Goal: Task Accomplishment & Management: Manage account settings

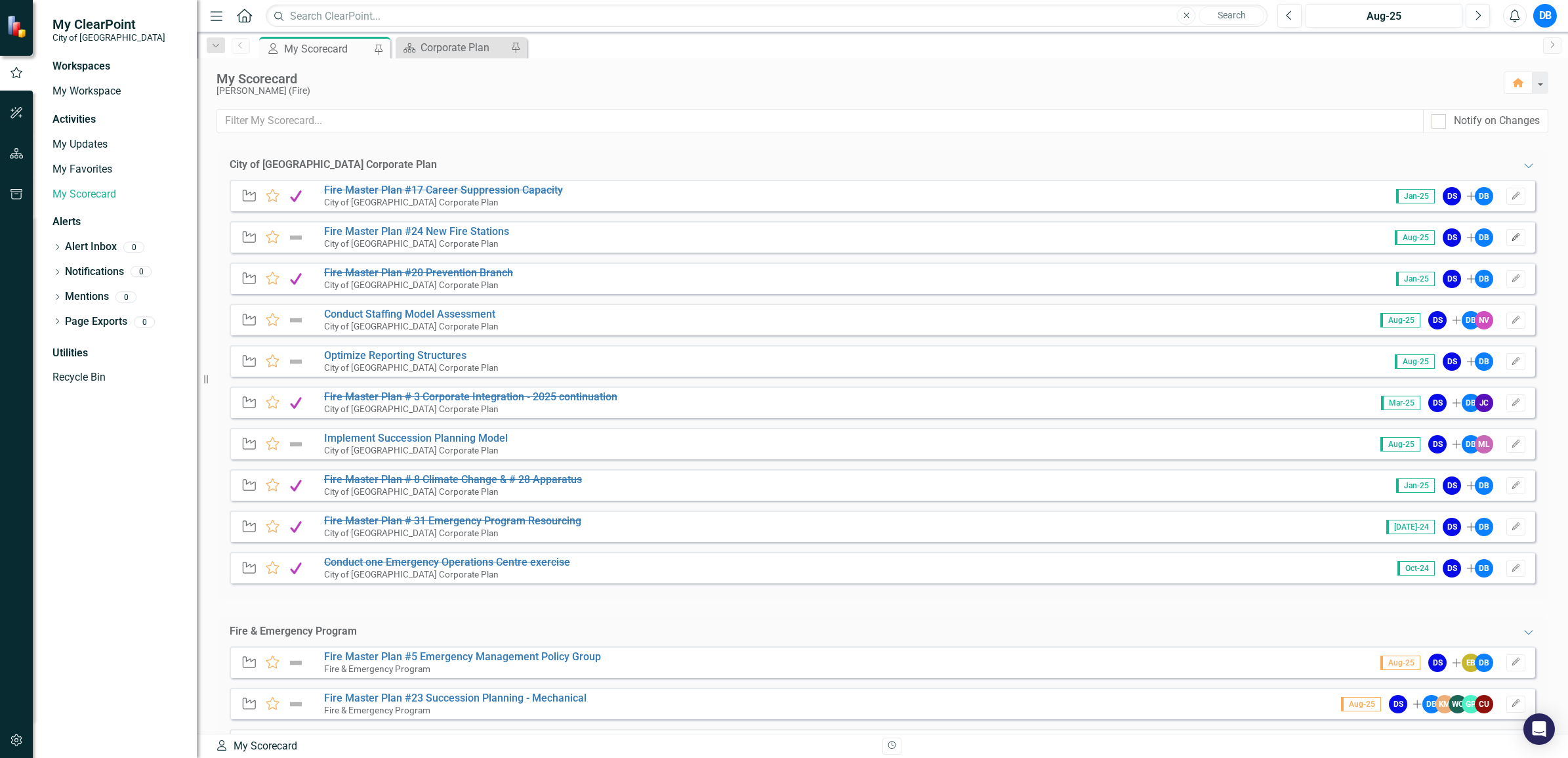
click at [1511, 239] on icon "Edit" at bounding box center [1515, 237] width 10 height 8
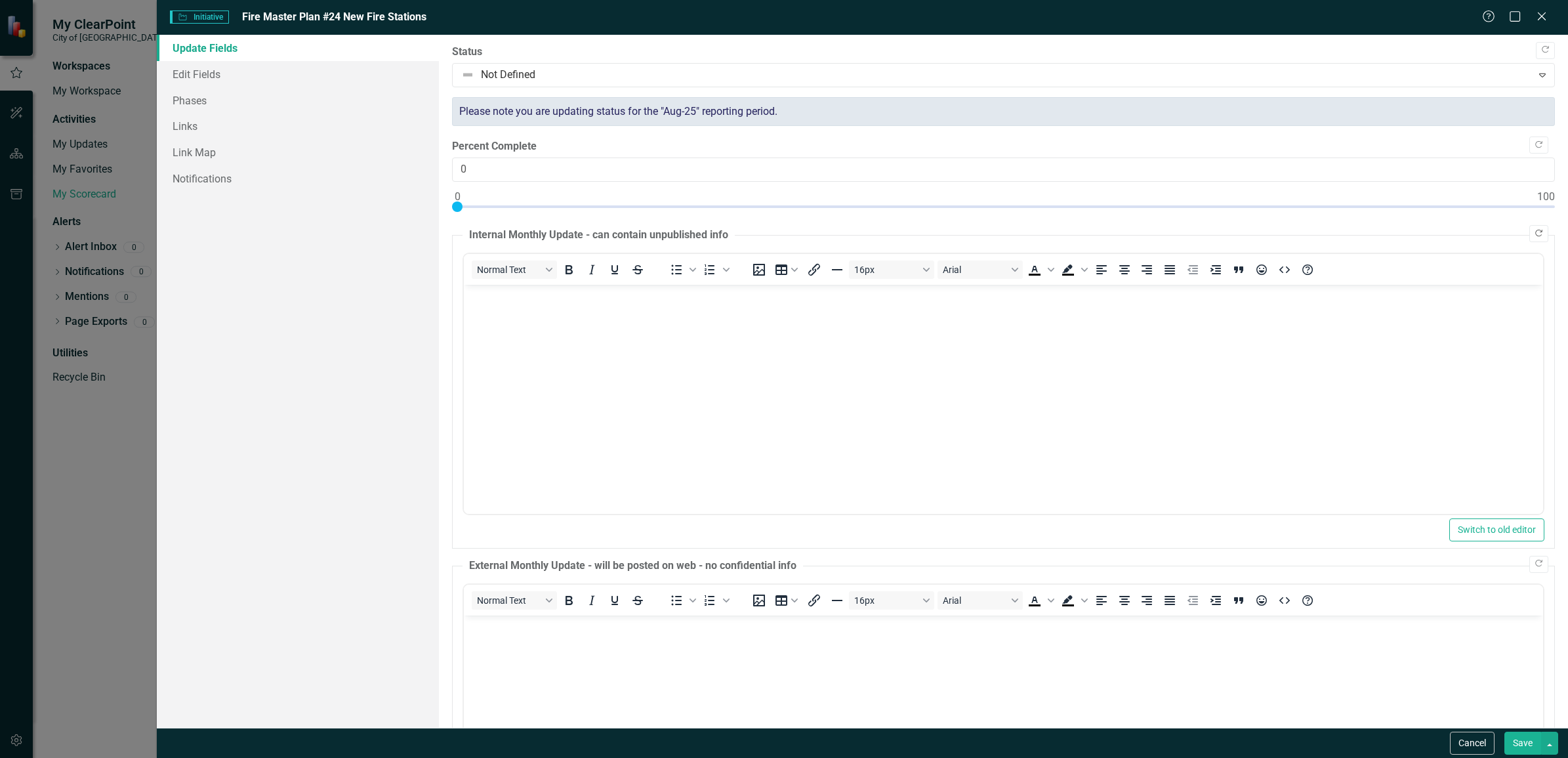
click at [1534, 236] on icon "Copy Forward" at bounding box center [1538, 233] width 10 height 8
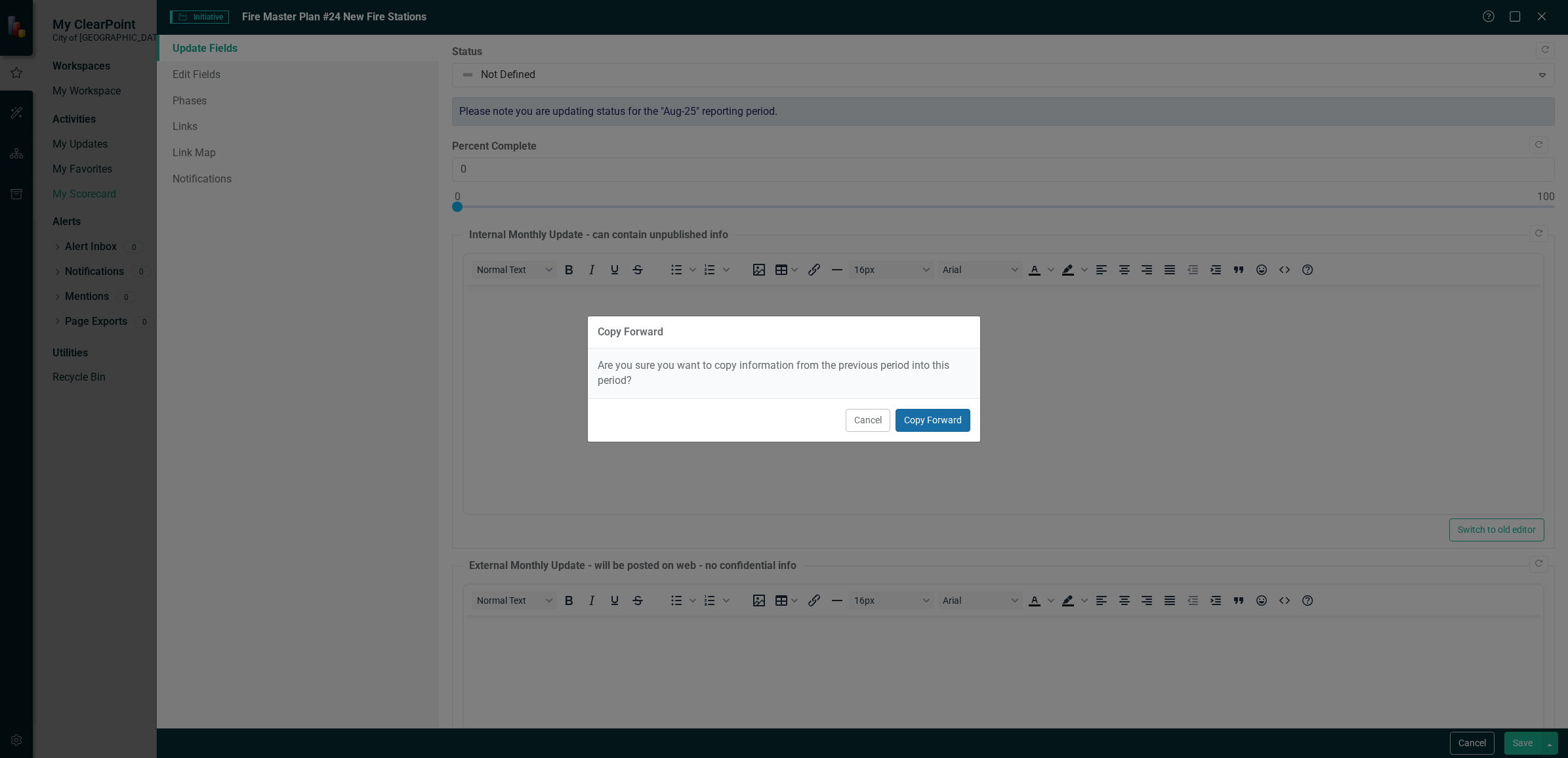
click at [928, 428] on button "Copy Forward" at bounding box center [932, 420] width 75 height 23
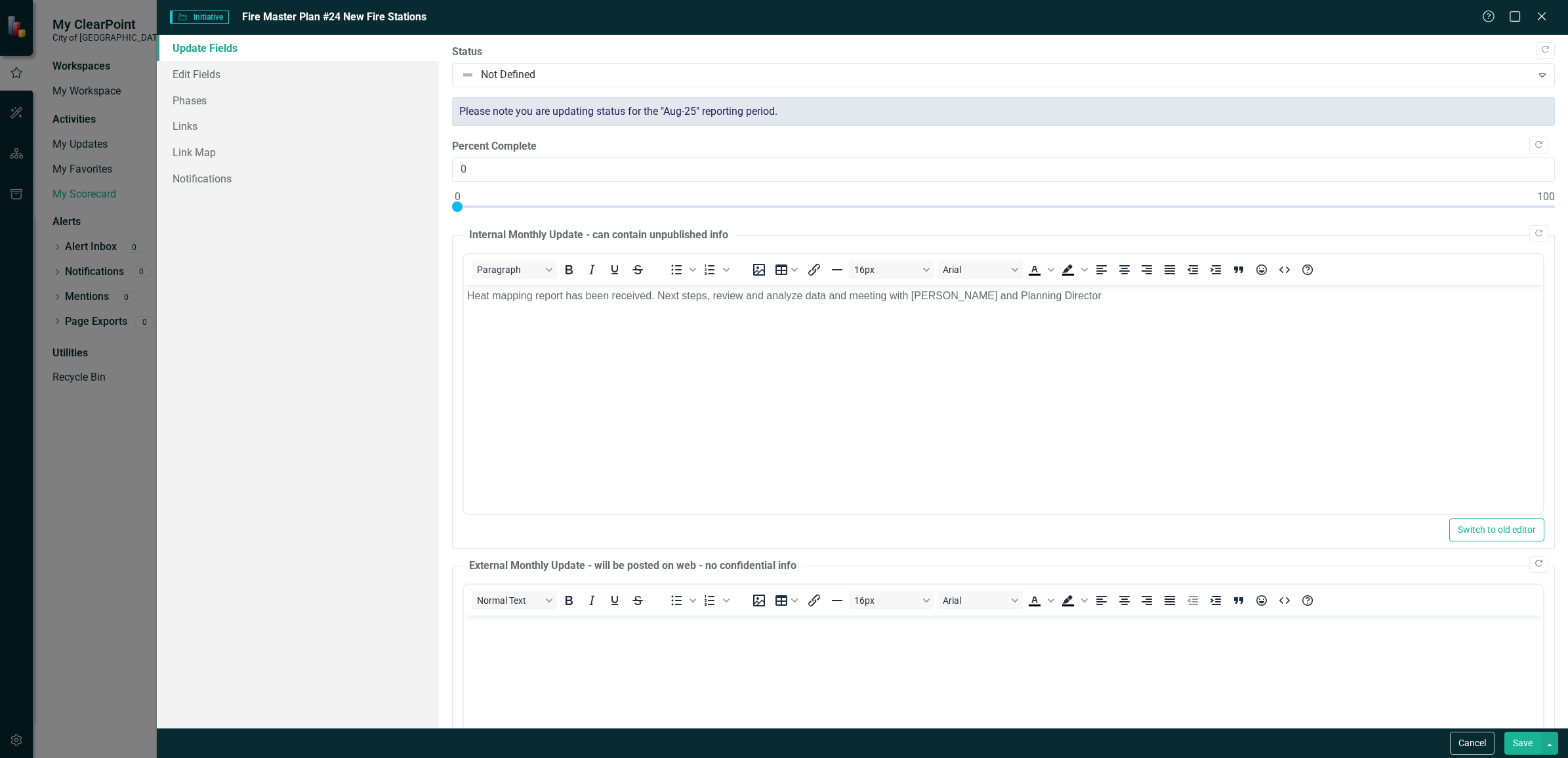
click at [1535, 566] on icon "button" at bounding box center [1539, 563] width 7 height 7
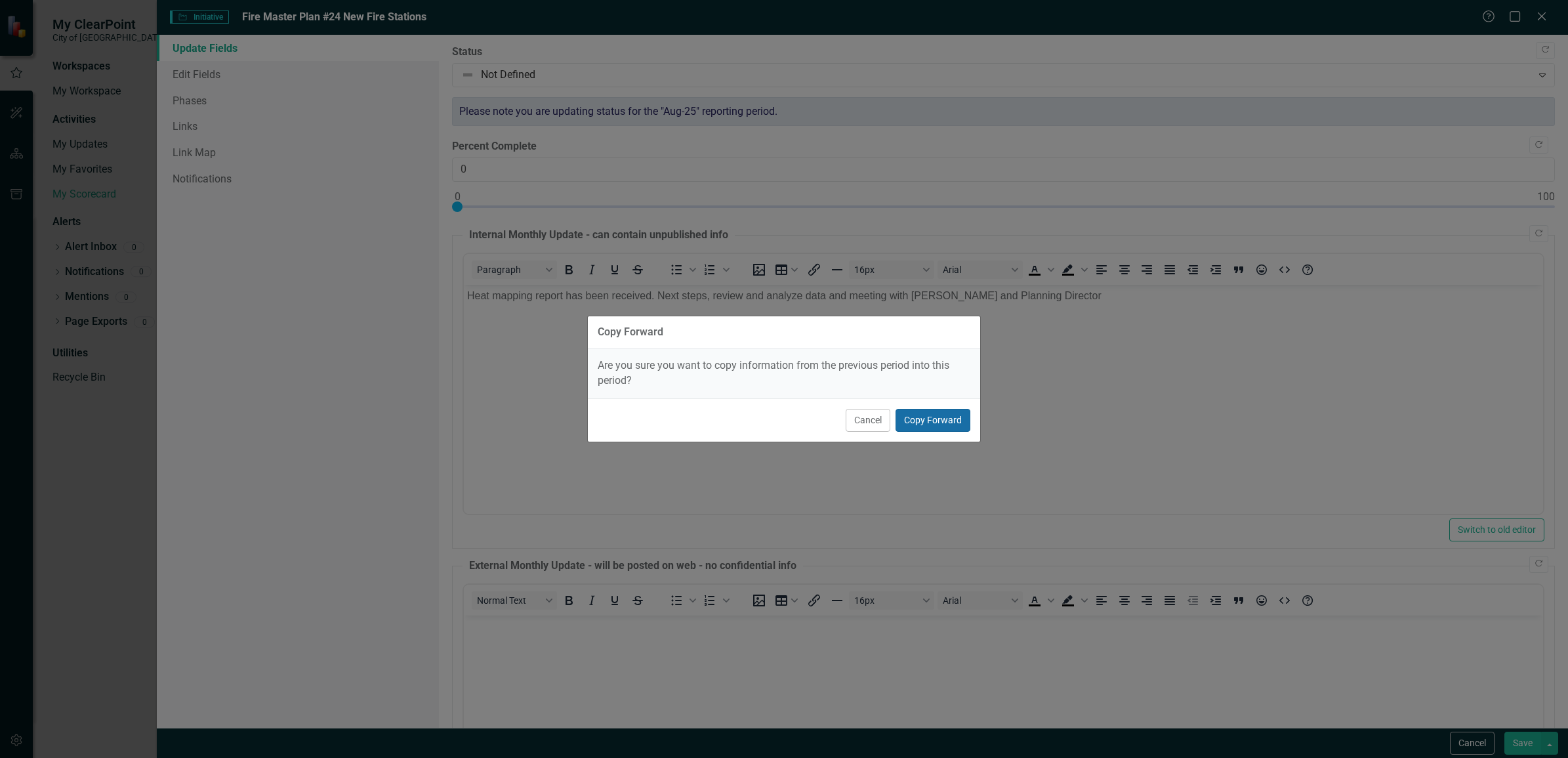
click at [941, 417] on button "Copy Forward" at bounding box center [932, 420] width 75 height 23
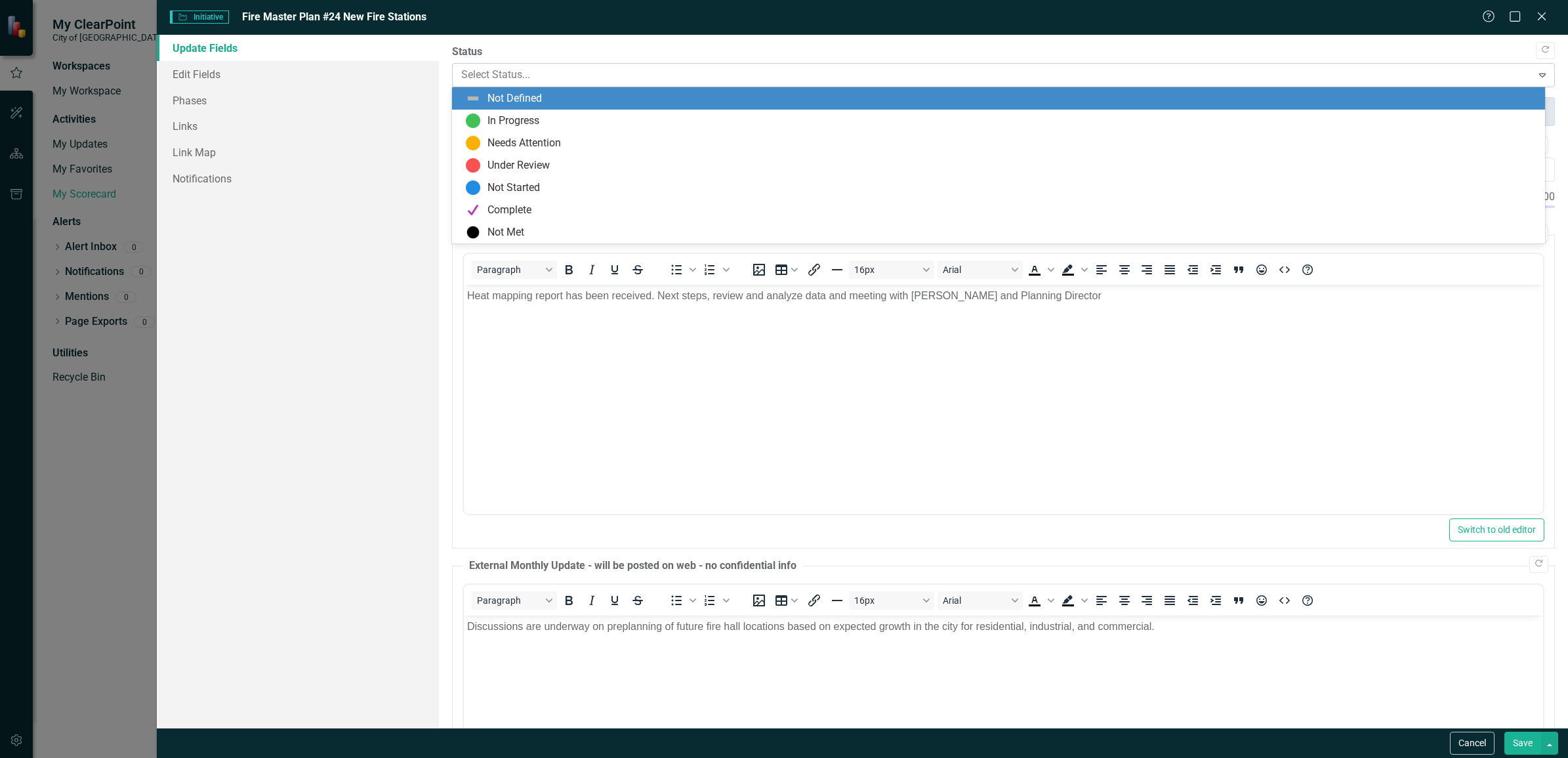
click at [550, 78] on div at bounding box center [992, 75] width 1062 height 18
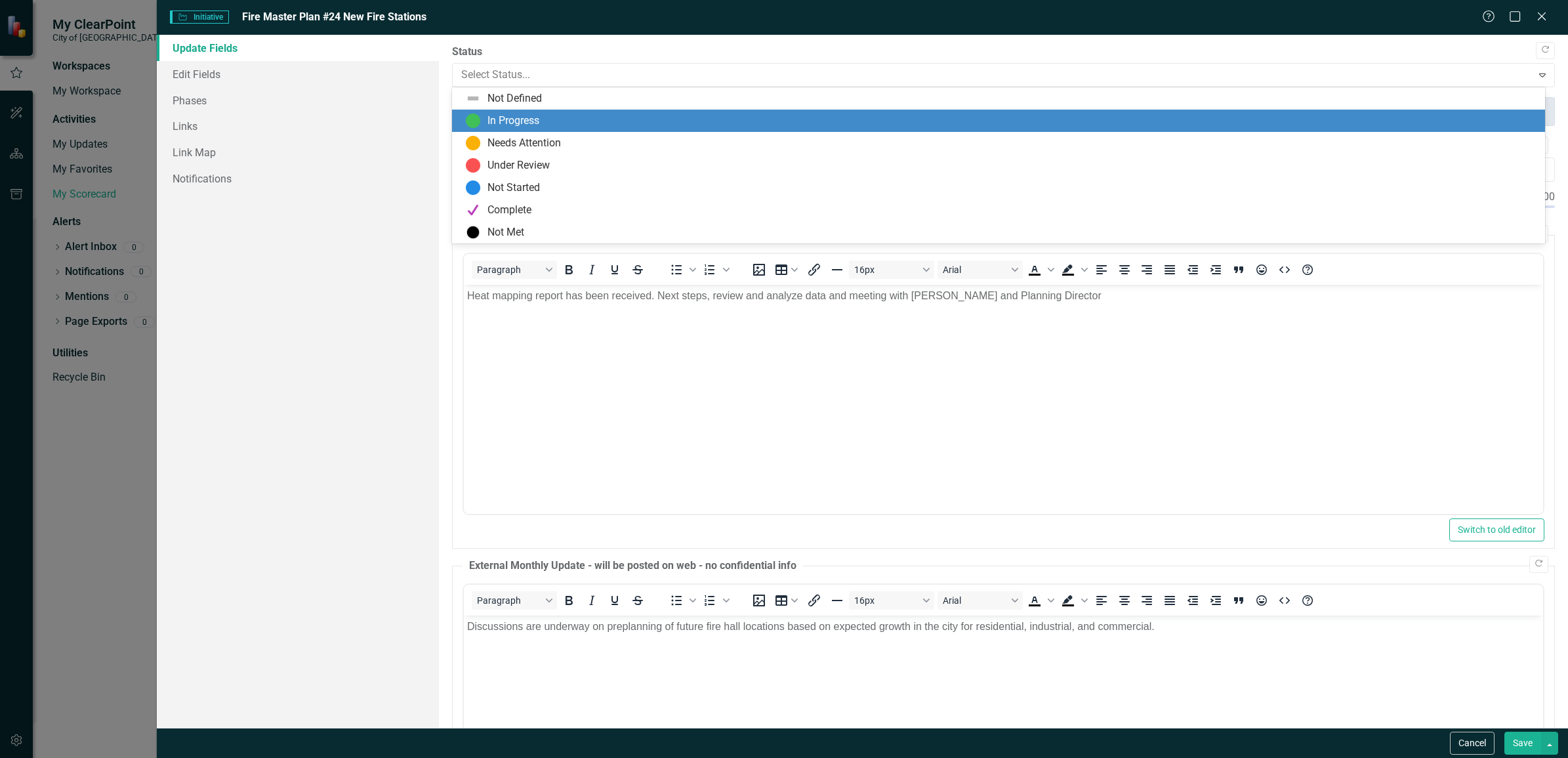
click at [545, 113] on div "In Progress" at bounding box center [1001, 121] width 1072 height 16
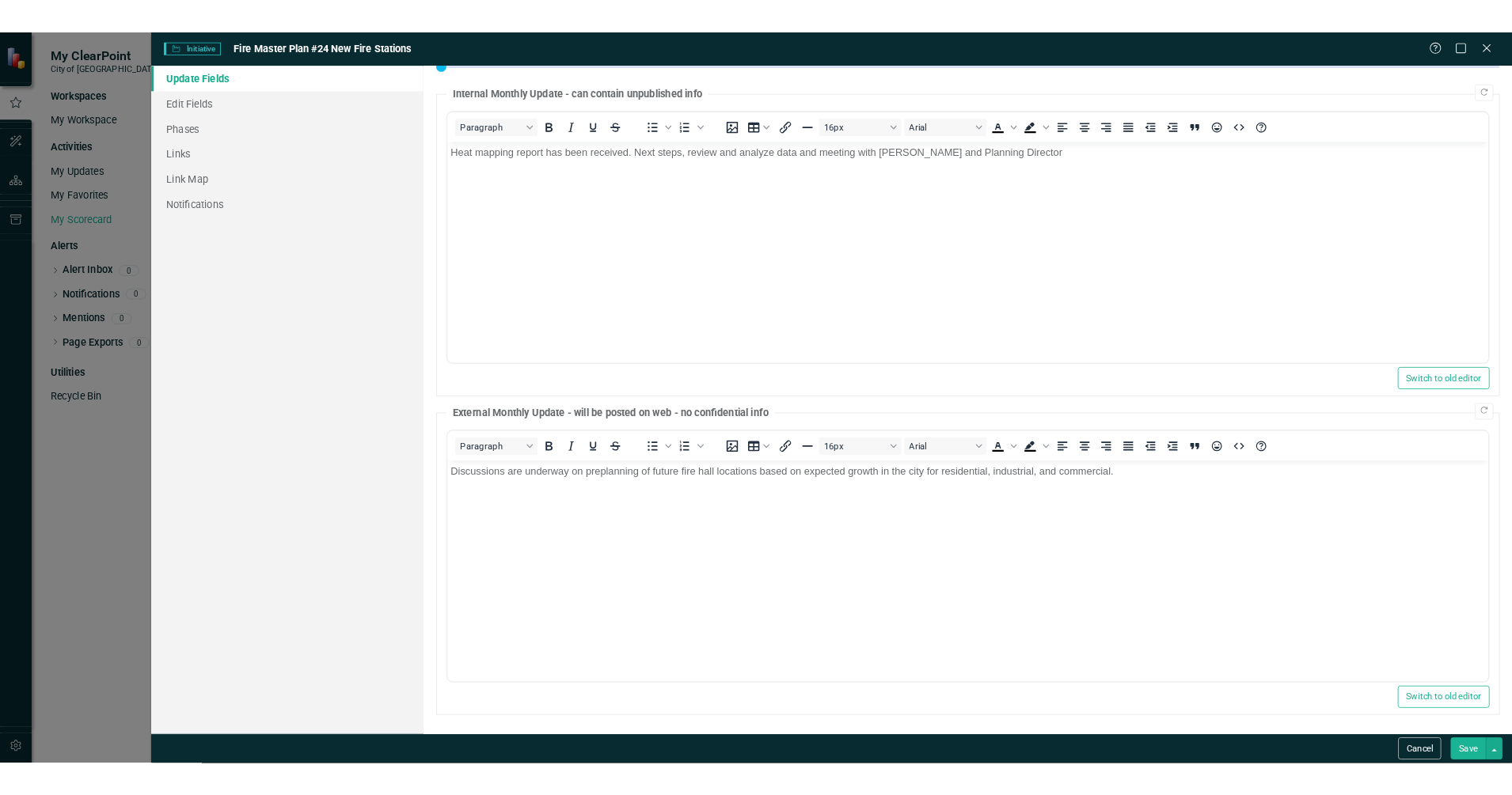
scroll to position [208, 0]
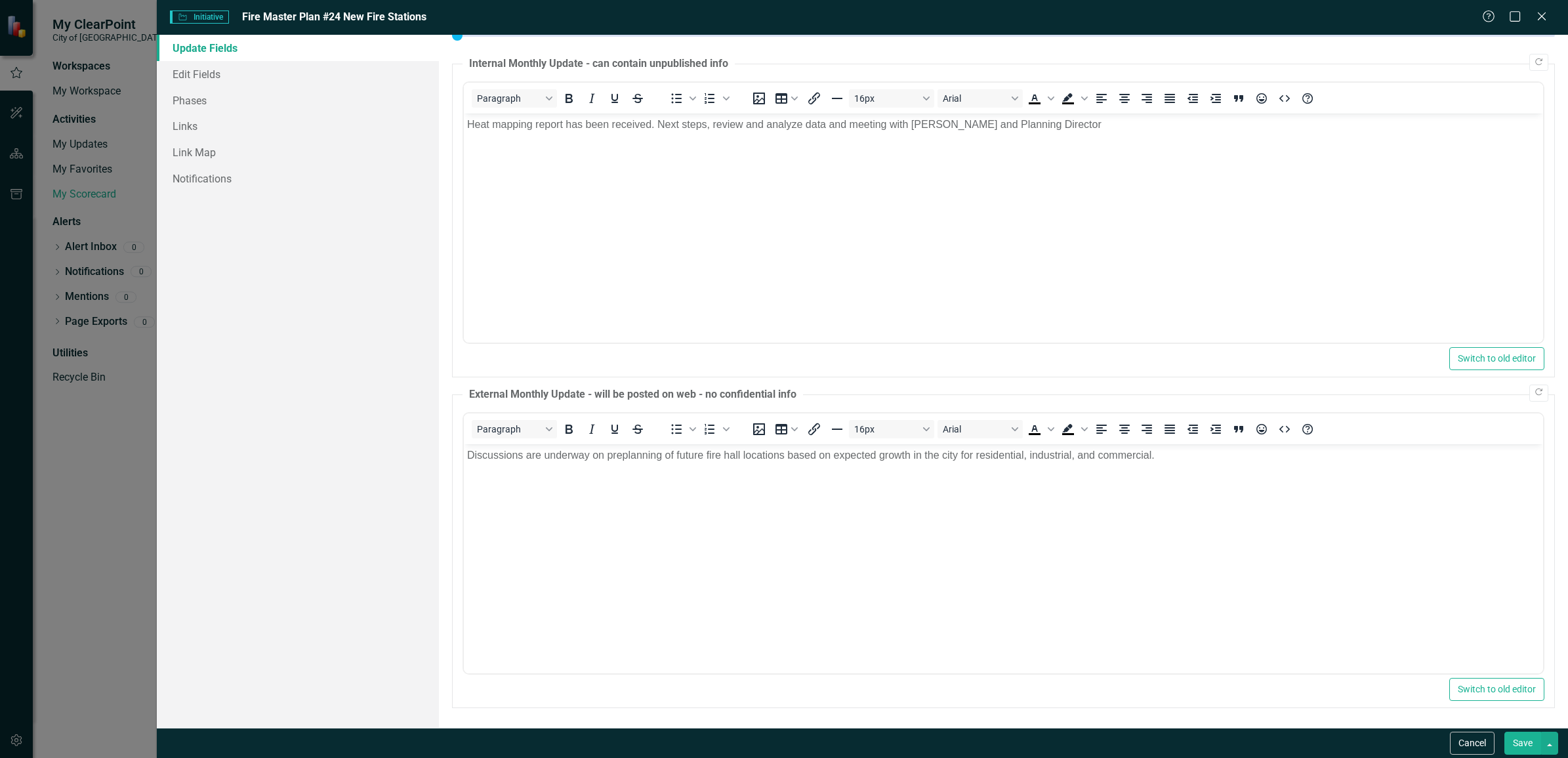
click at [1520, 749] on button "Save" at bounding box center [1523, 743] width 37 height 23
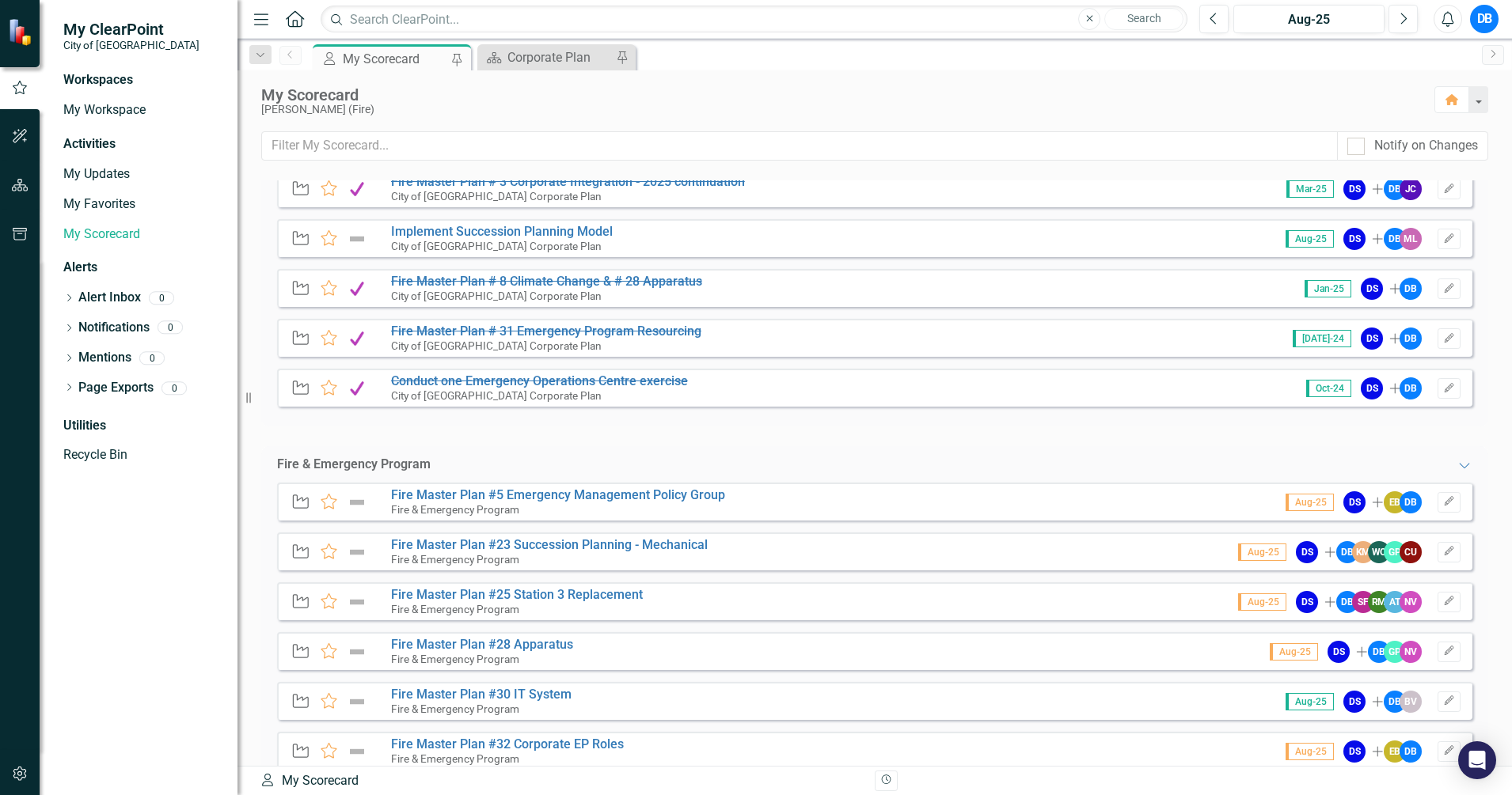
scroll to position [390, 0]
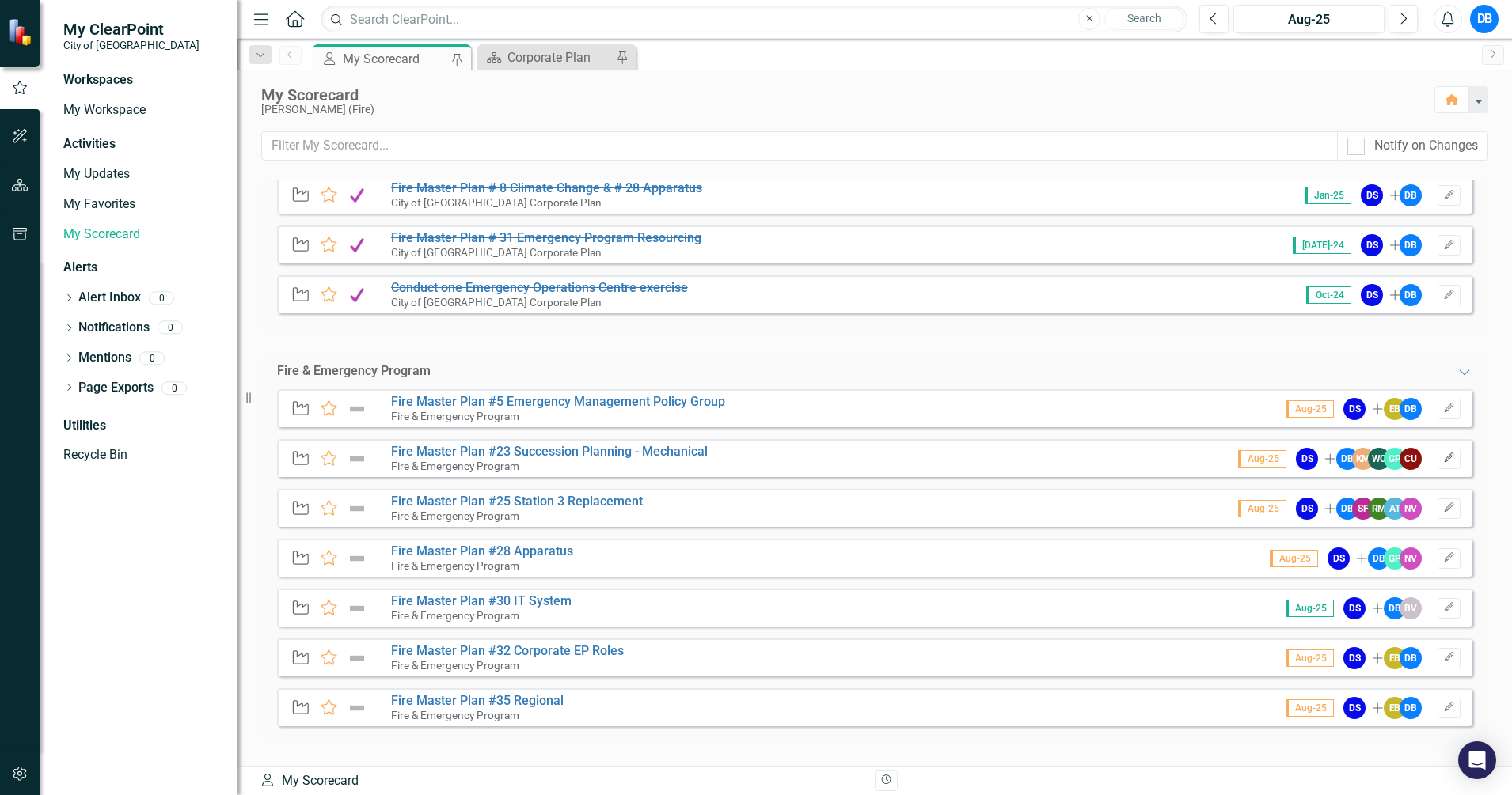
click at [1444, 461] on button "Edit" at bounding box center [1449, 459] width 23 height 20
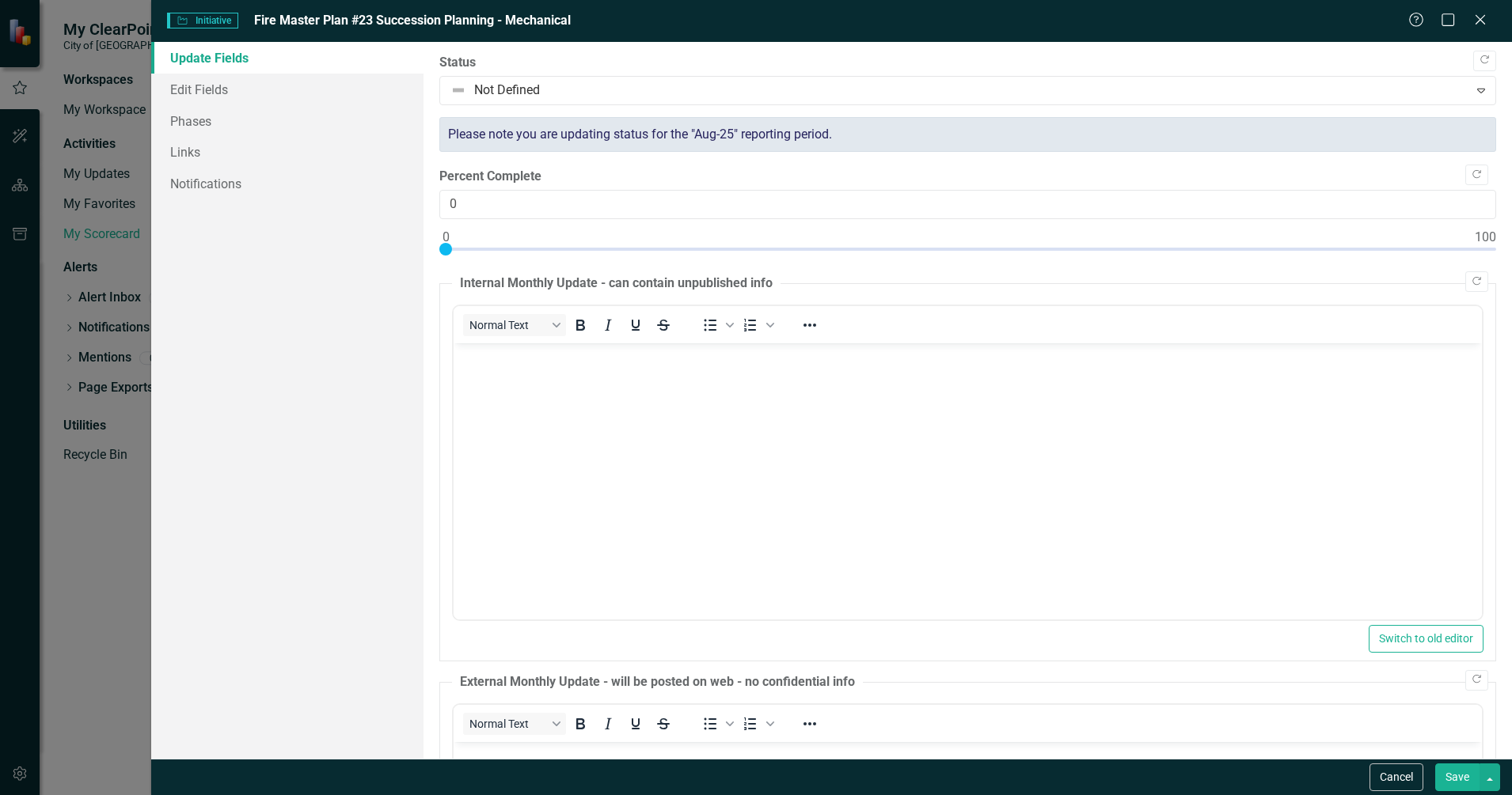
scroll to position [0, 0]
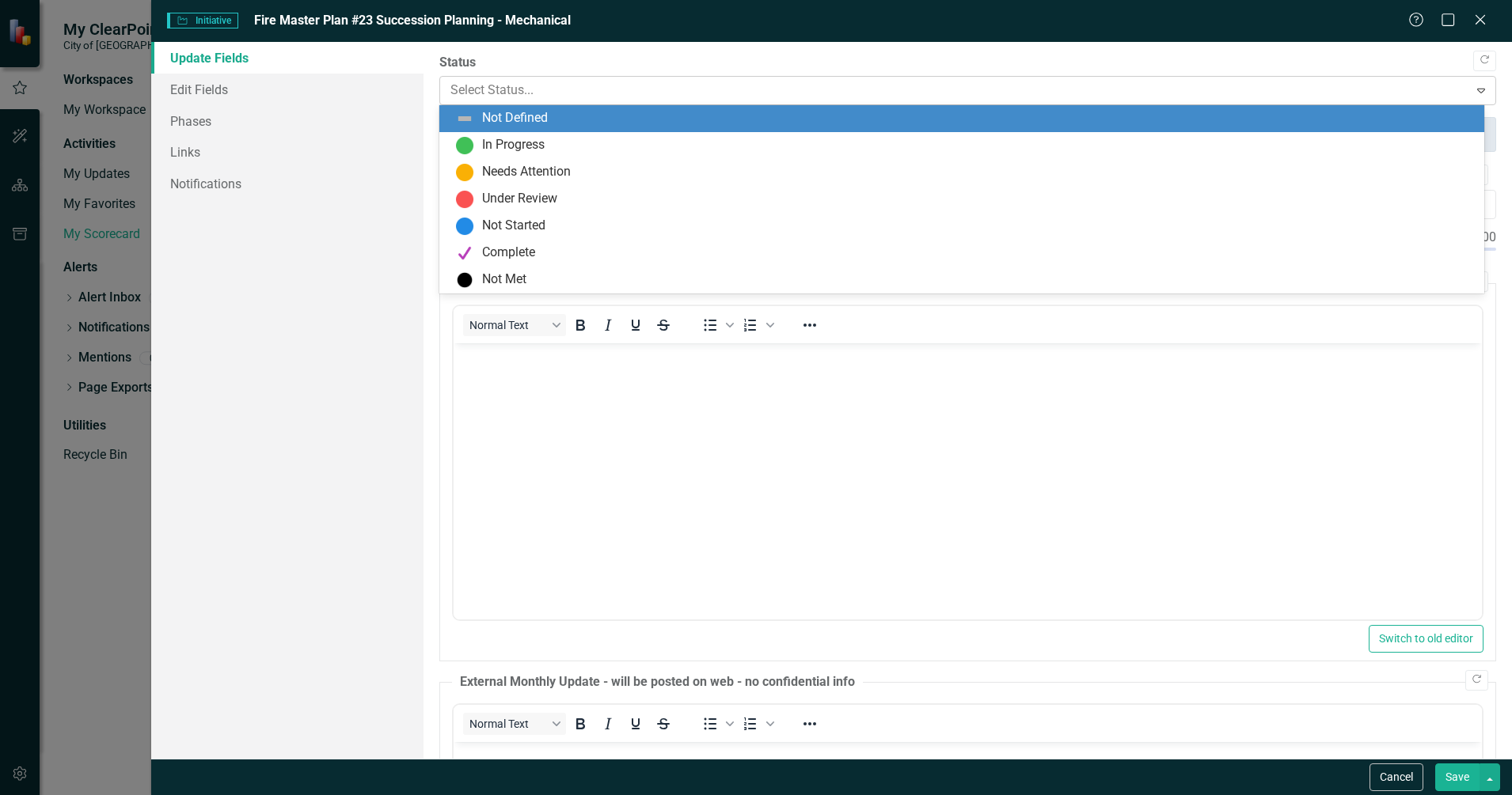
click at [513, 89] on div at bounding box center [954, 91] width 1009 height 21
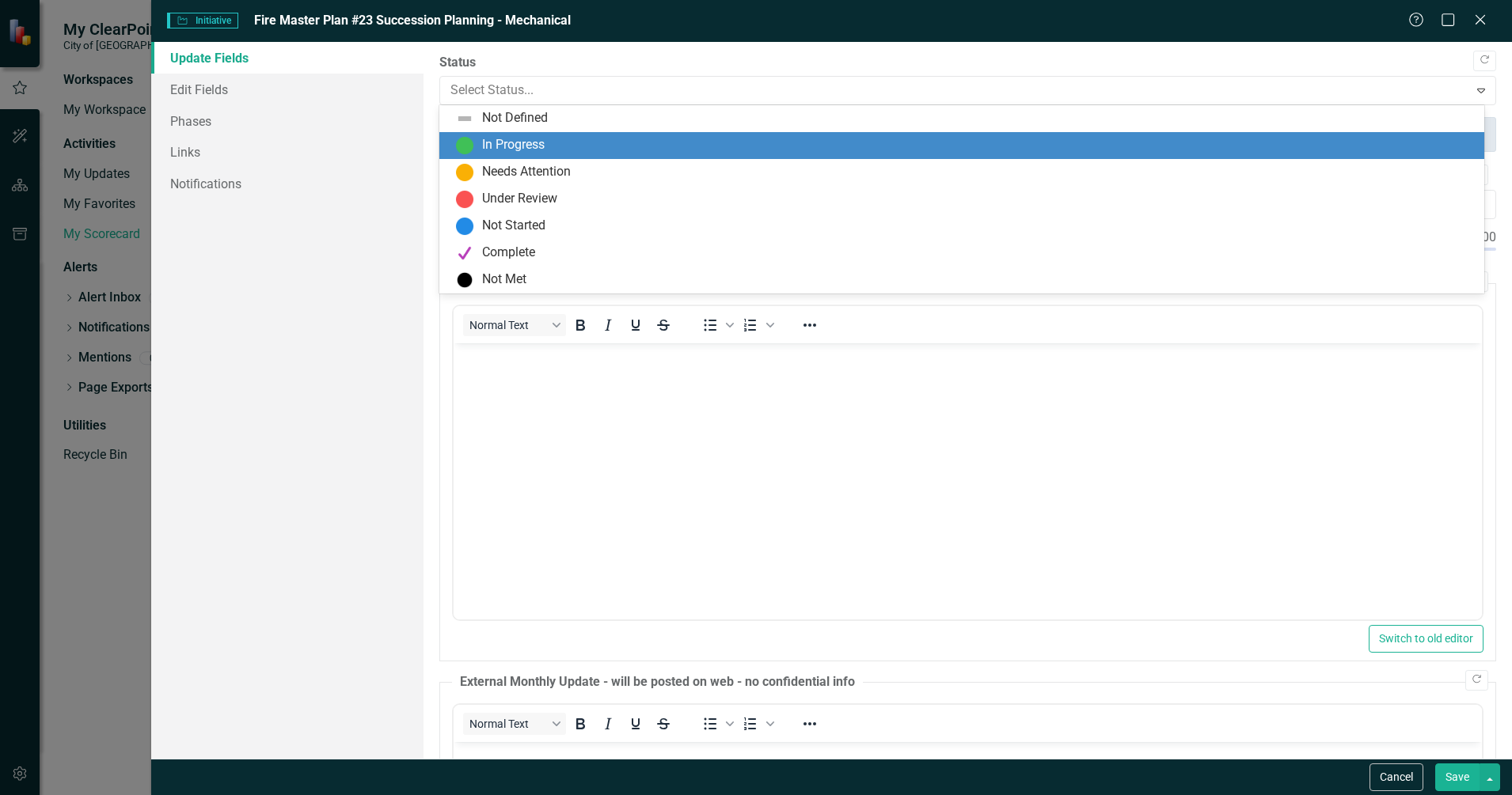
click at [524, 145] on div "In Progress" at bounding box center [513, 145] width 63 height 19
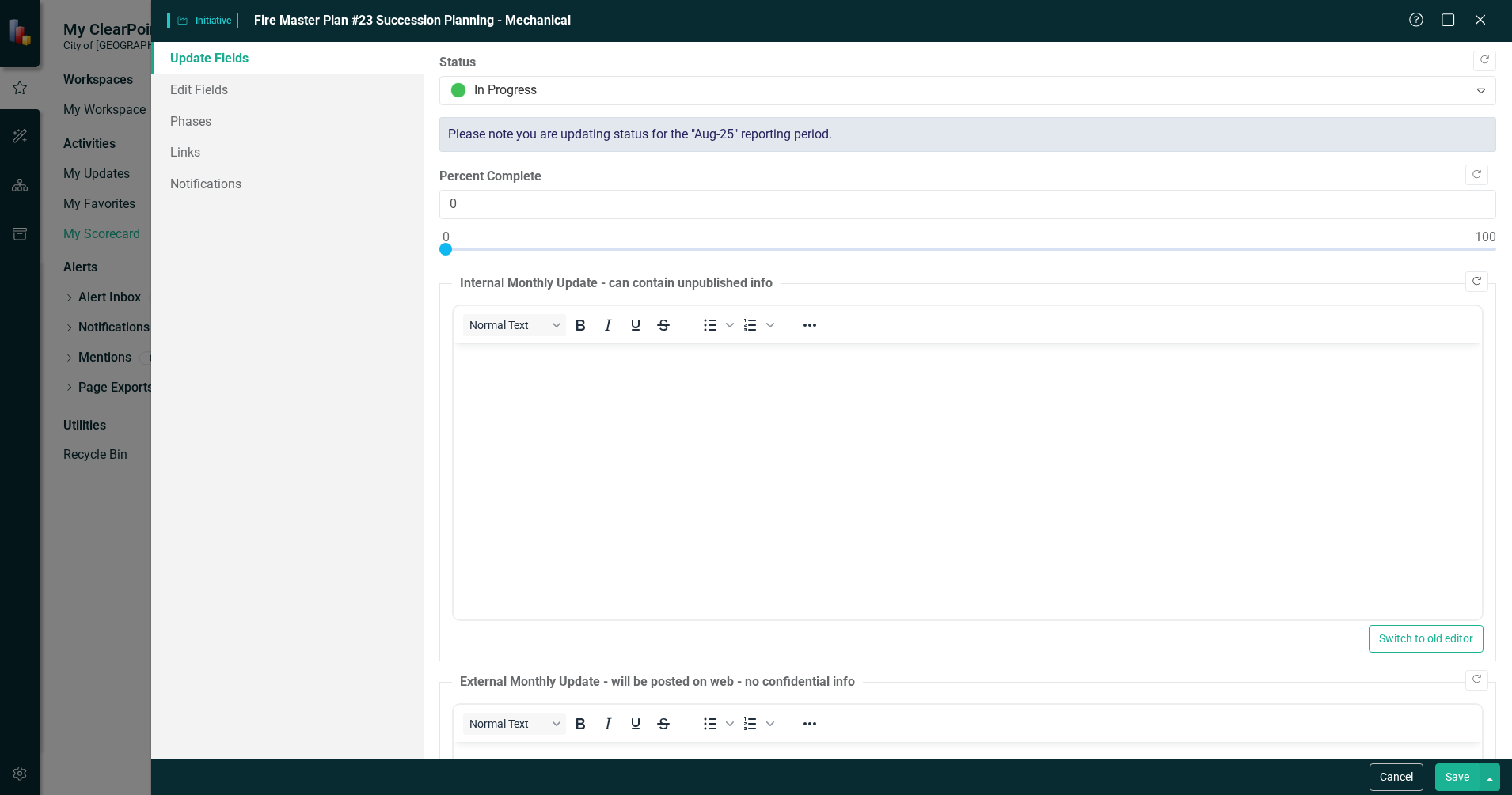
click at [1471, 280] on icon "Copy Forward" at bounding box center [1476, 281] width 11 height 10
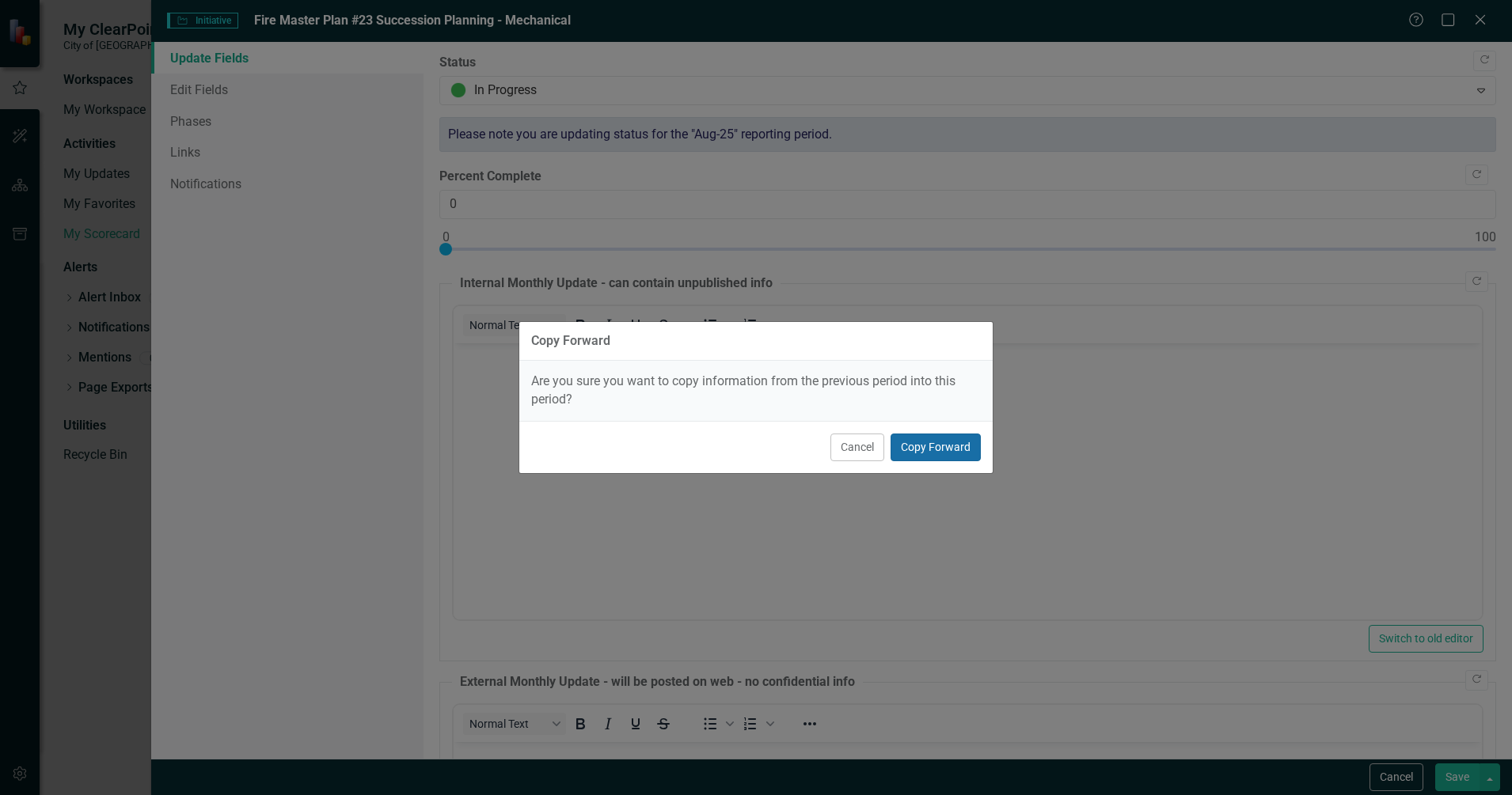
click at [921, 450] on button "Copy Forward" at bounding box center [936, 446] width 90 height 27
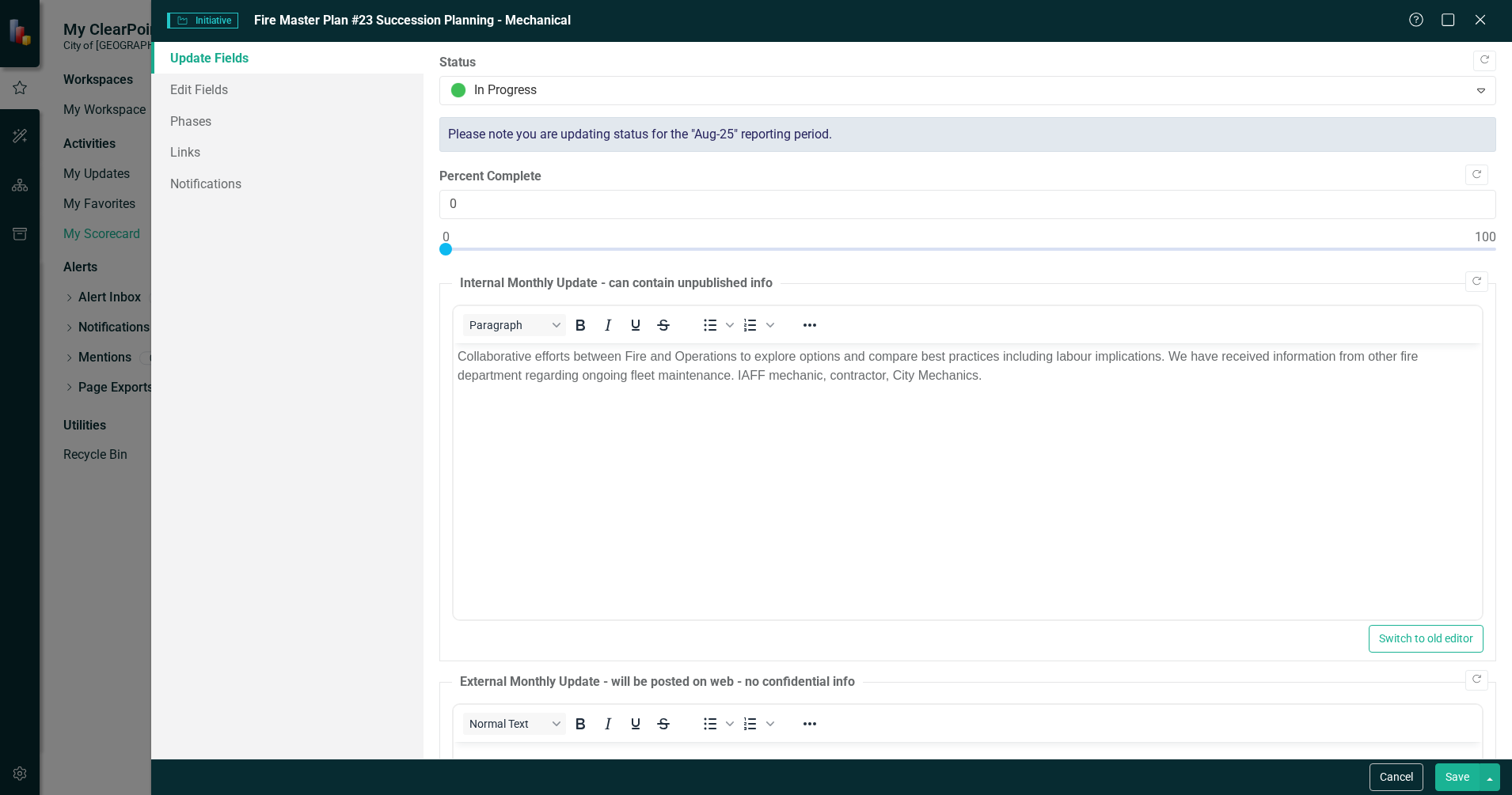
scroll to position [198, 0]
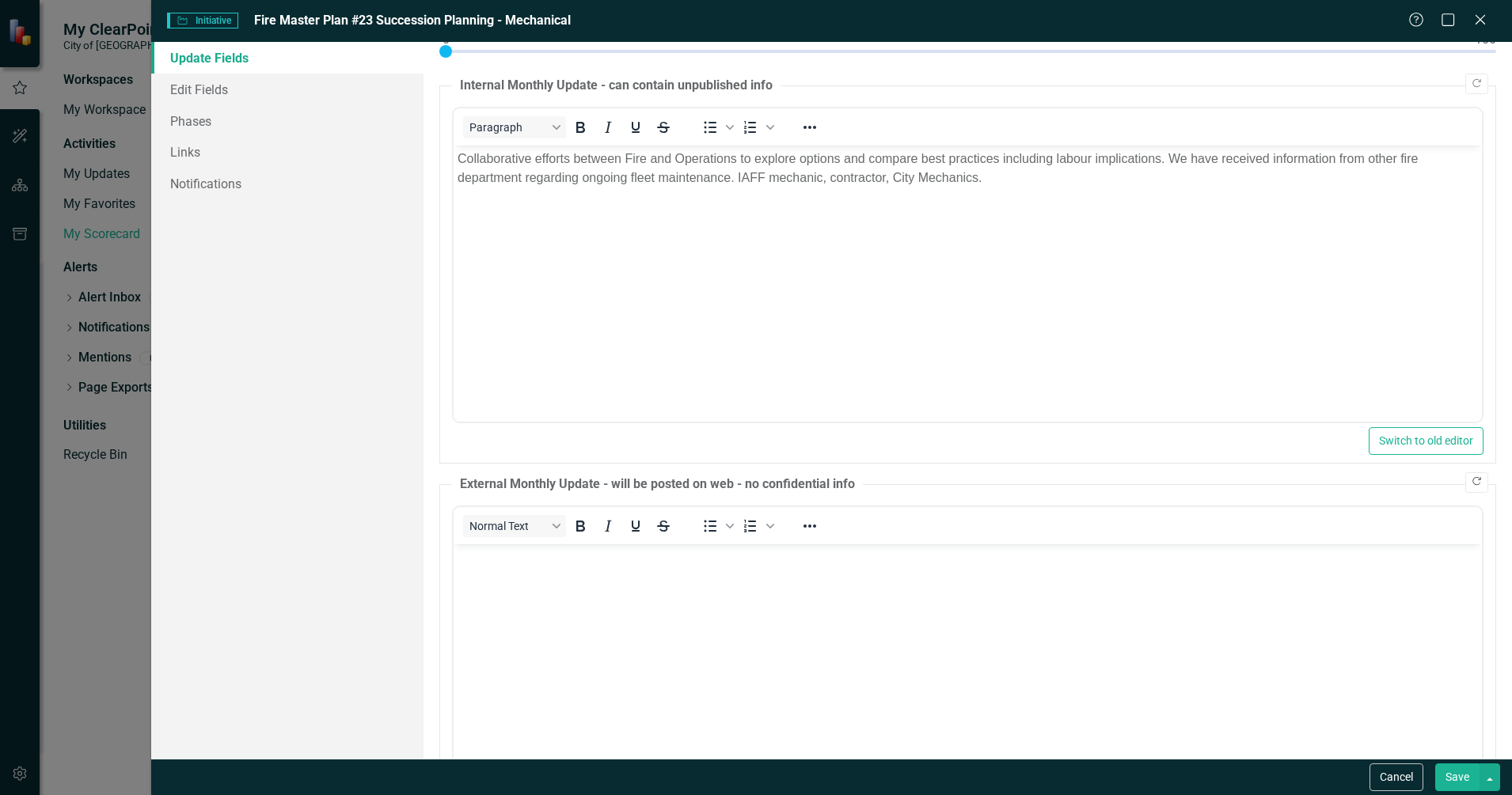
click at [1471, 479] on icon "Copy Forward" at bounding box center [1476, 482] width 11 height 10
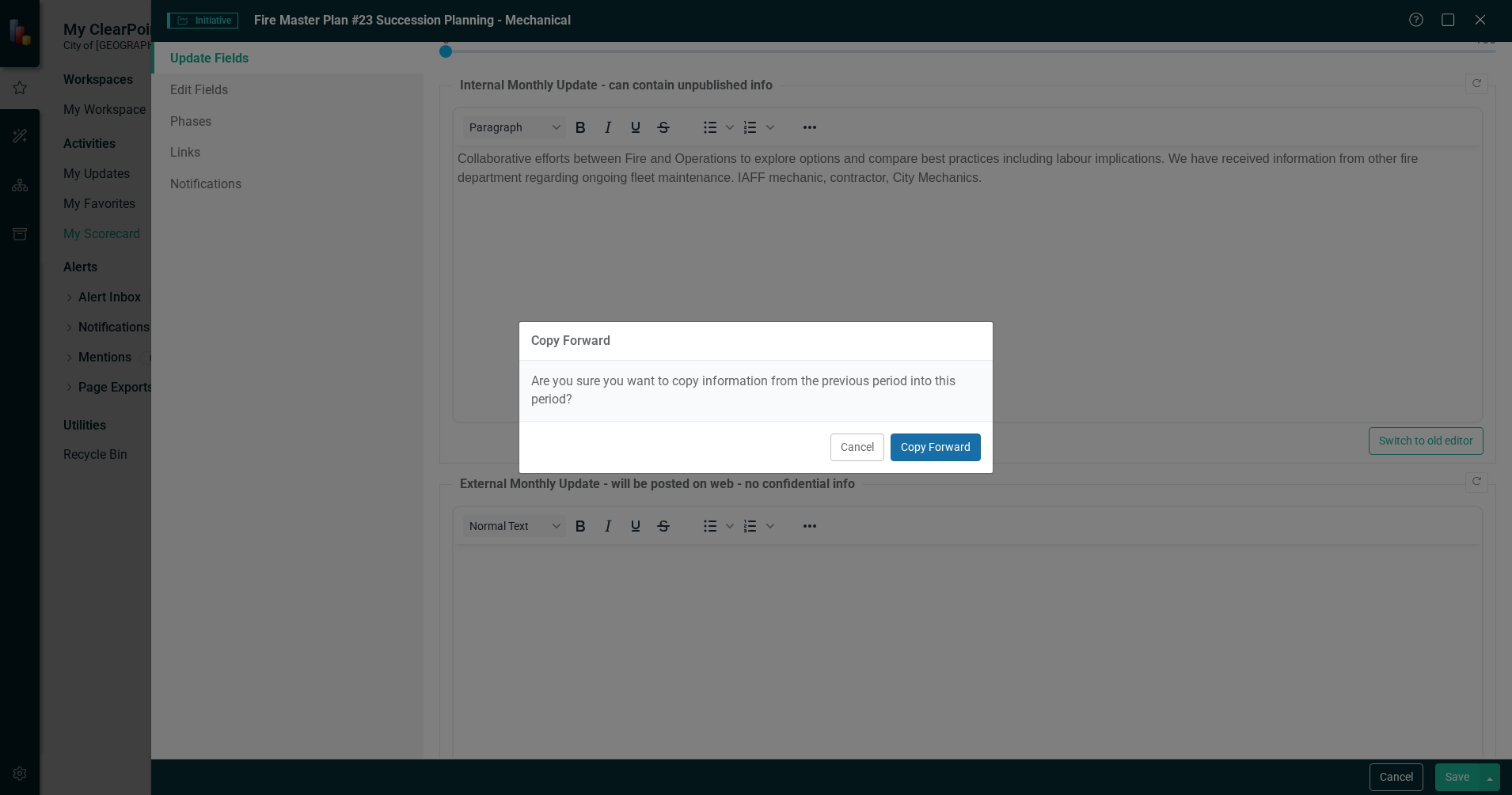
click at [925, 454] on button "Copy Forward" at bounding box center [936, 446] width 90 height 27
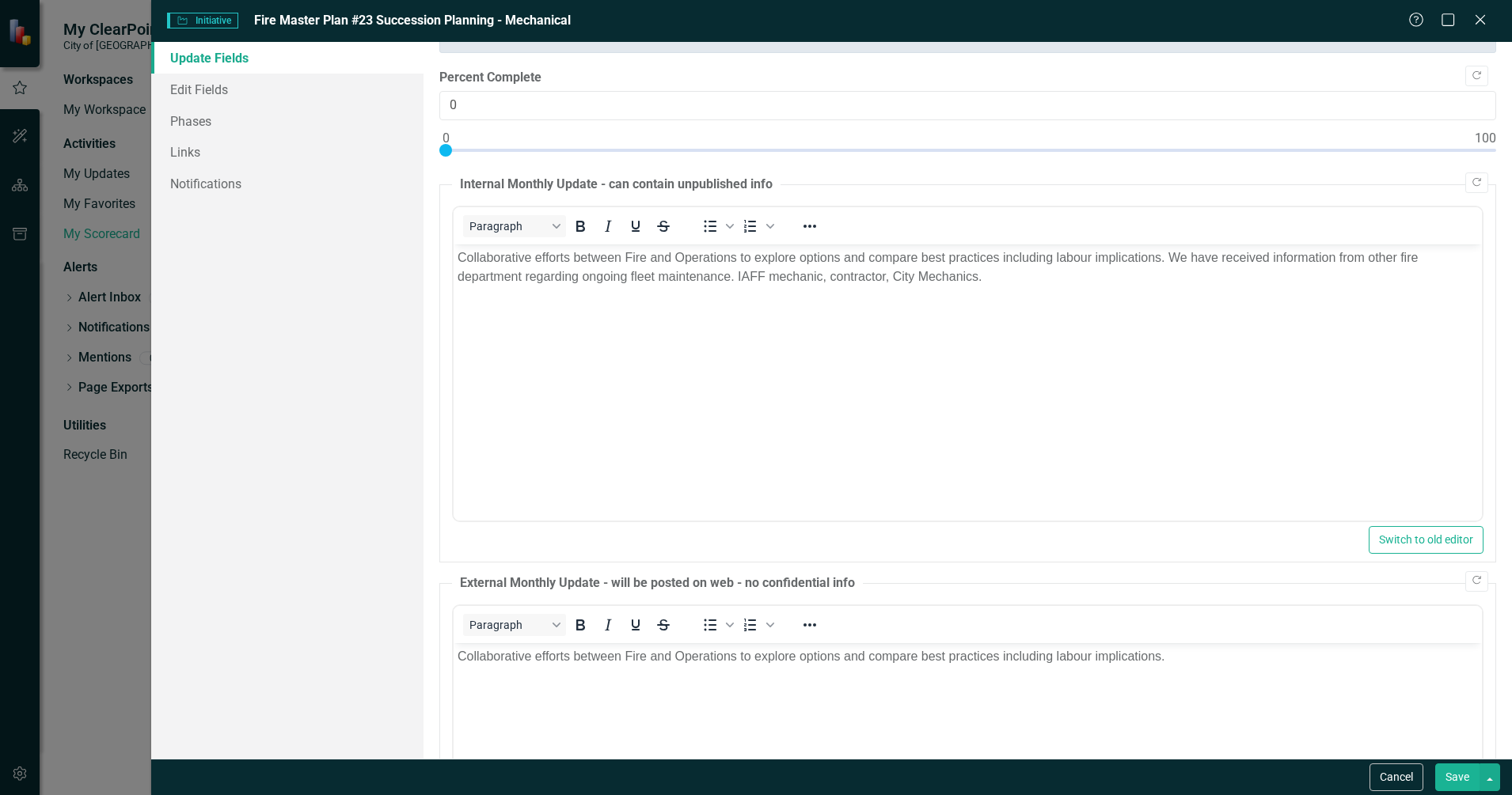
scroll to position [0, 0]
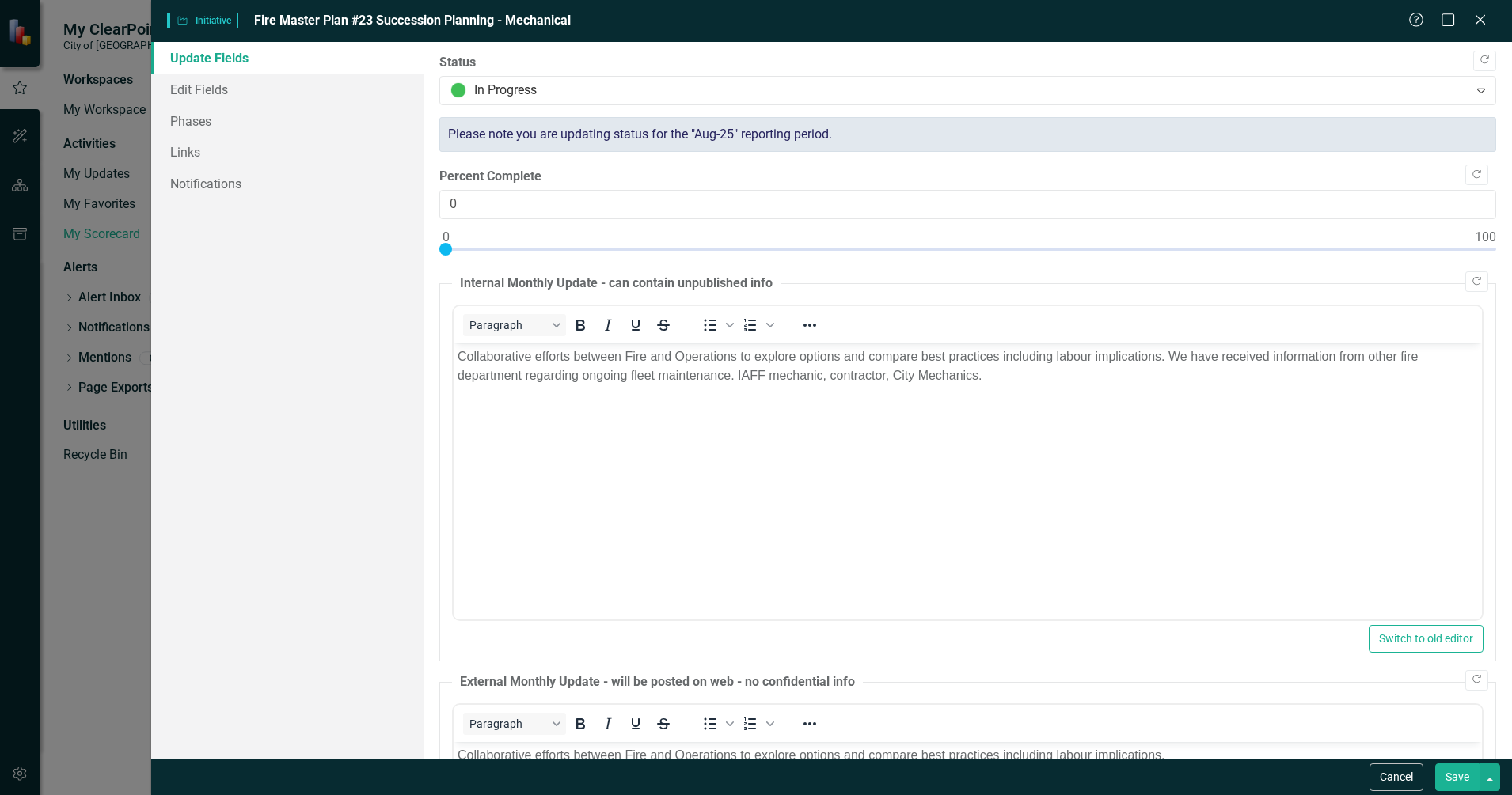
click at [1146, 360] on p "Collaborative efforts between Fire and Operations to explore options and compar…" at bounding box center [967, 365] width 1020 height 38
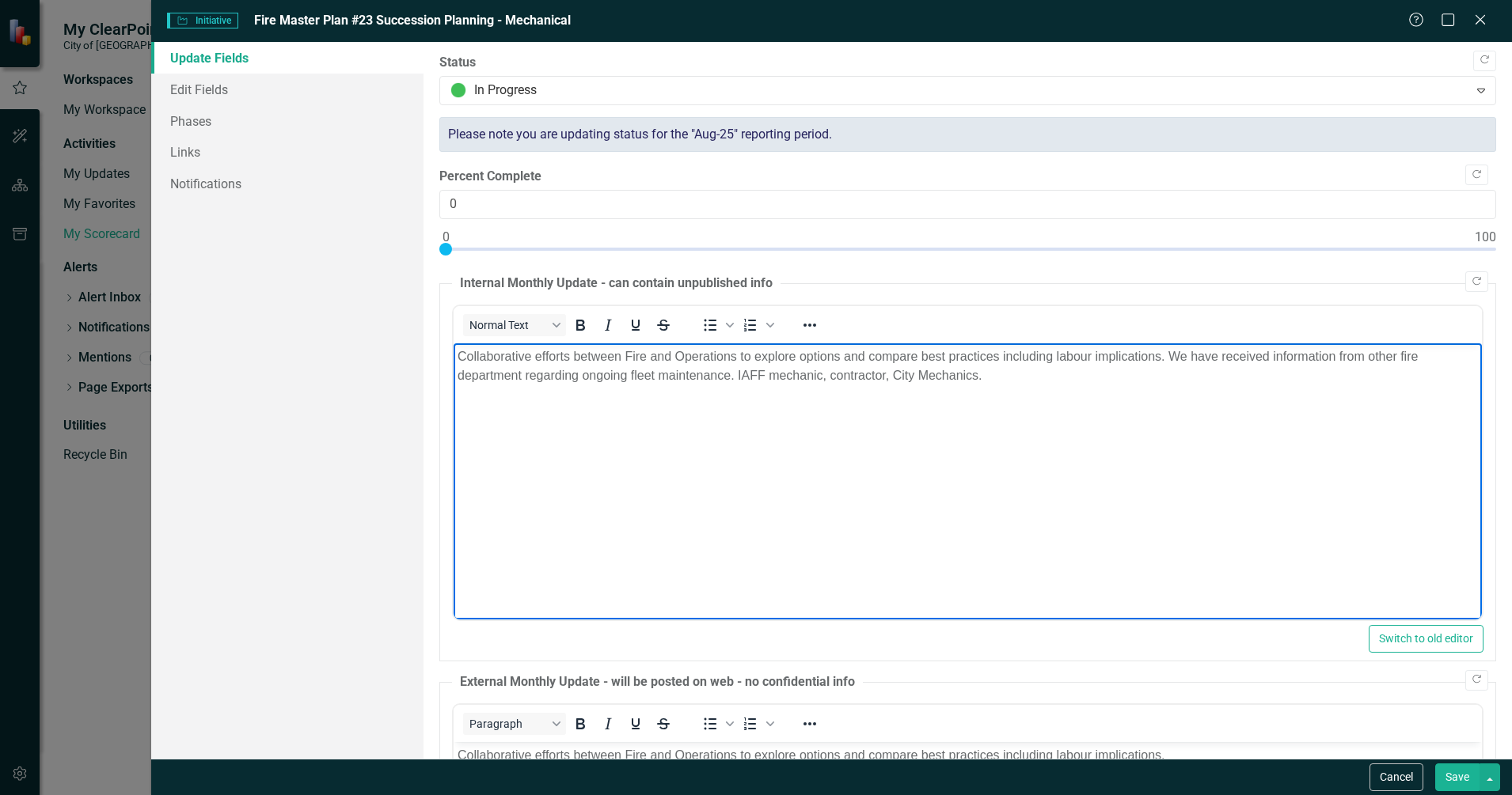
click at [1037, 380] on p "Collaborative efforts between Fire and Operations to explore options and compar…" at bounding box center [967, 365] width 1020 height 38
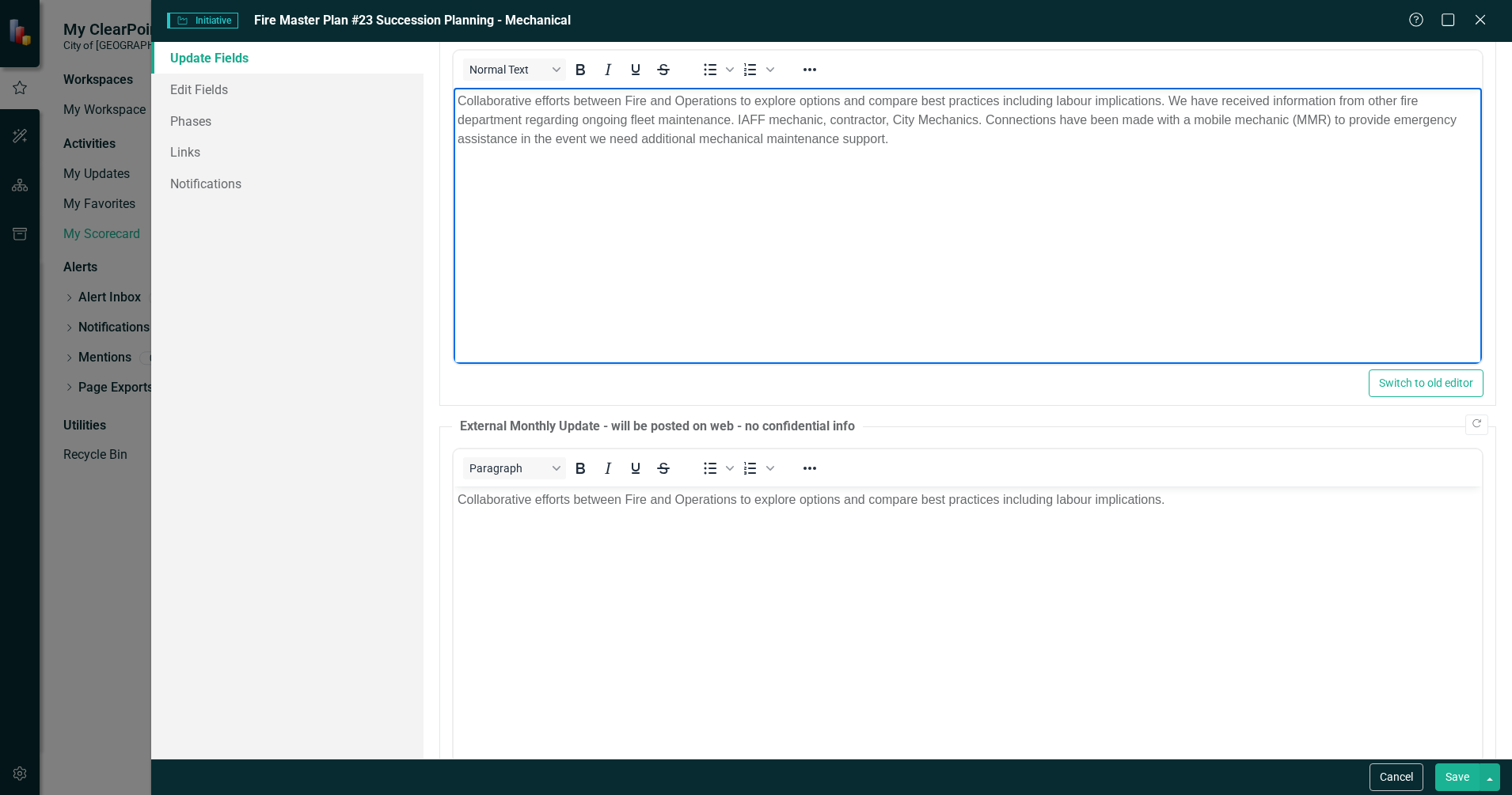
scroll to position [326, 0]
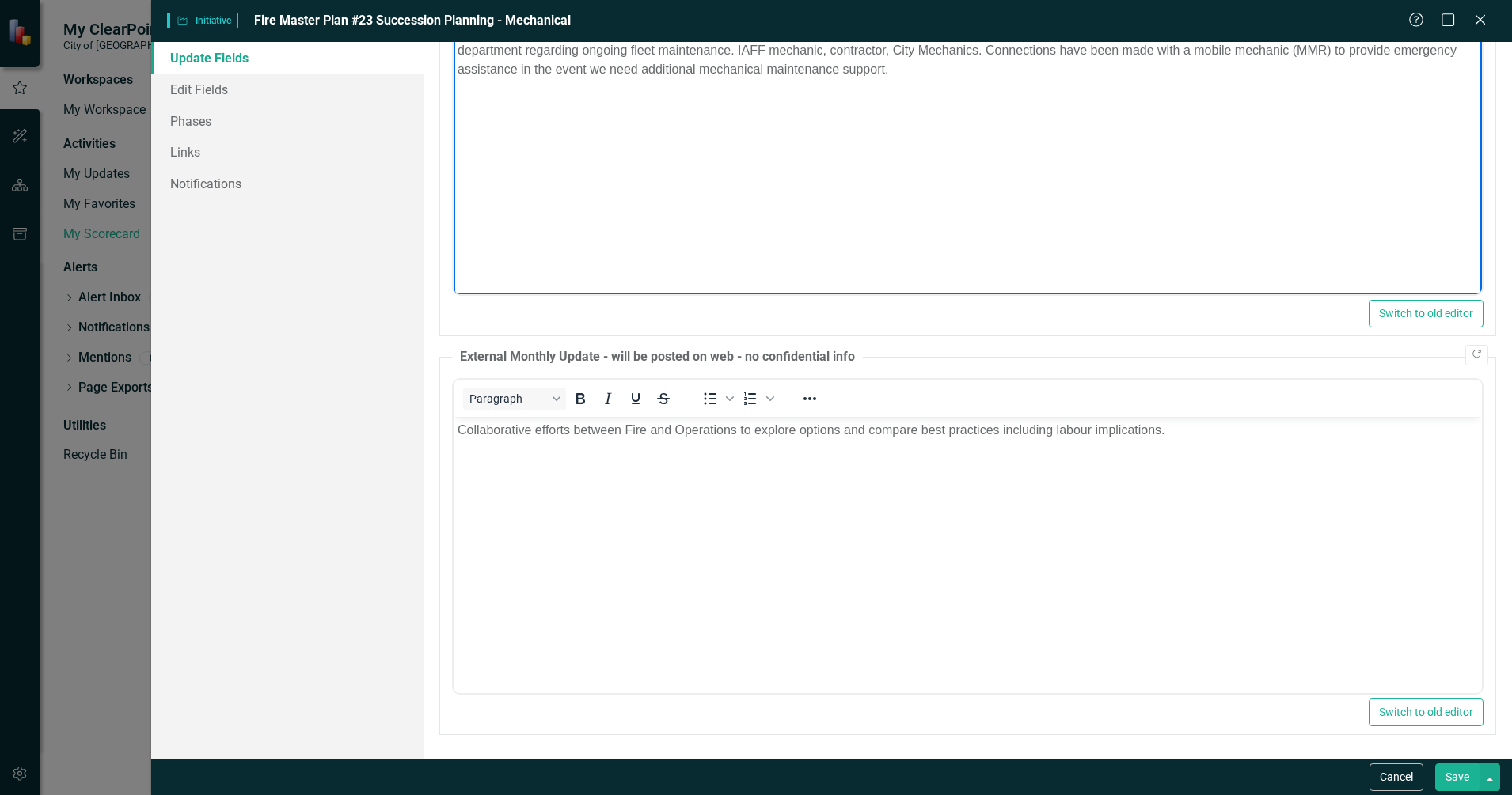
click at [1463, 783] on button "Save" at bounding box center [1457, 776] width 44 height 27
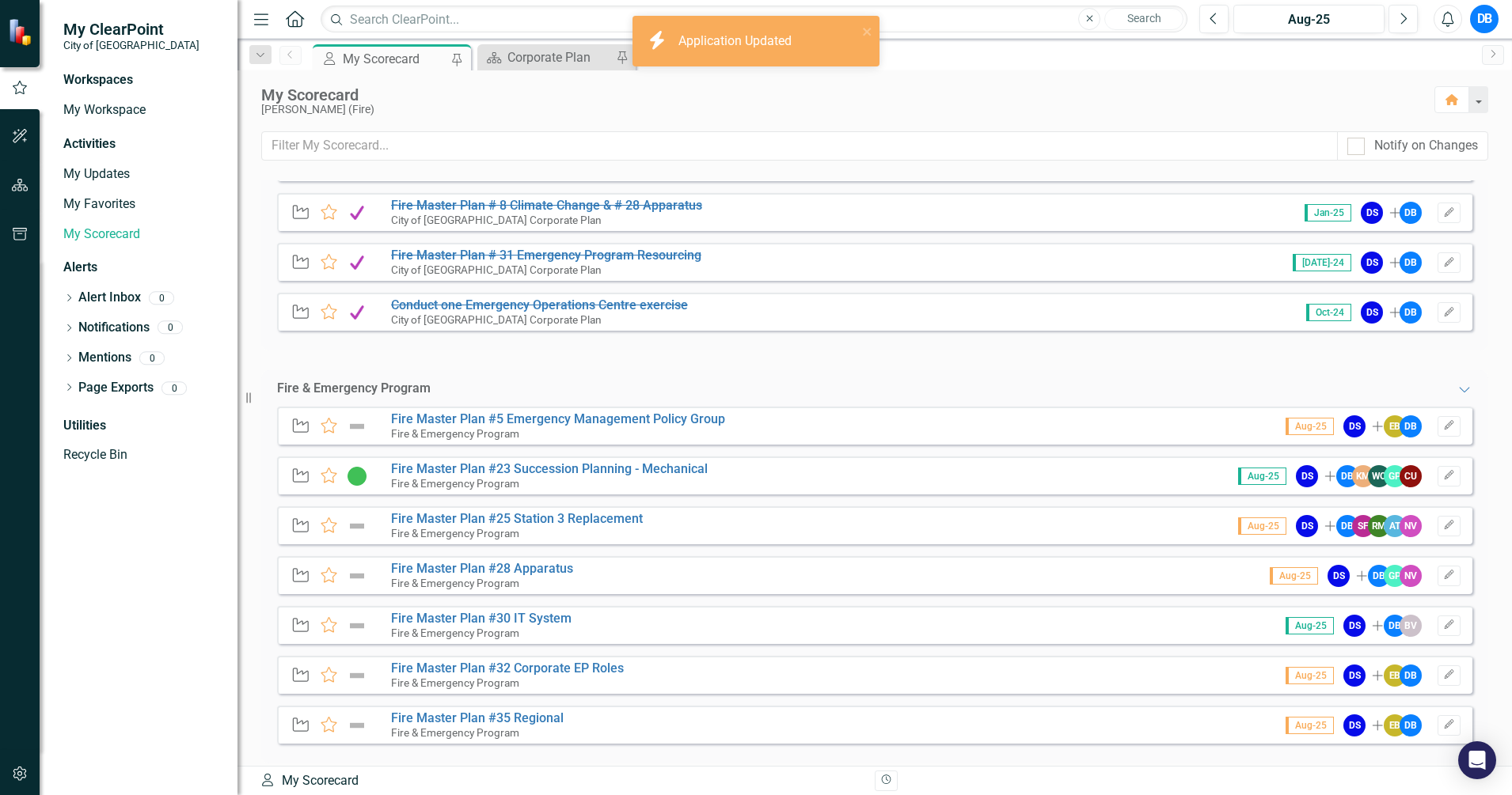
scroll to position [390, 0]
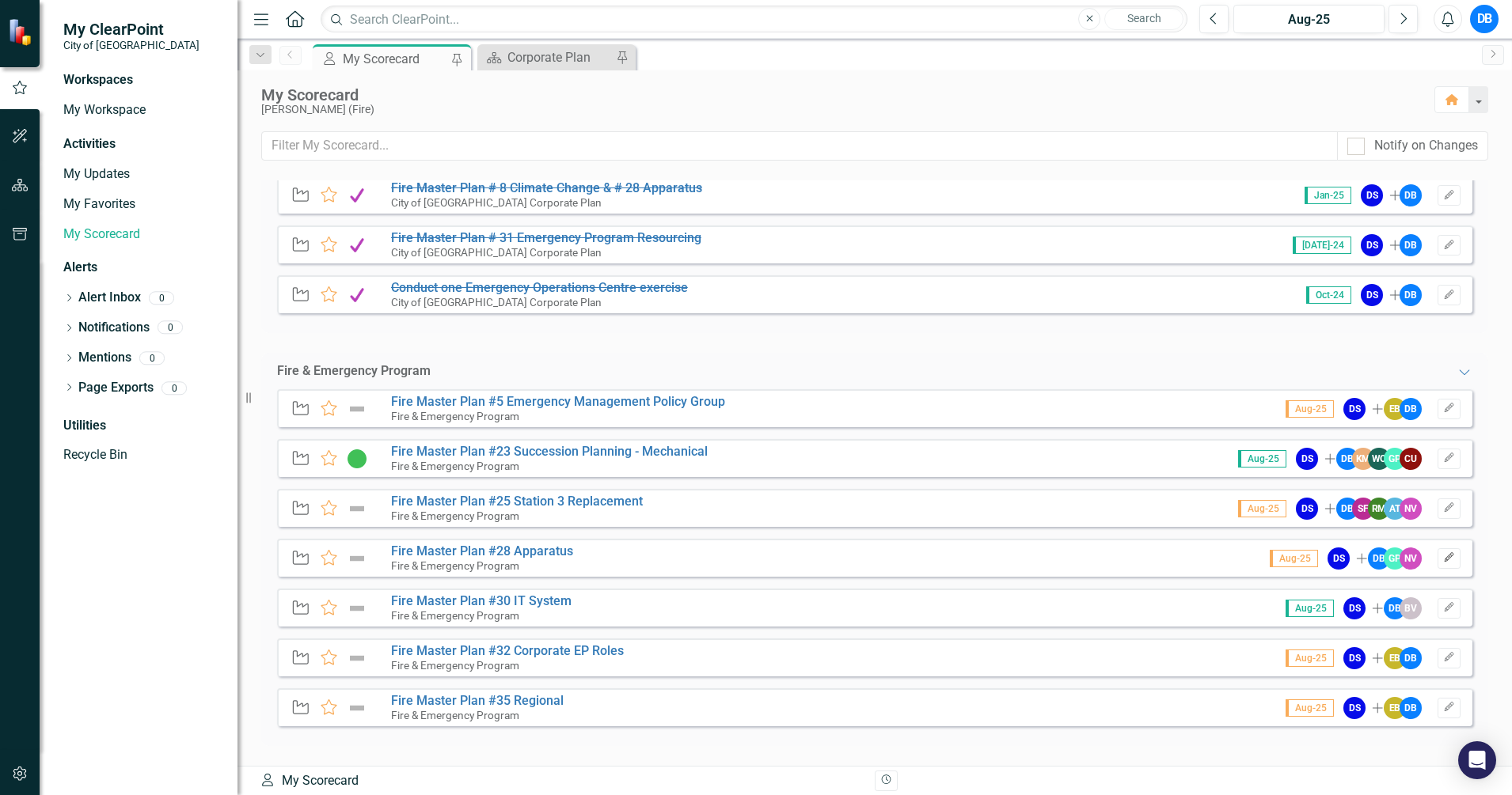
click at [1443, 557] on icon "Edit" at bounding box center [1448, 558] width 11 height 10
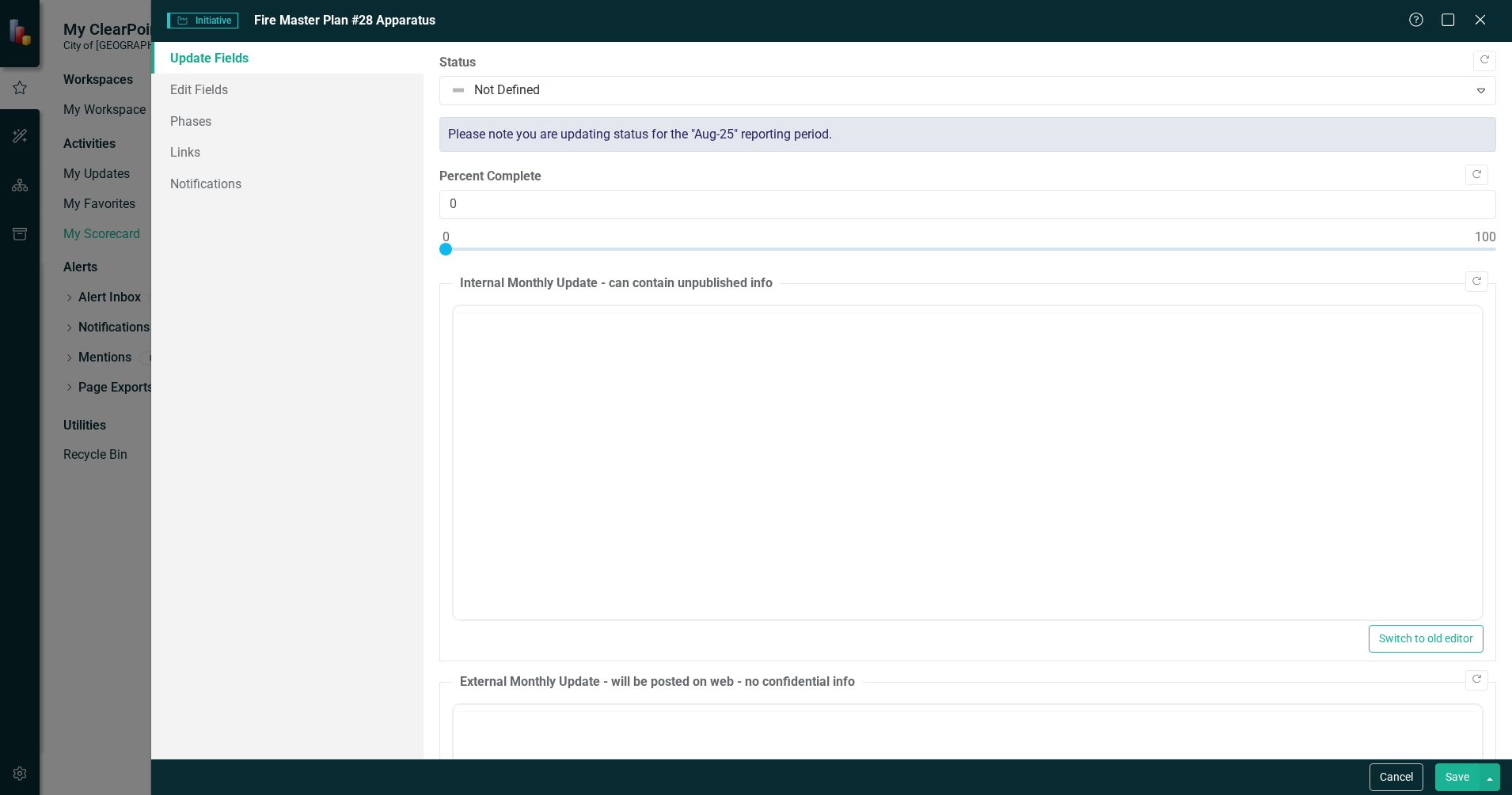
scroll to position [0, 0]
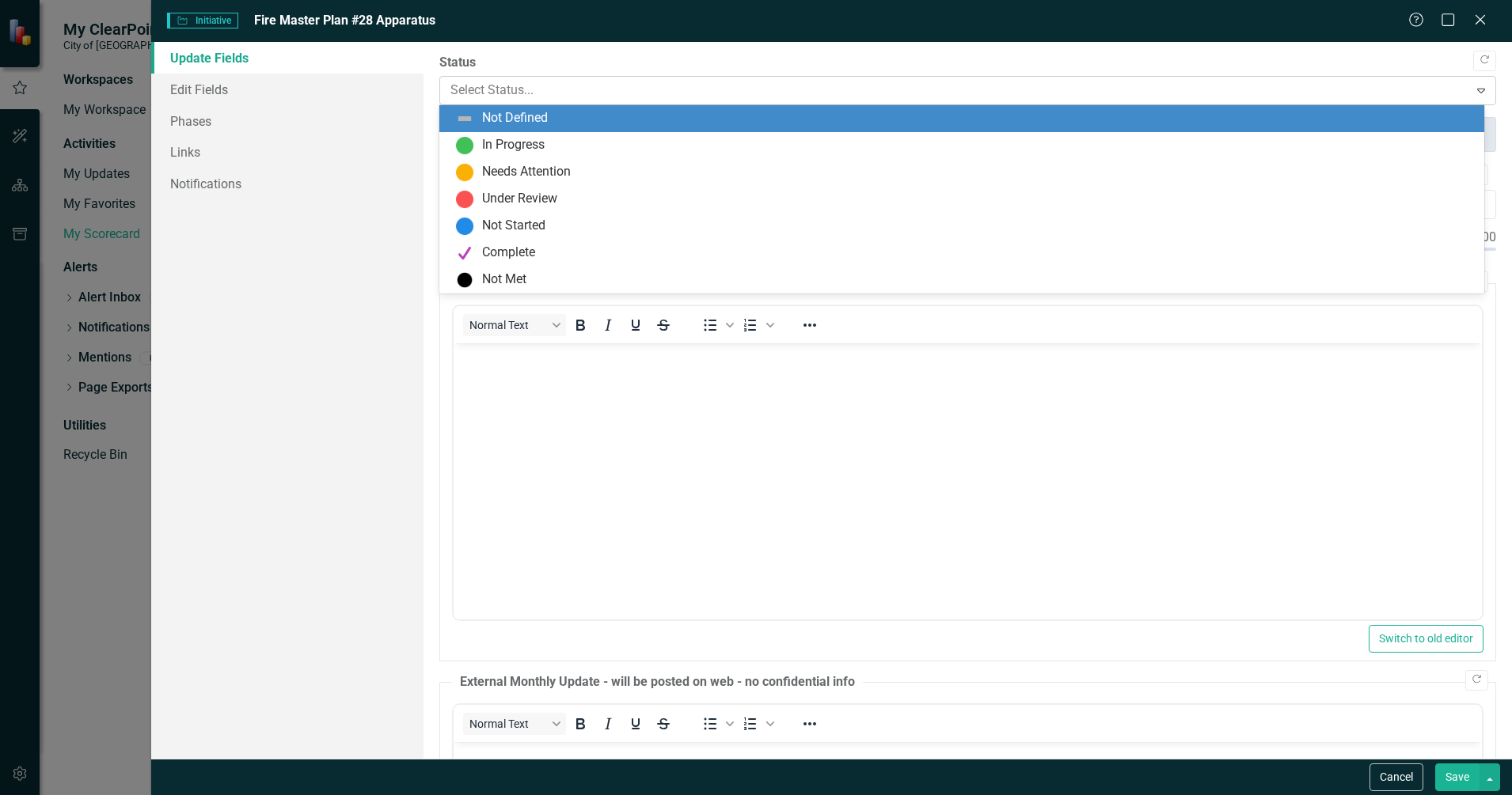
click at [1473, 94] on icon "Expand" at bounding box center [1481, 90] width 16 height 12
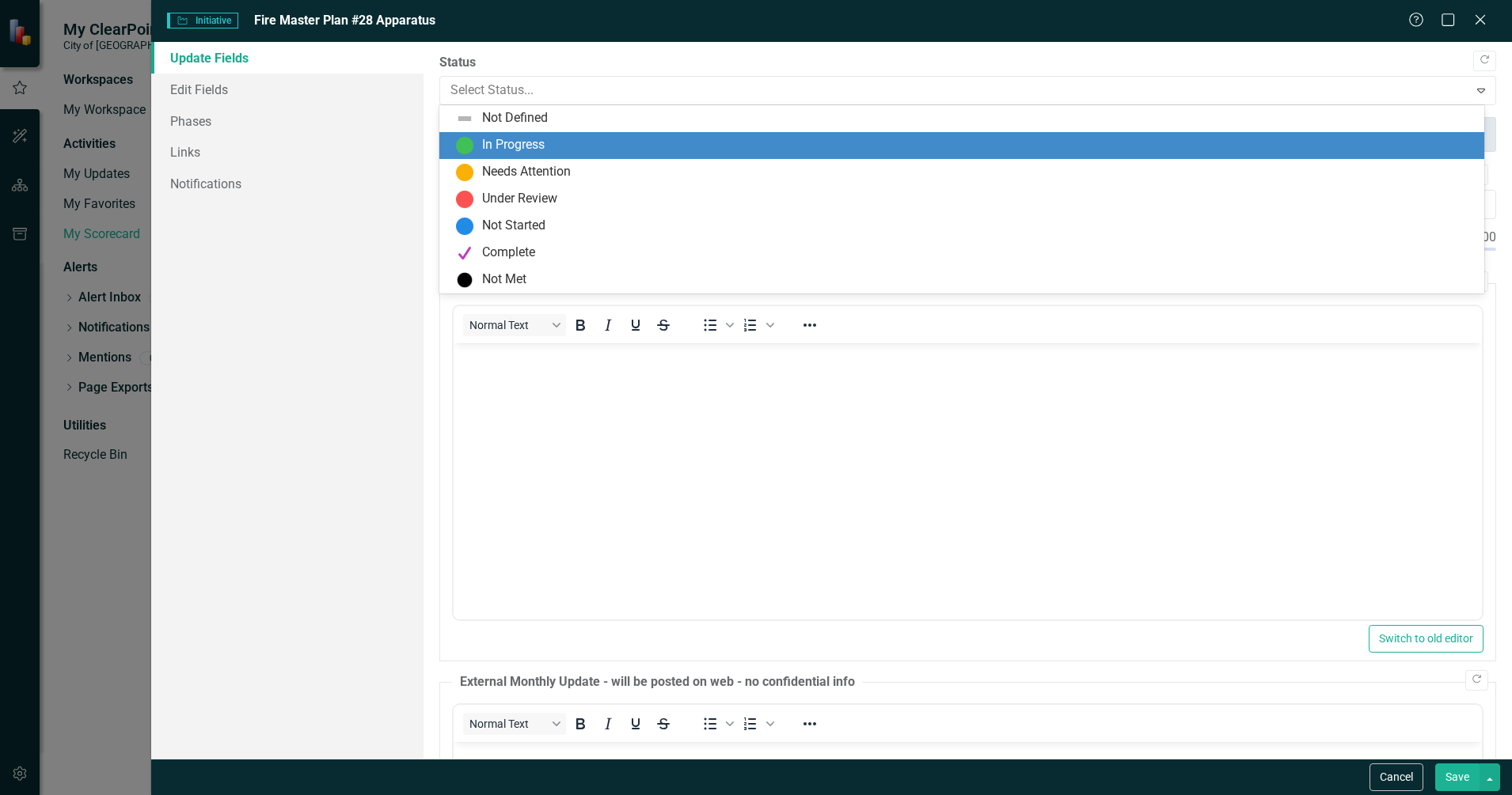
click at [746, 146] on div "In Progress" at bounding box center [965, 146] width 1019 height 19
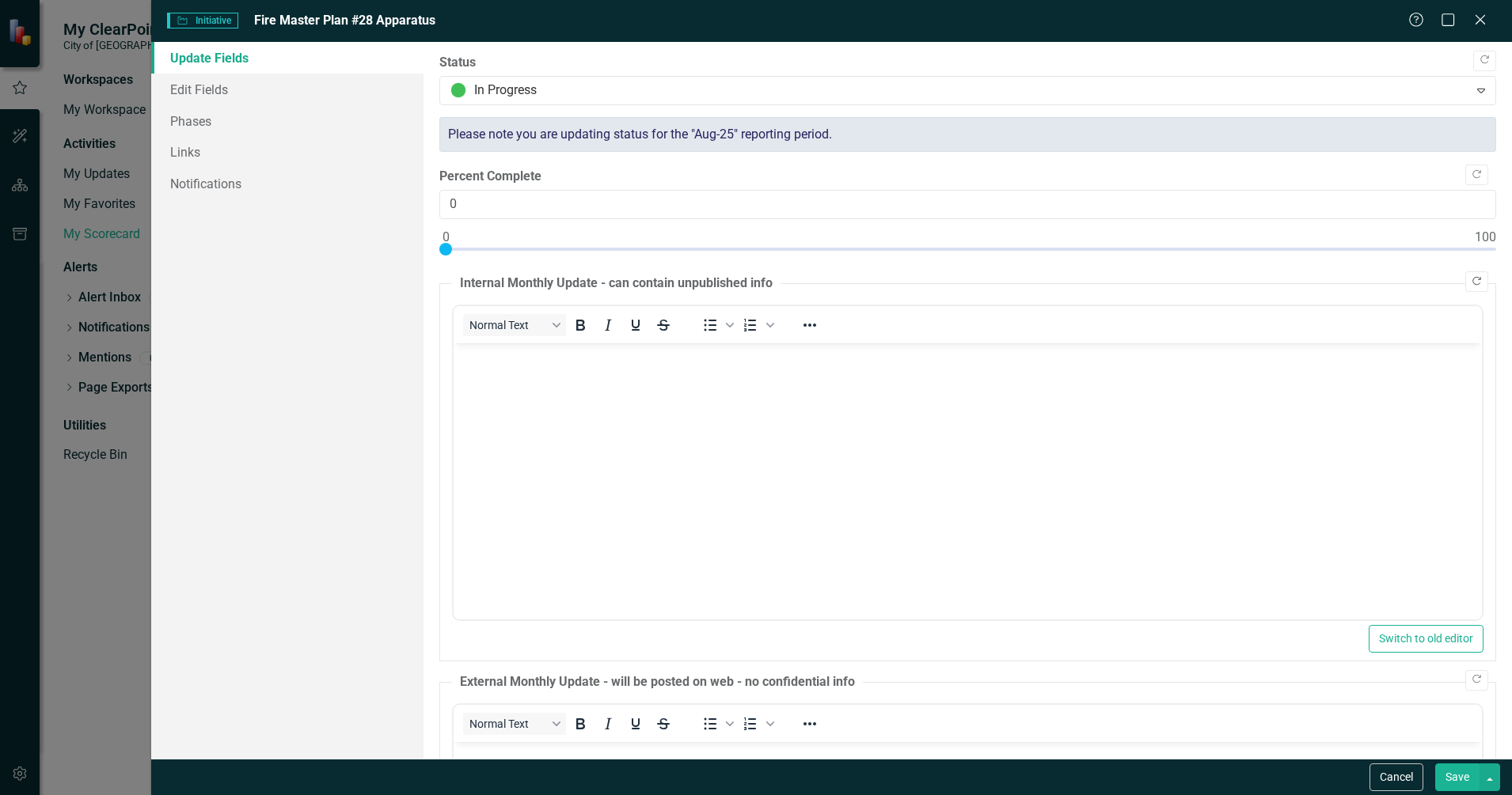
click at [1471, 283] on icon "Copy Forward" at bounding box center [1476, 281] width 11 height 10
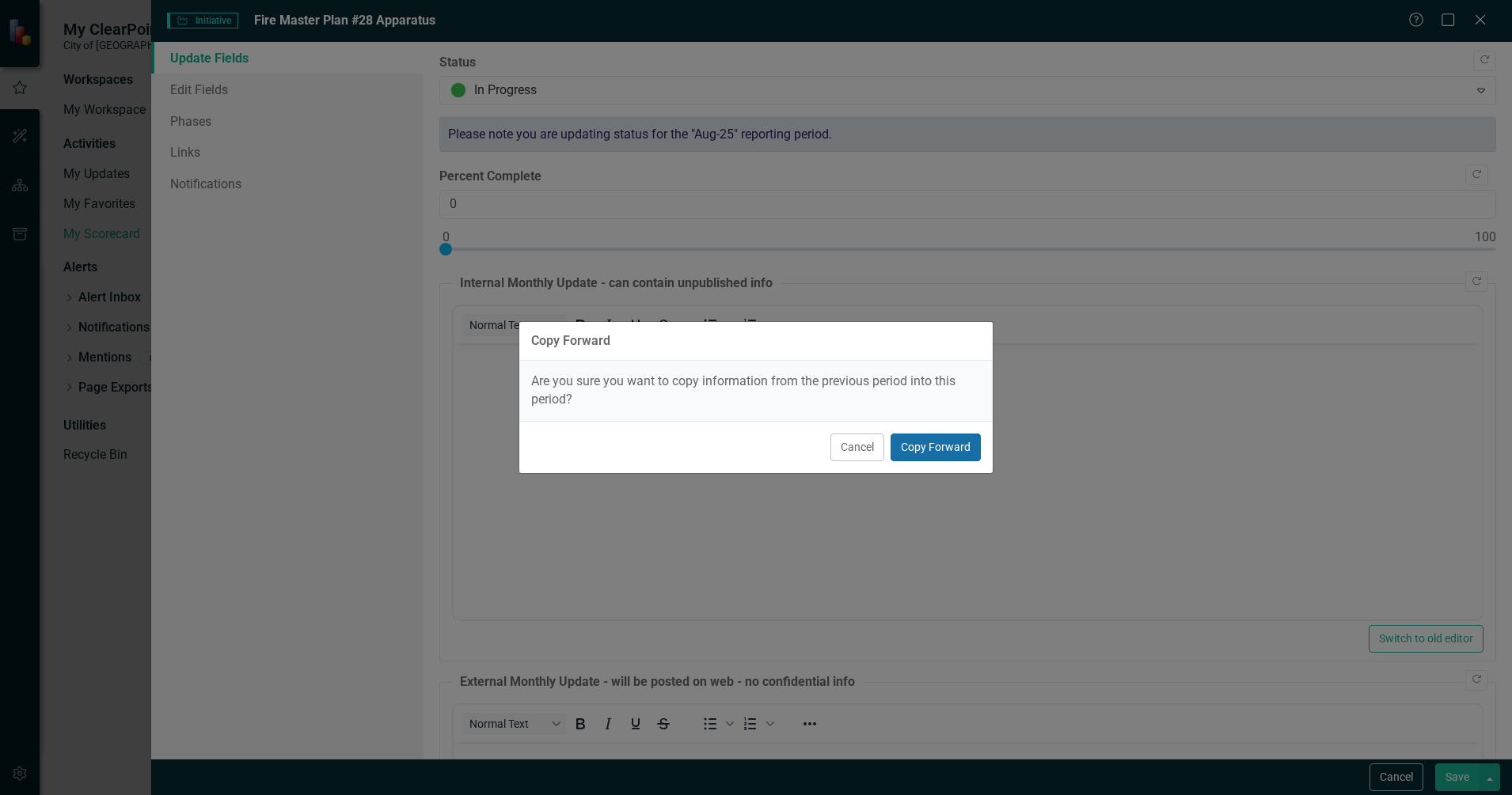
click at [947, 444] on button "Copy Forward" at bounding box center [936, 446] width 90 height 27
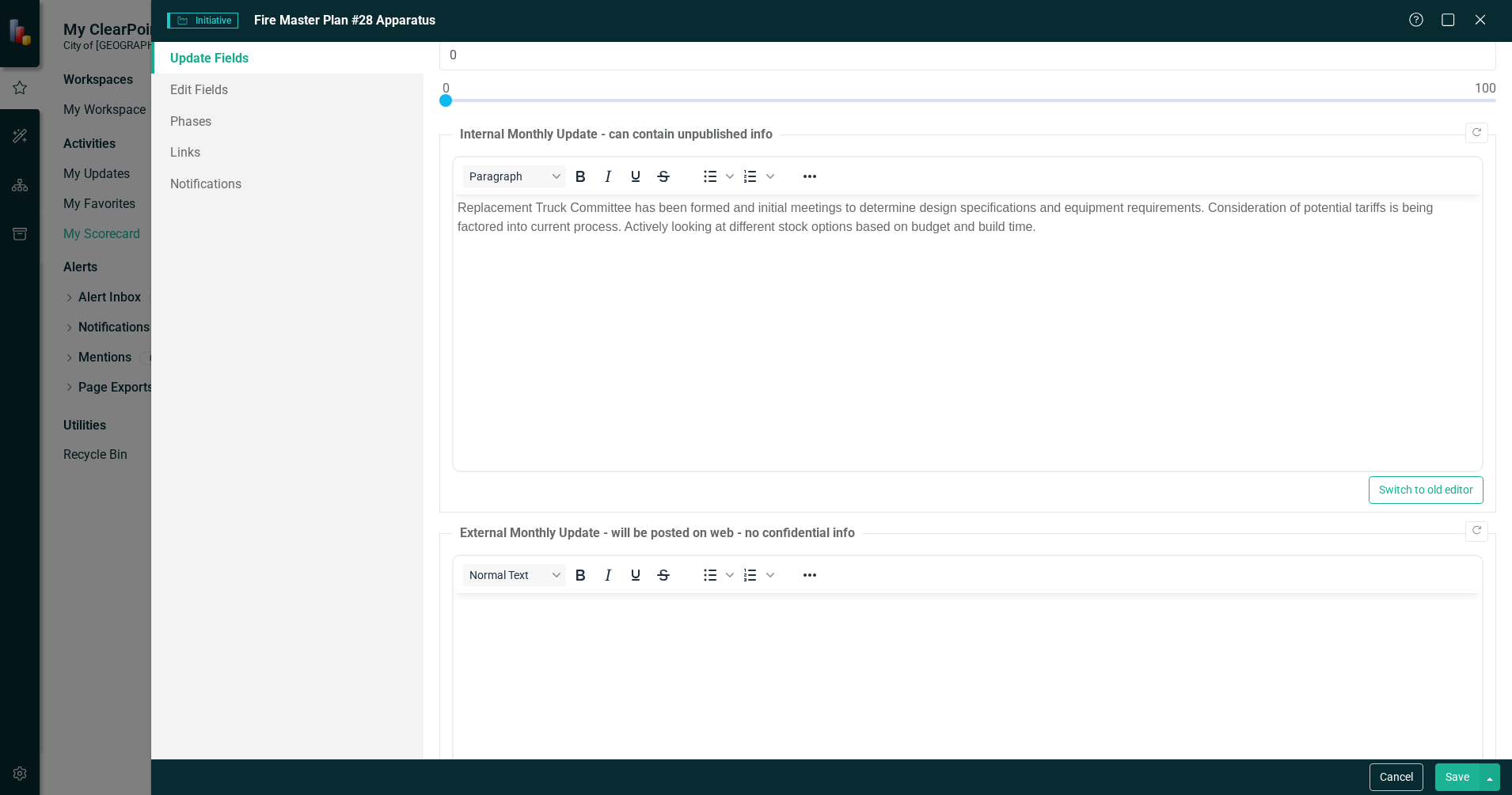
scroll to position [198, 0]
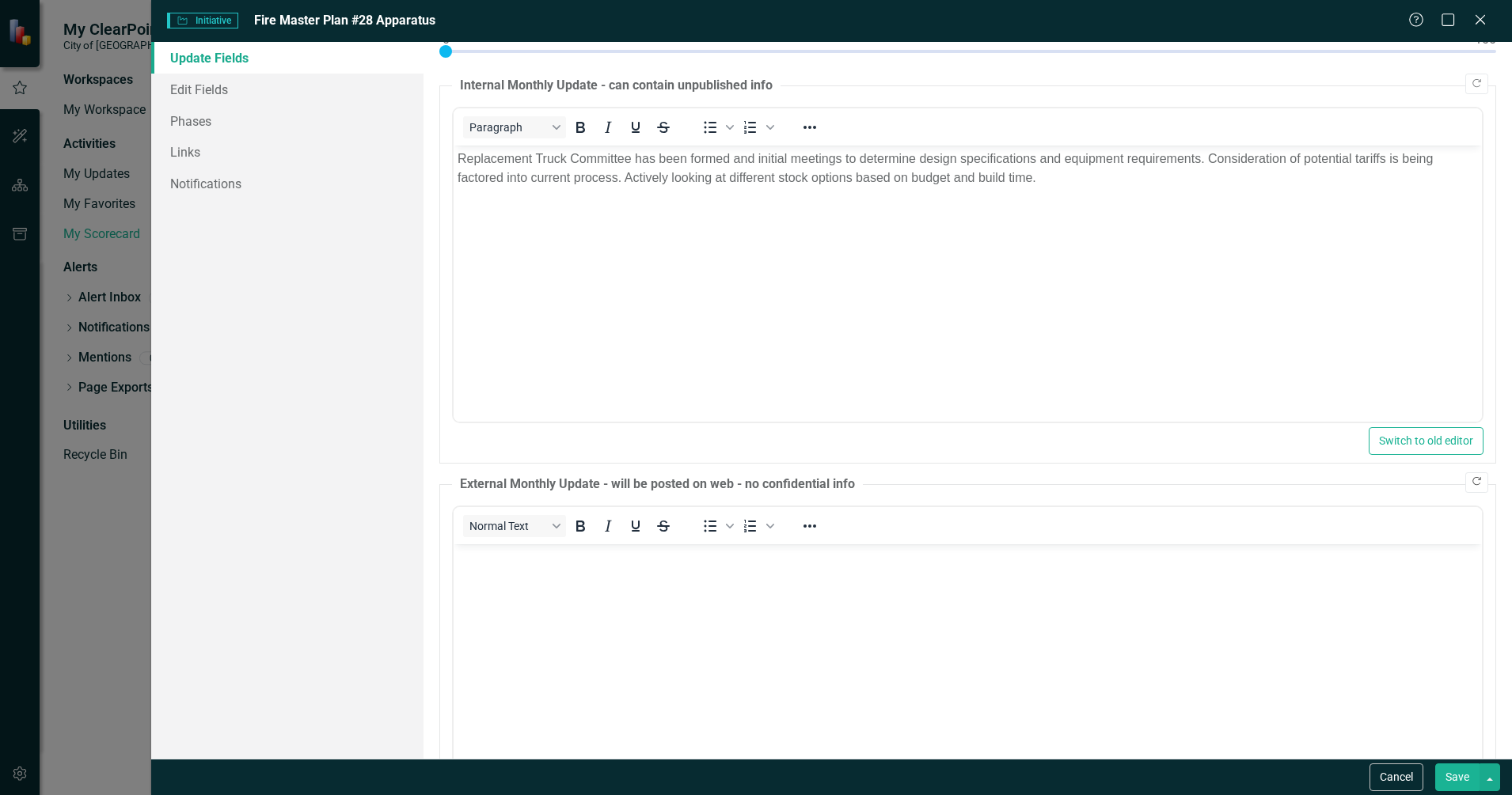
click at [1471, 485] on icon "Copy Forward" at bounding box center [1476, 482] width 11 height 10
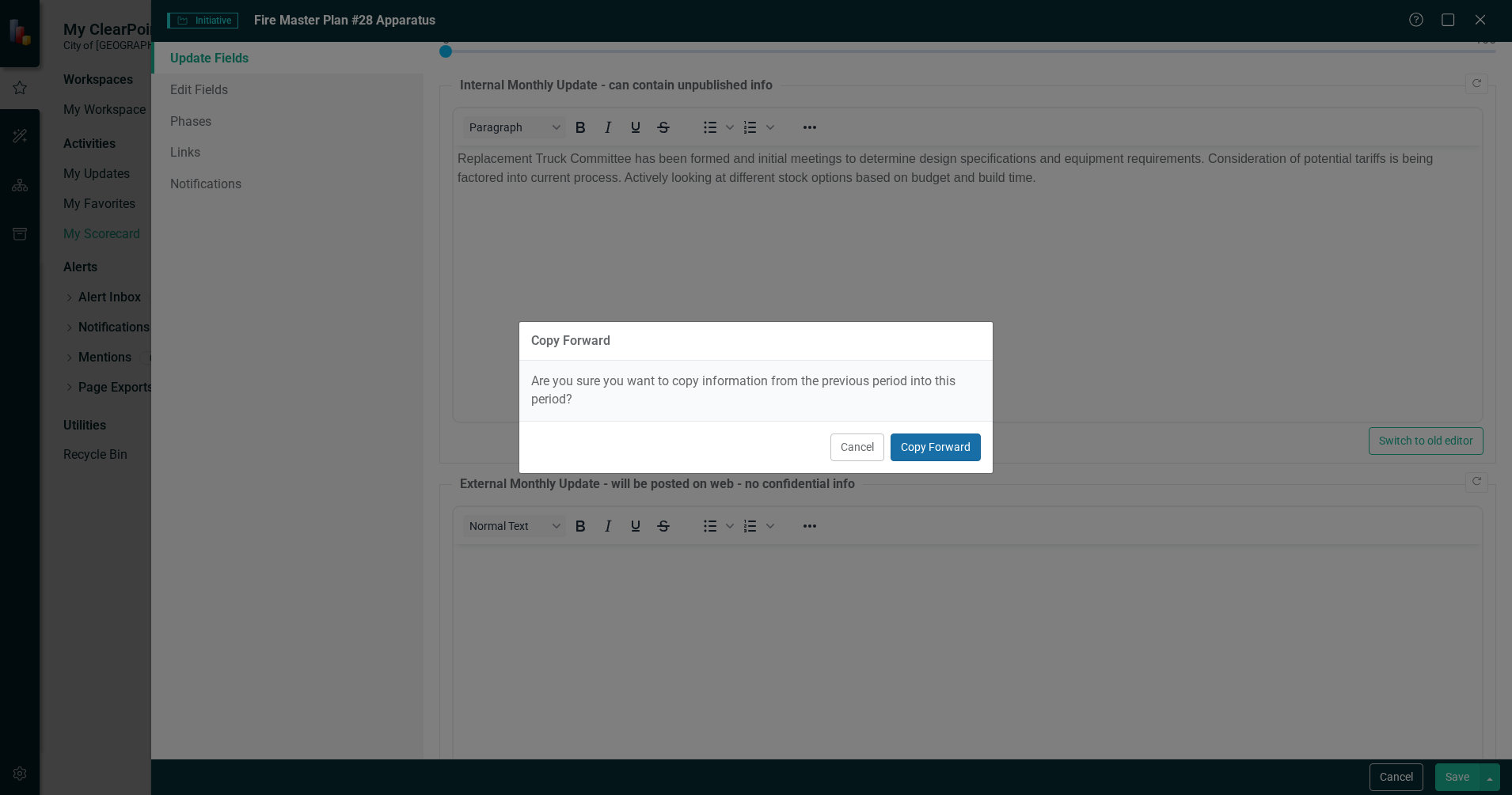
click at [940, 447] on button "Copy Forward" at bounding box center [936, 446] width 90 height 27
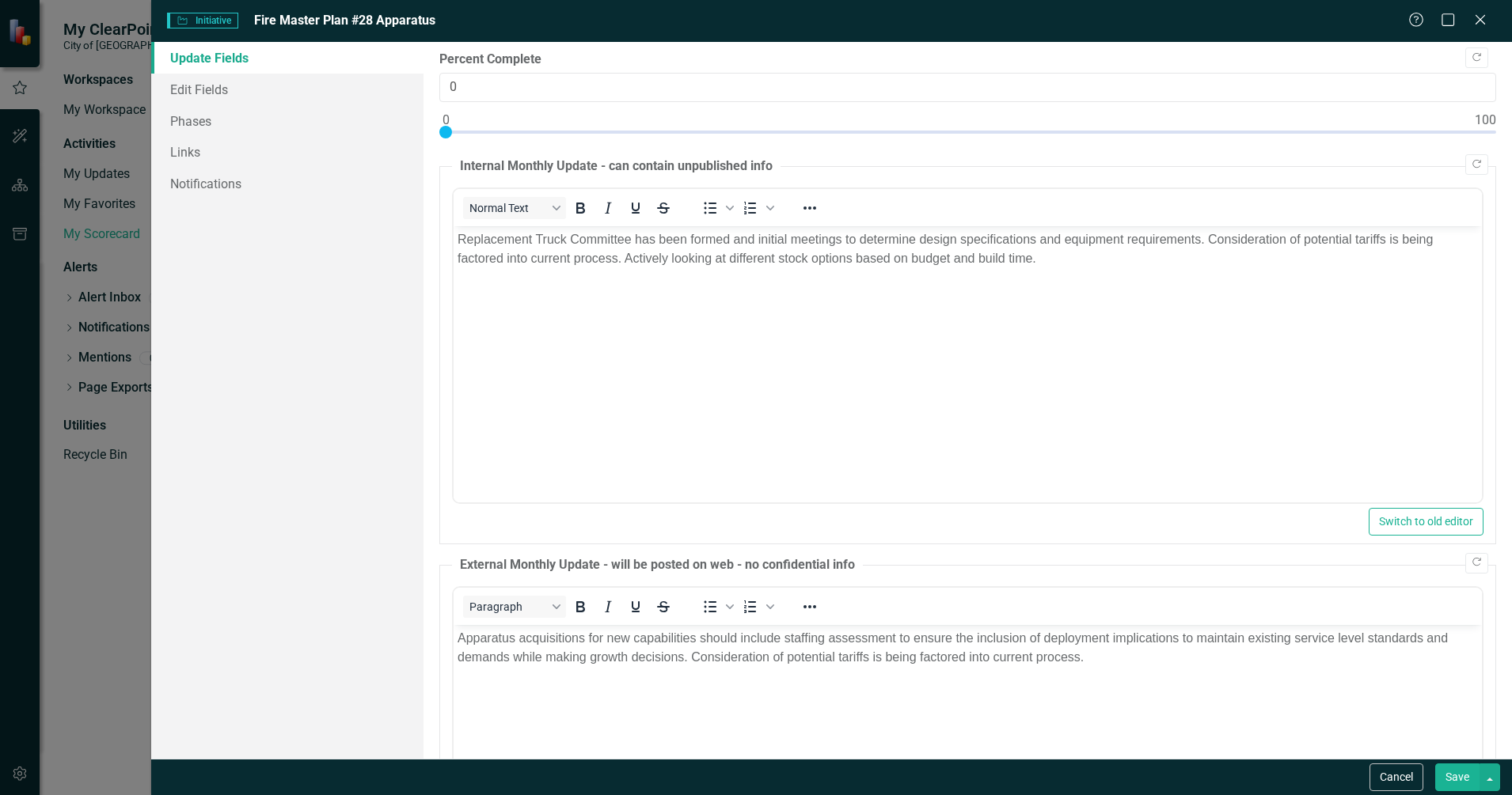
scroll to position [0, 0]
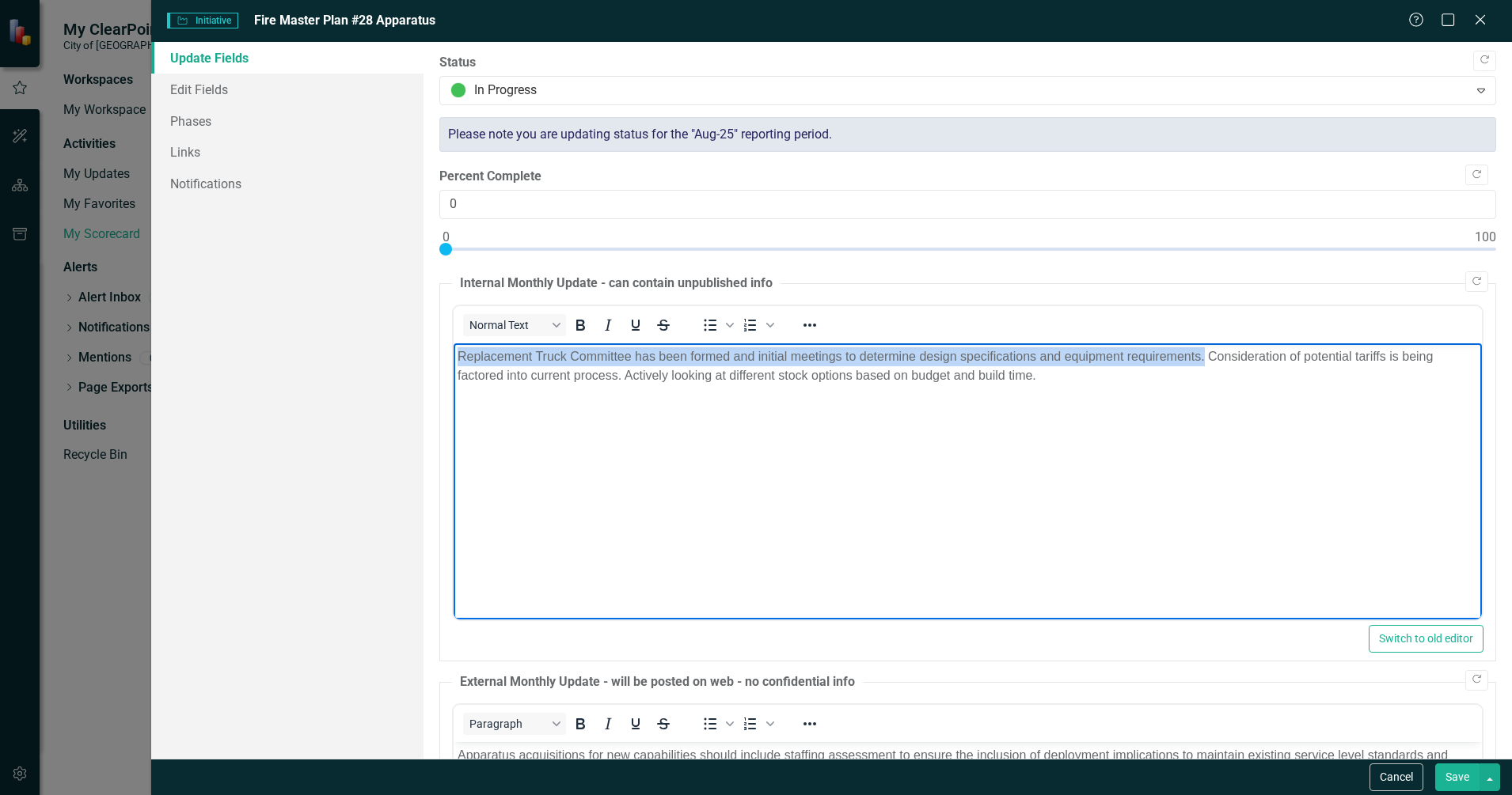
drag, startPoint x: 1205, startPoint y: 355, endPoint x: 917, endPoint y: 686, distance: 438.8
click at [453, 342] on html "Replacement Truck Committee has been formed and initial meetings to determine d…" at bounding box center [967, 461] width 1028 height 237
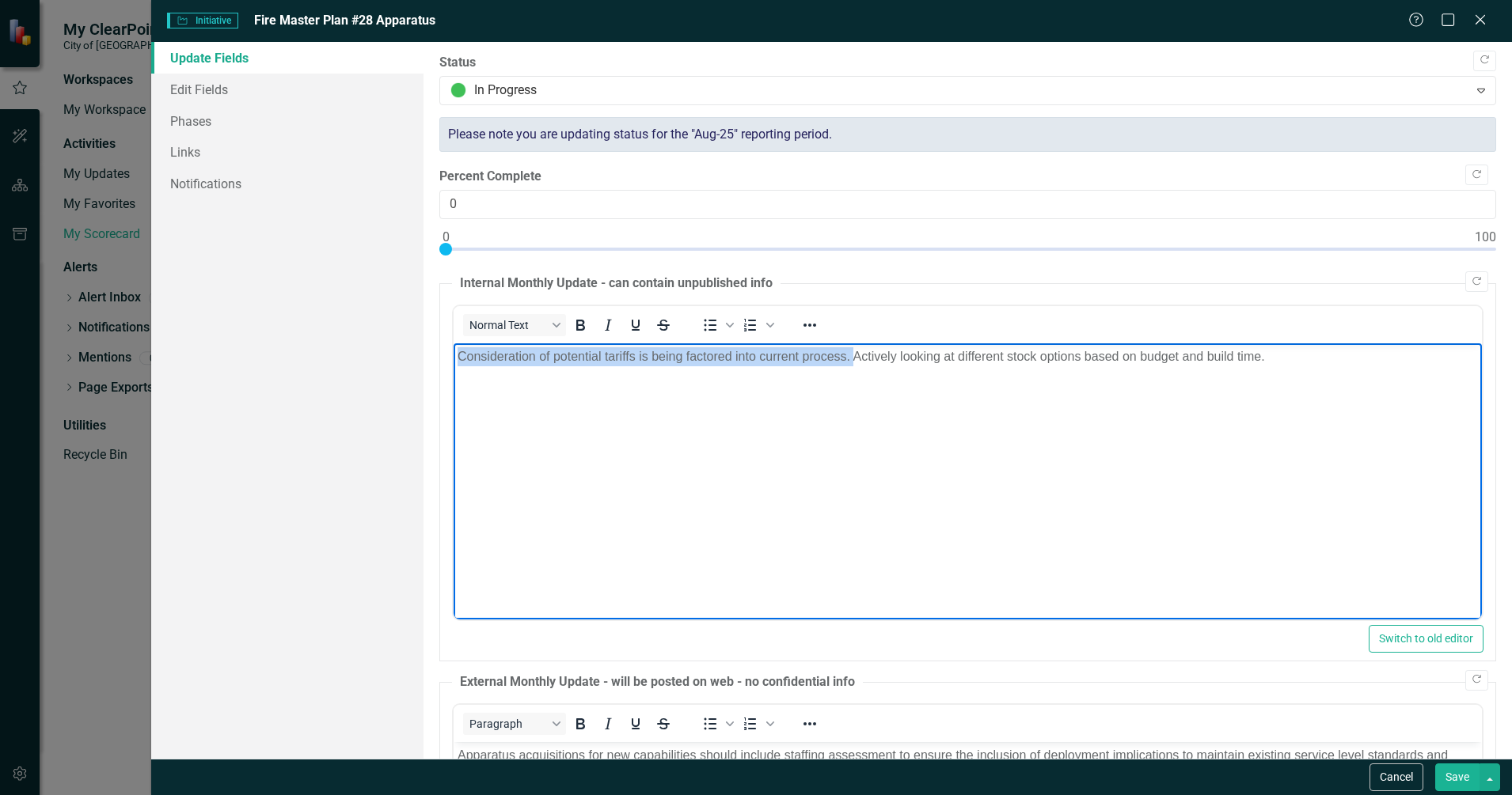
drag, startPoint x: 853, startPoint y: 358, endPoint x: 436, endPoint y: 359, distance: 417.0
click at [453, 359] on html "Consideration of potential tariffs is being factored into current process. Acti…" at bounding box center [967, 461] width 1028 height 237
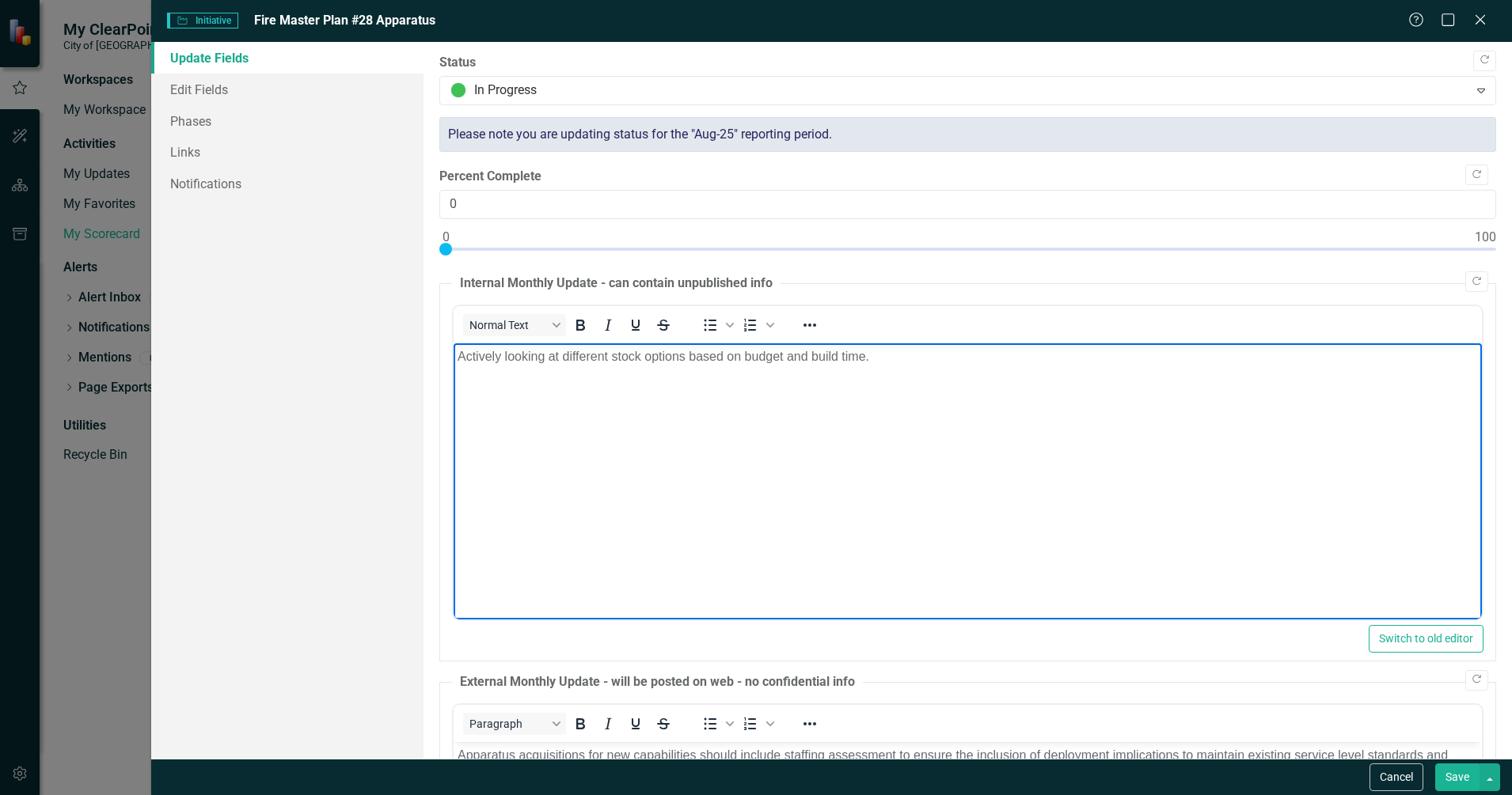
click at [921, 356] on p "Actively looking at different stock options based on budget and build time." at bounding box center [967, 356] width 1020 height 19
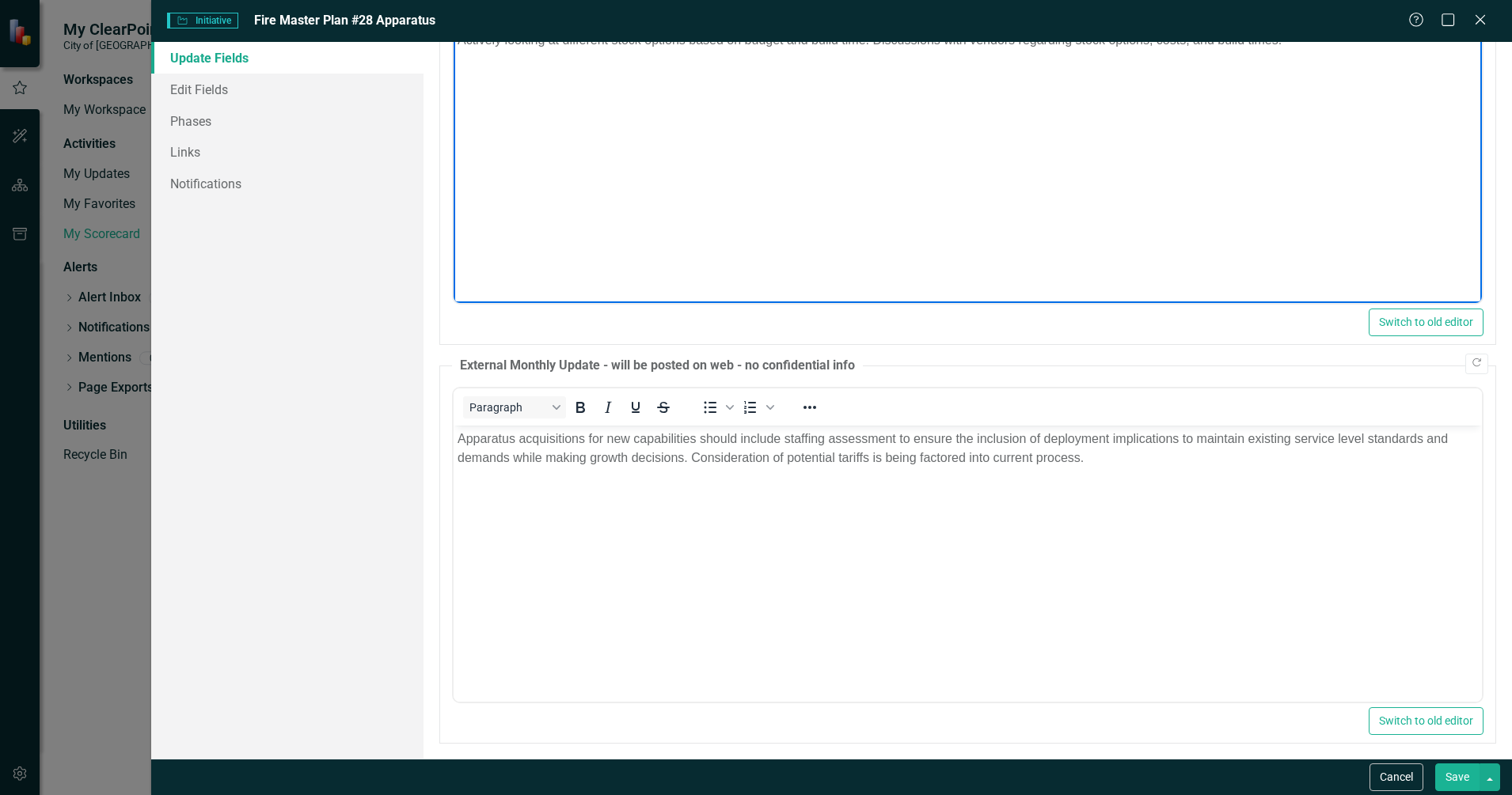
scroll to position [326, 0]
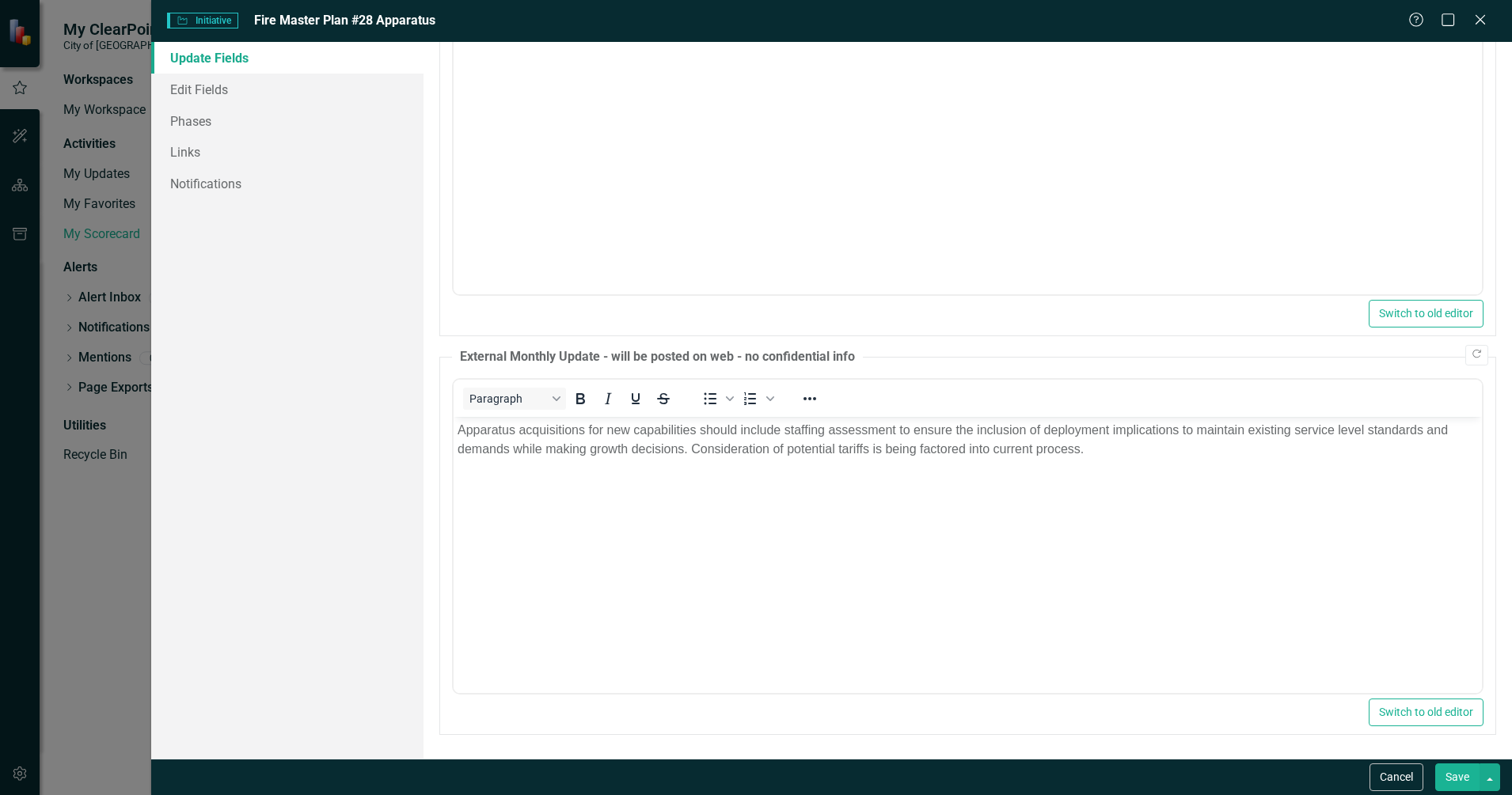
click at [1451, 779] on button "Save" at bounding box center [1457, 776] width 44 height 27
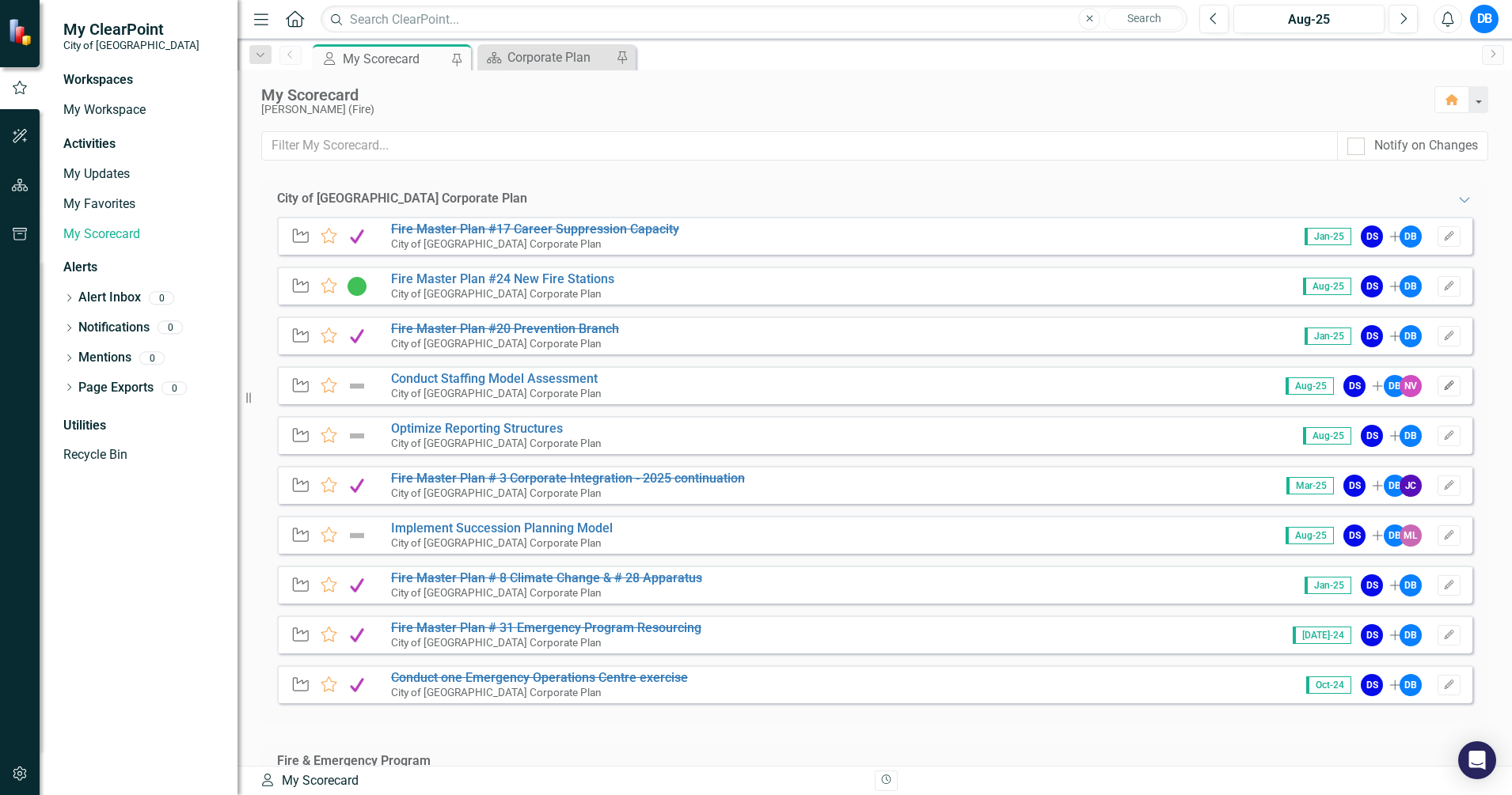
click at [1443, 386] on icon "Edit" at bounding box center [1448, 386] width 11 height 10
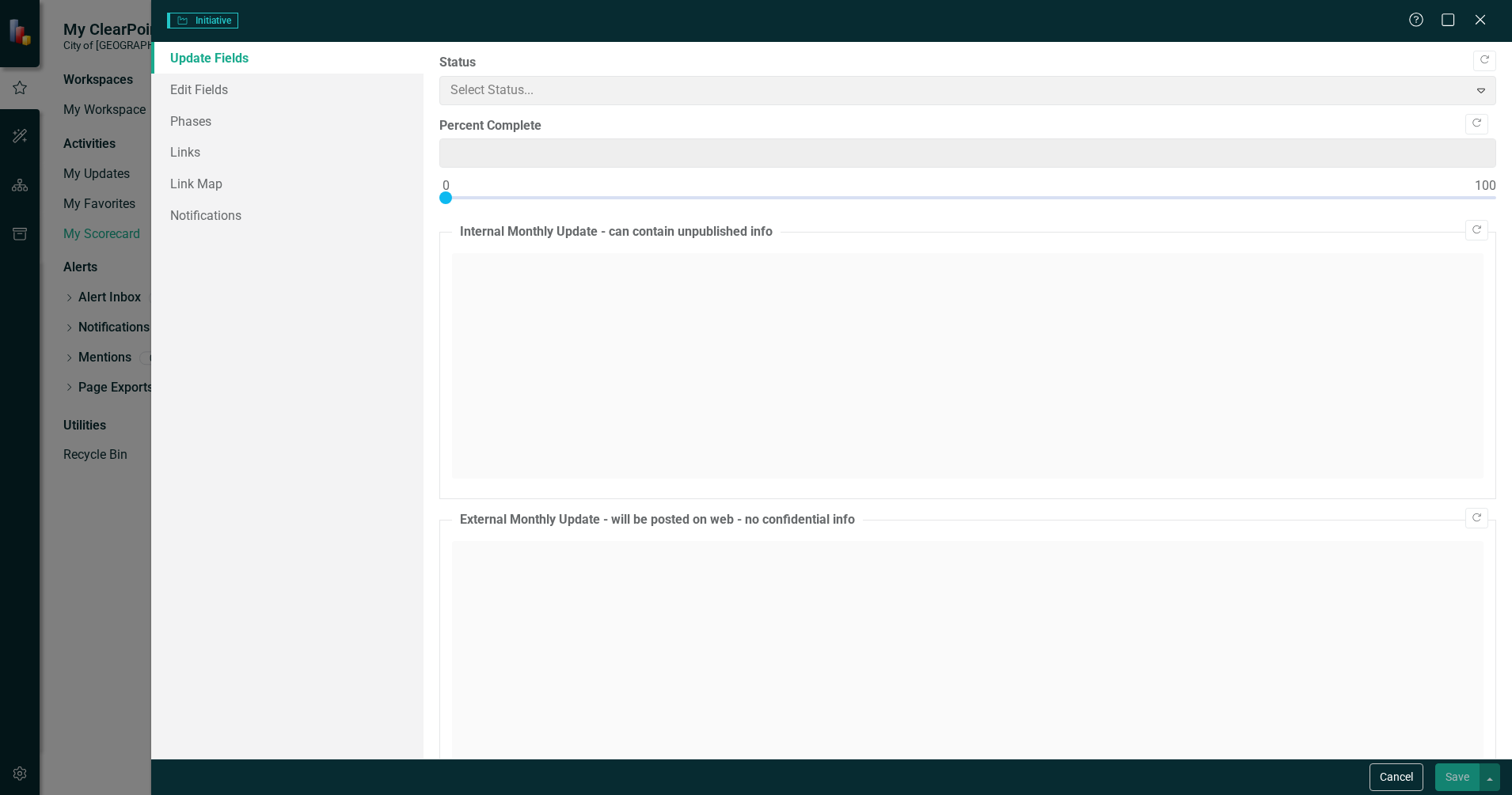
type input "0"
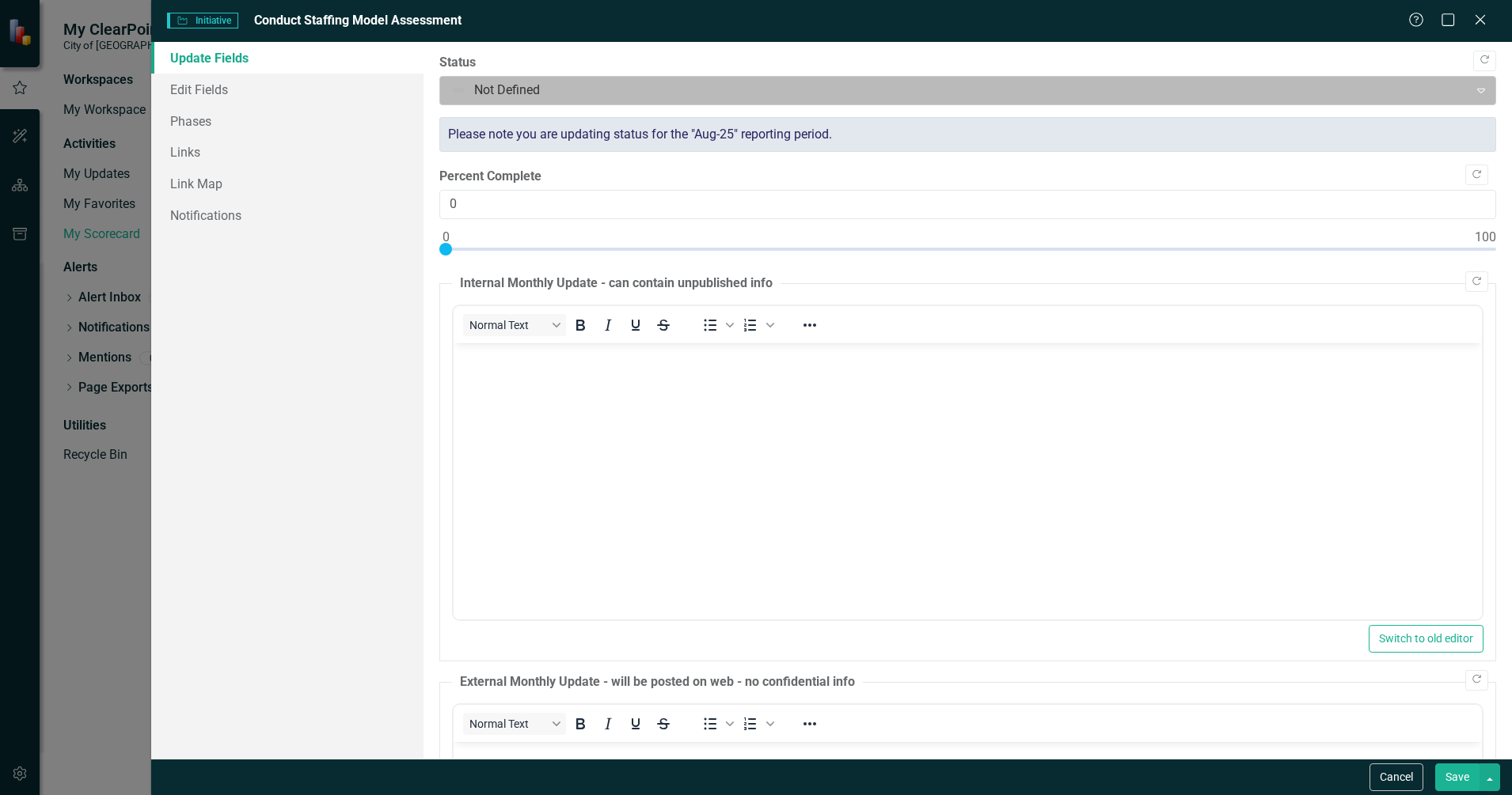
click at [876, 90] on div at bounding box center [954, 91] width 1009 height 21
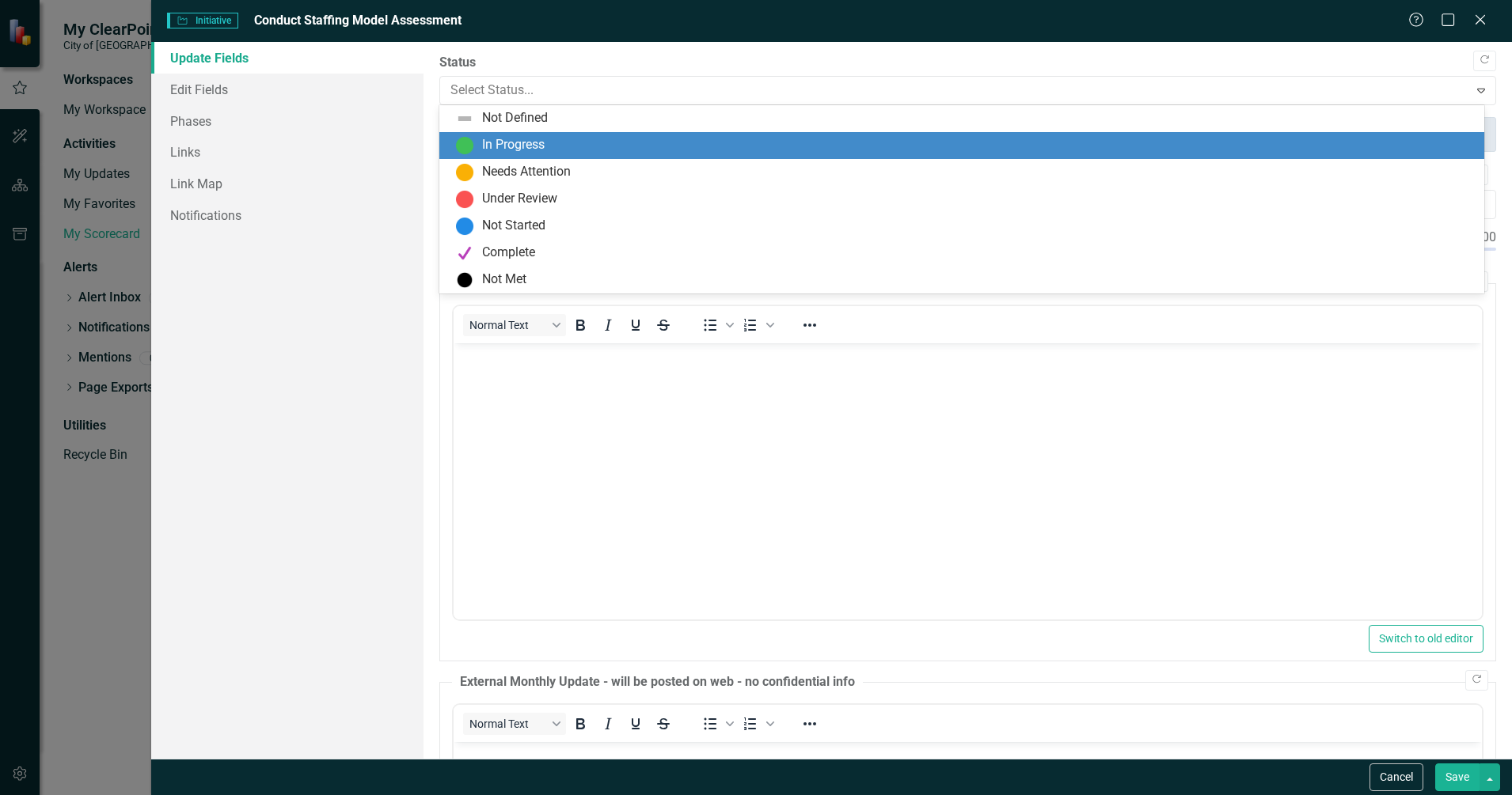
click at [555, 149] on div "In Progress" at bounding box center [965, 146] width 1019 height 19
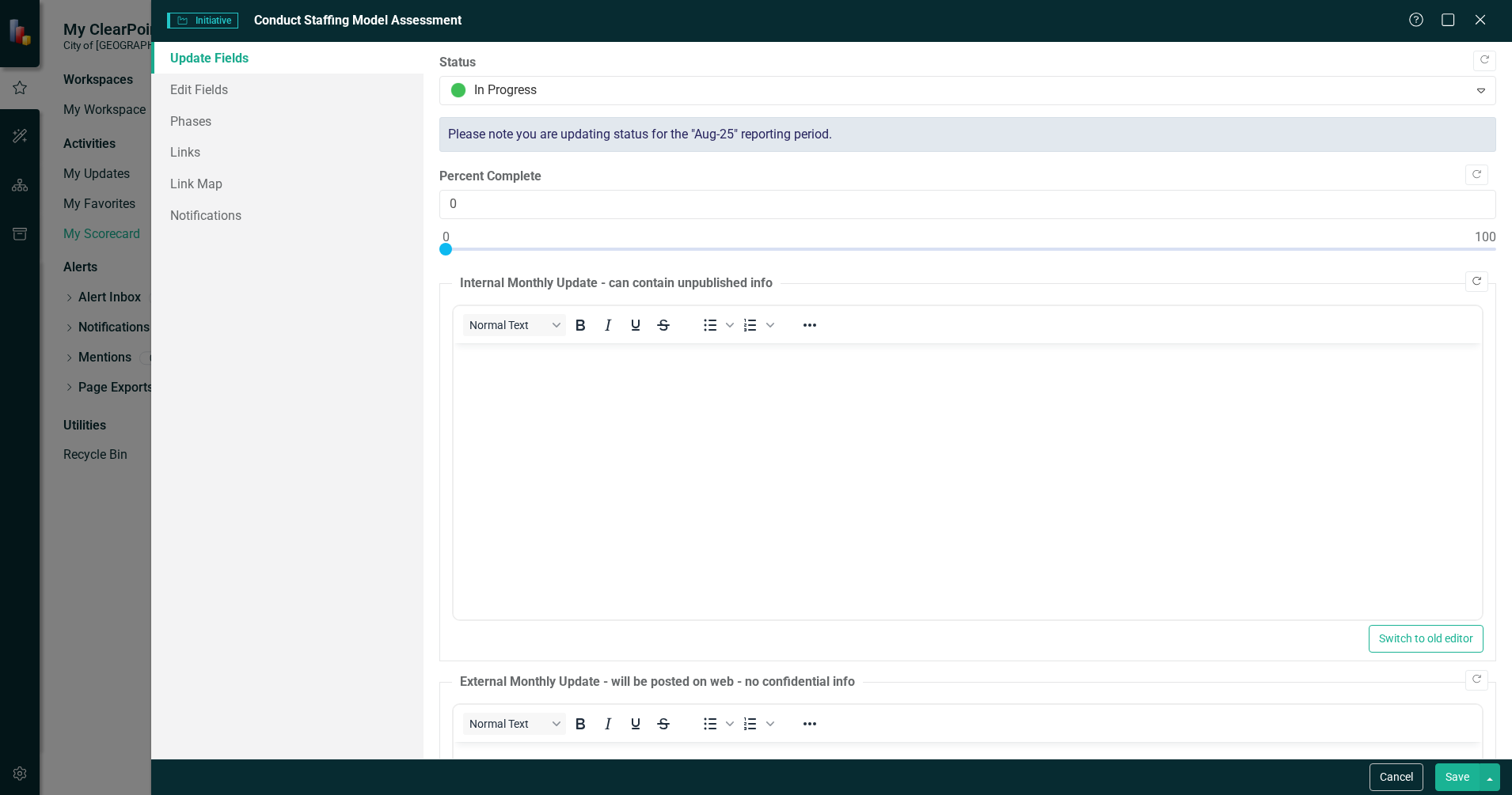
click at [1465, 287] on button "Copy Forward" at bounding box center [1477, 281] width 23 height 20
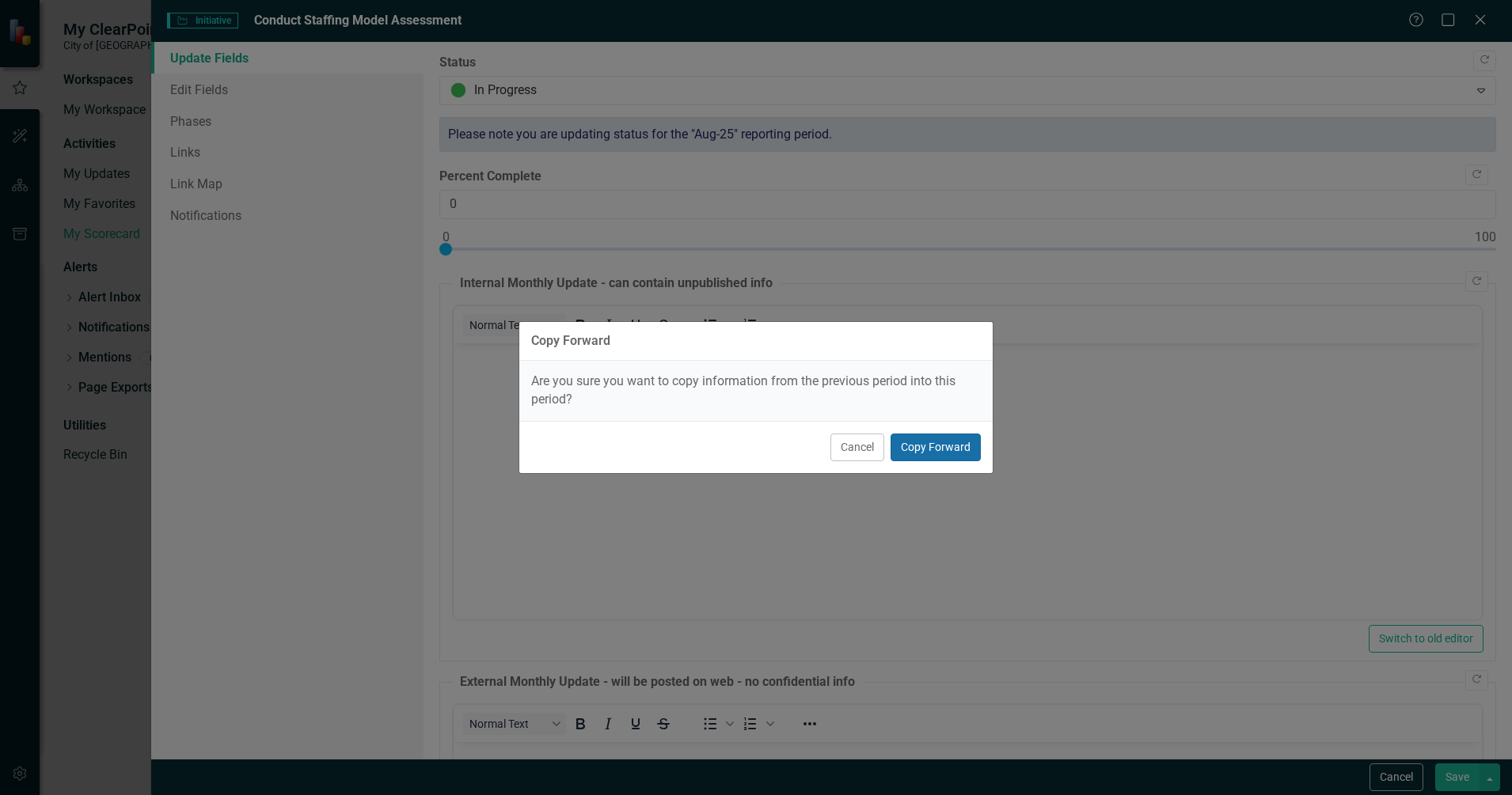
click at [933, 454] on button "Copy Forward" at bounding box center [936, 446] width 90 height 27
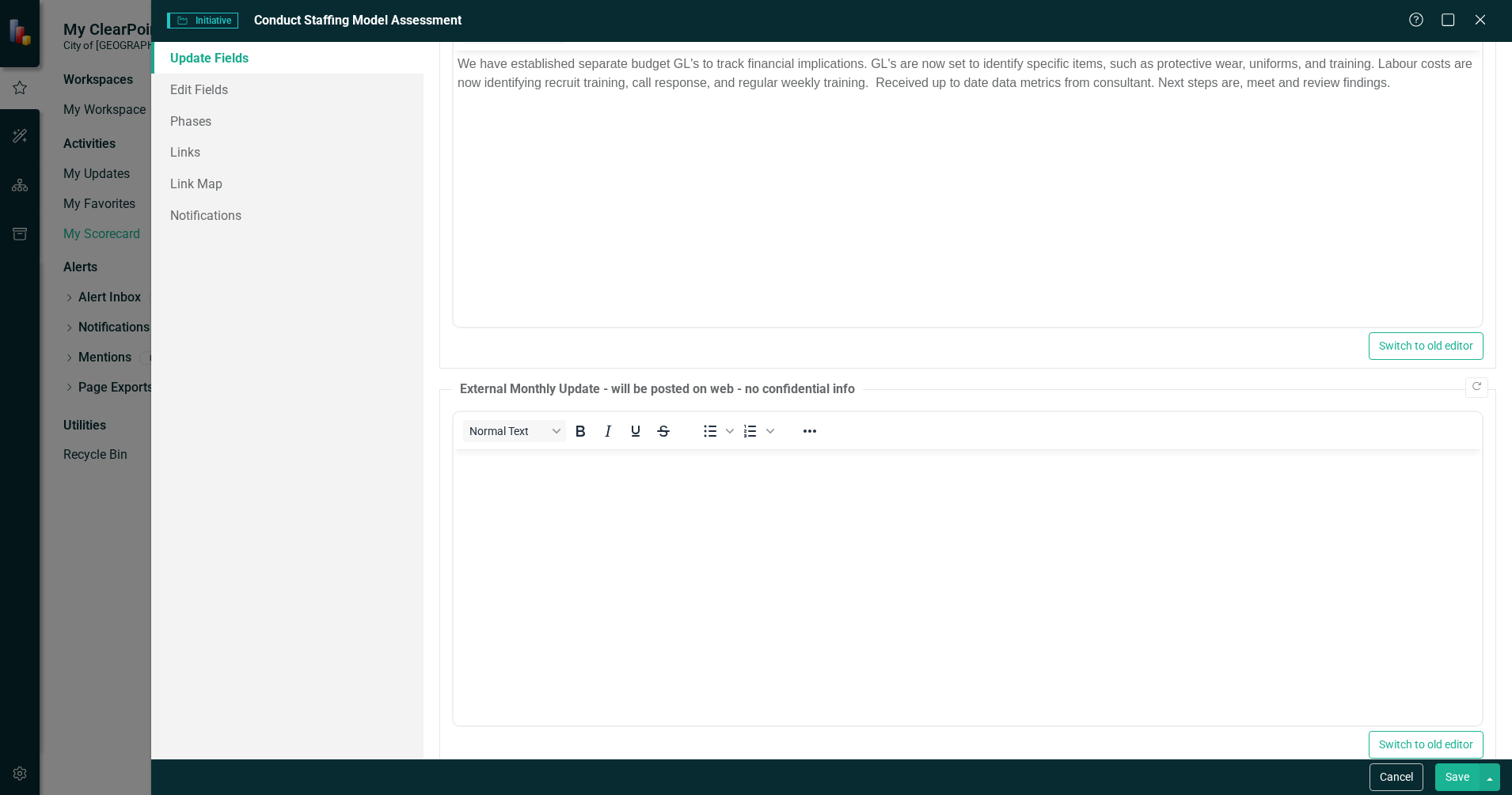
scroll to position [296, 0]
click at [1465, 390] on button "Copy Forward" at bounding box center [1477, 383] width 23 height 20
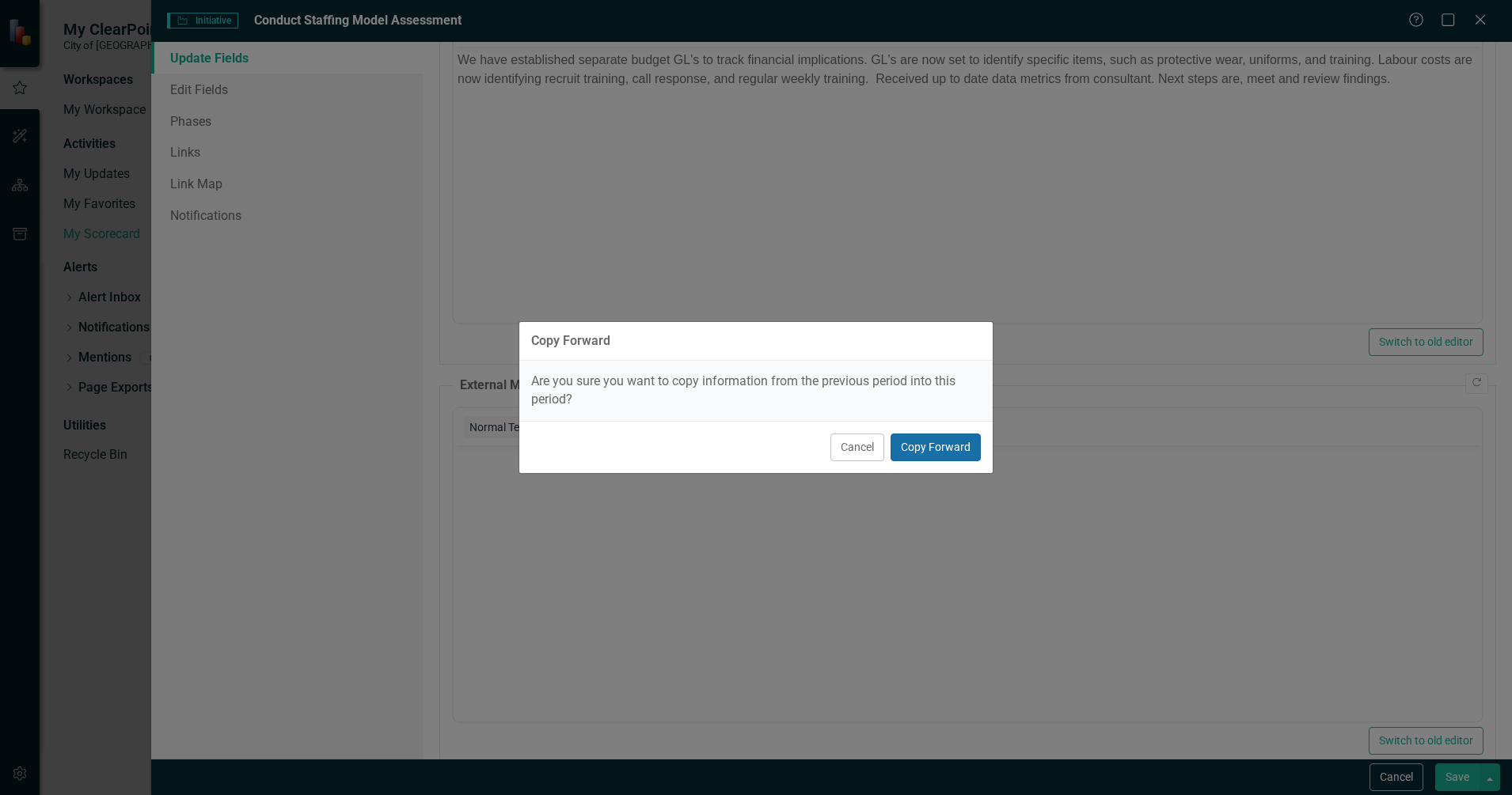
click at [929, 443] on button "Copy Forward" at bounding box center [936, 446] width 90 height 27
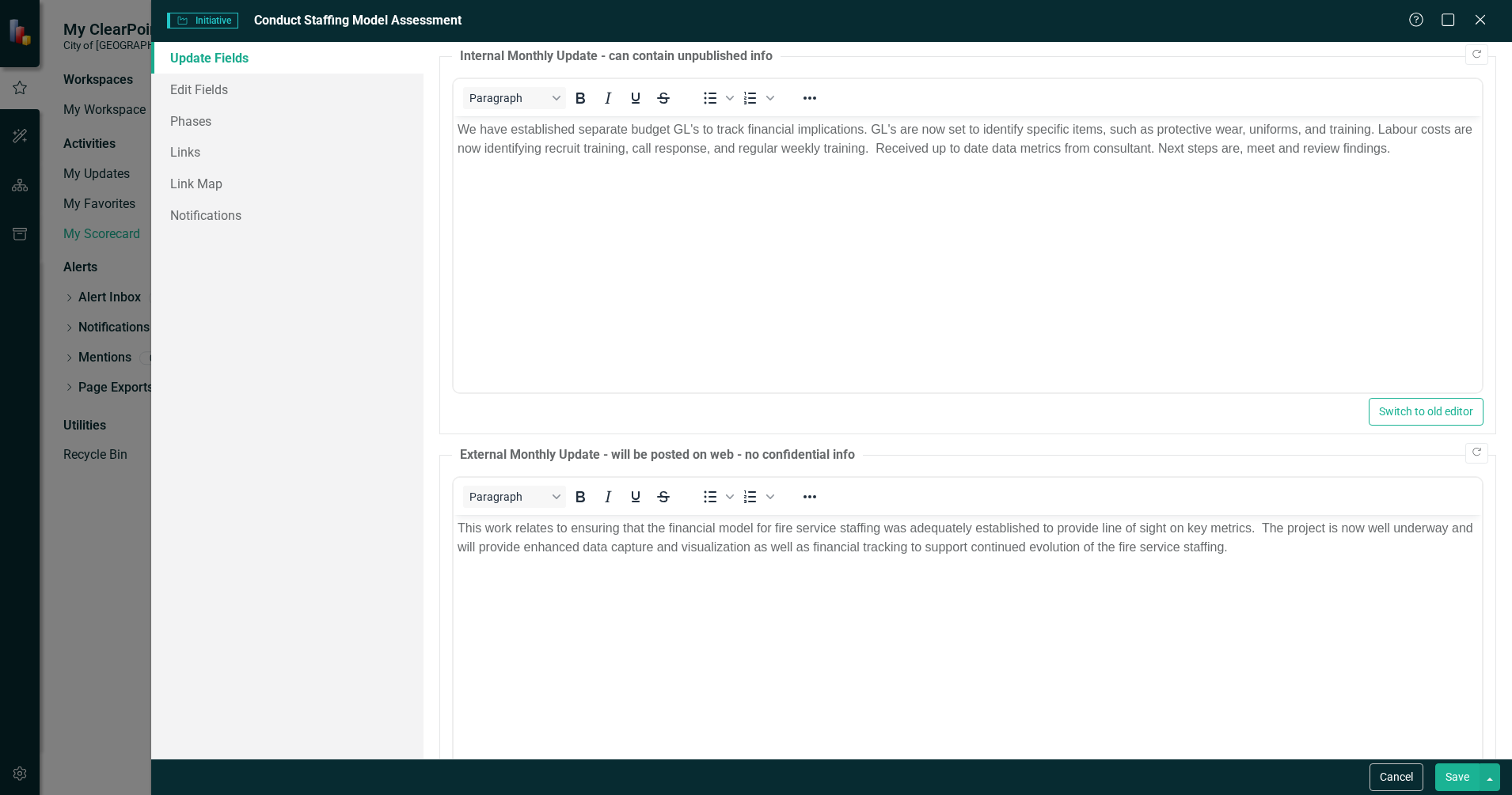
scroll to position [99, 0]
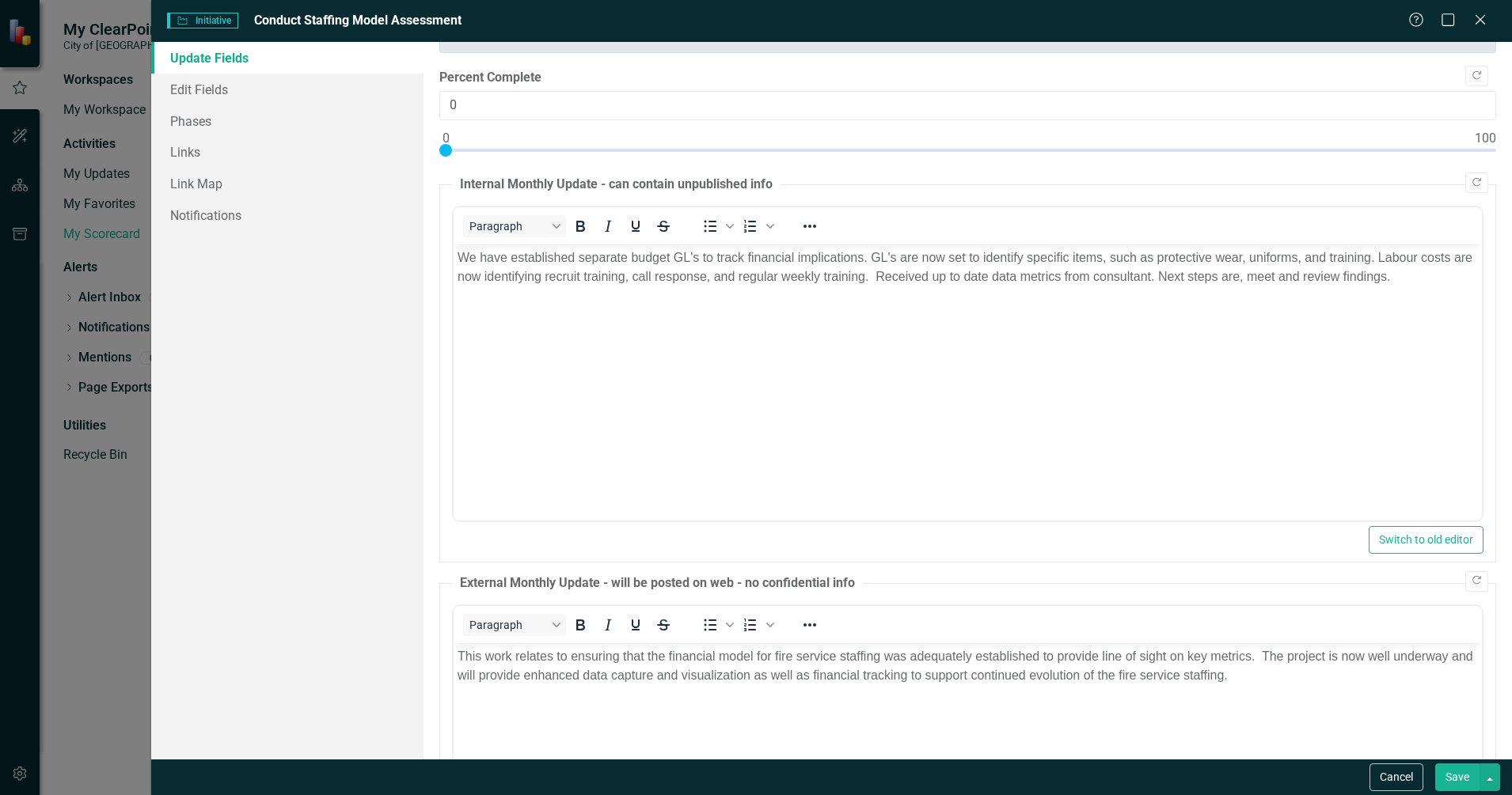
click at [1455, 778] on button "Save" at bounding box center [1457, 776] width 44 height 27
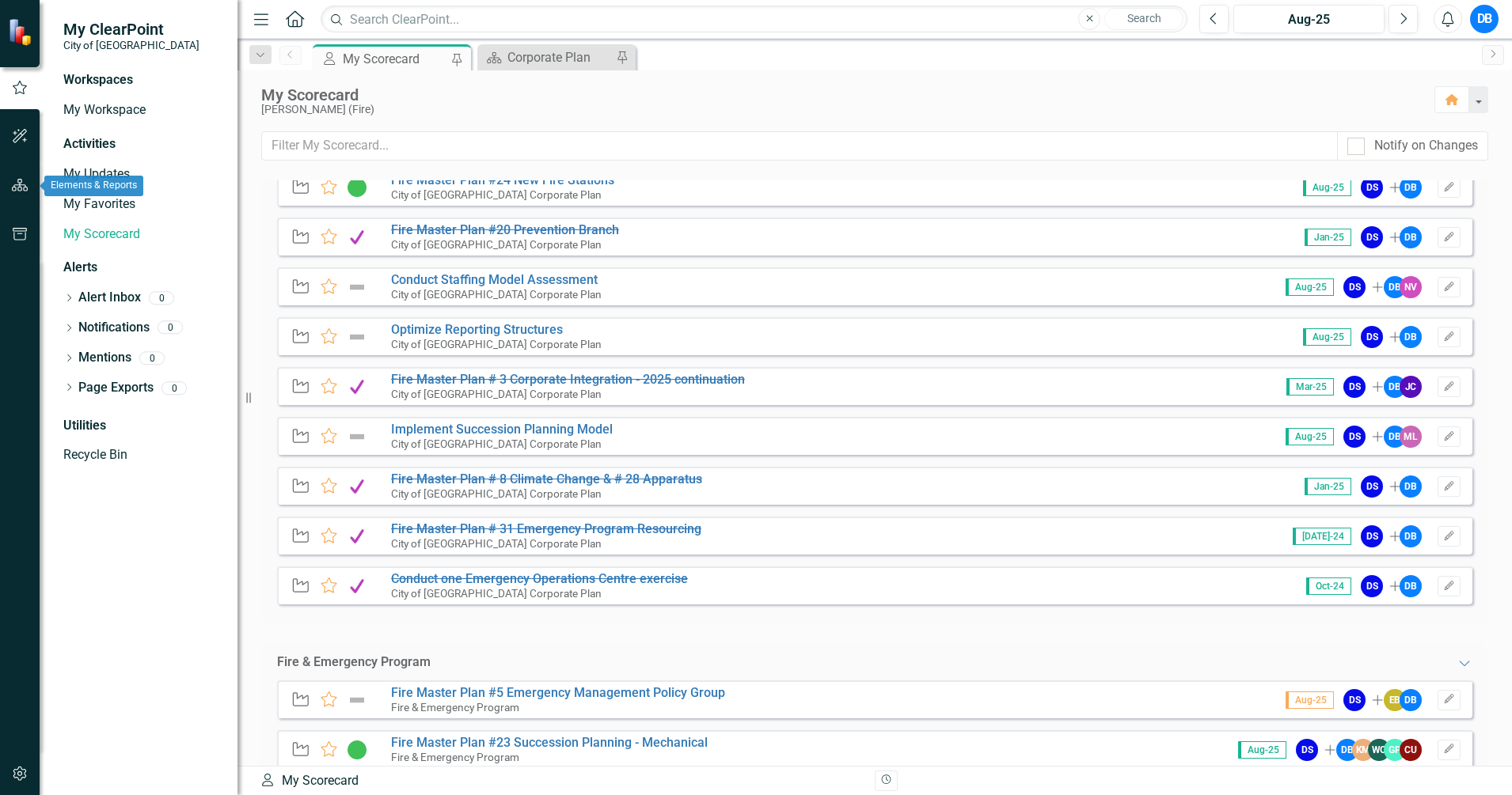
click at [18, 180] on icon "button" at bounding box center [19, 185] width 17 height 12
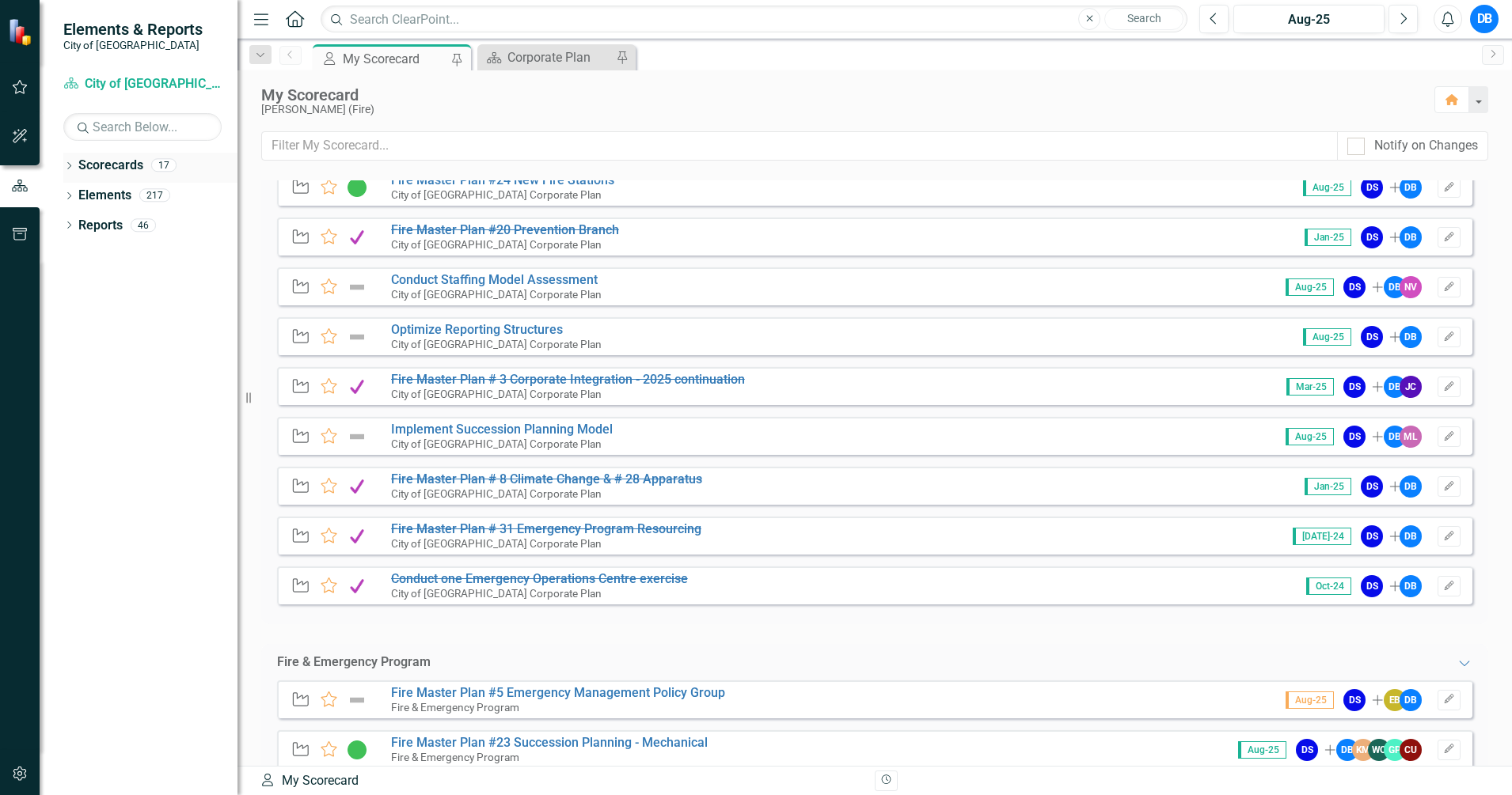
click at [114, 167] on link "Scorecards" at bounding box center [111, 166] width 65 height 19
click at [105, 199] on link "Elements" at bounding box center [105, 196] width 53 height 19
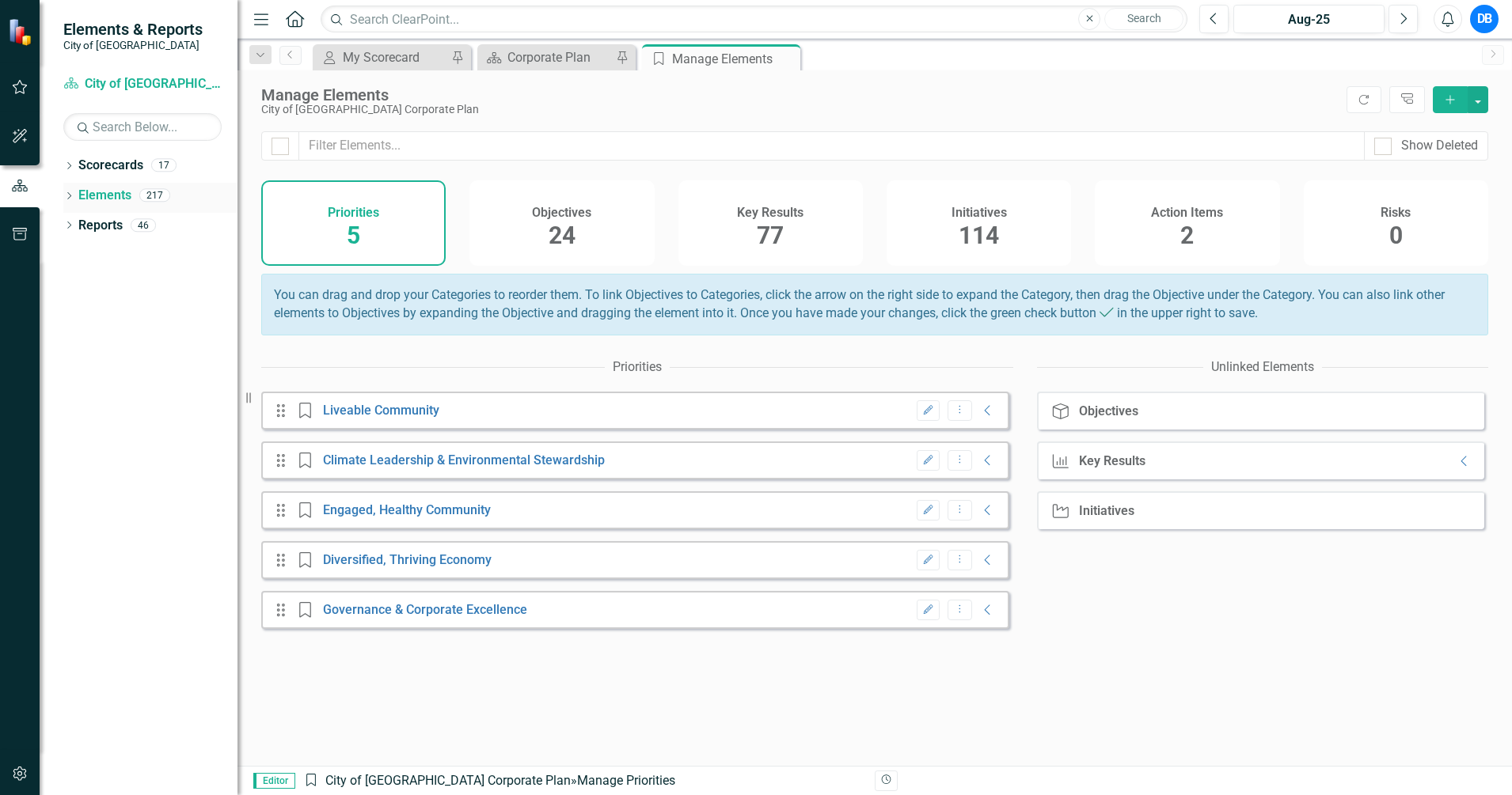
click at [69, 196] on icon "Dropdown" at bounding box center [69, 198] width 11 height 9
click at [71, 372] on icon "Dropdown" at bounding box center [69, 377] width 11 height 9
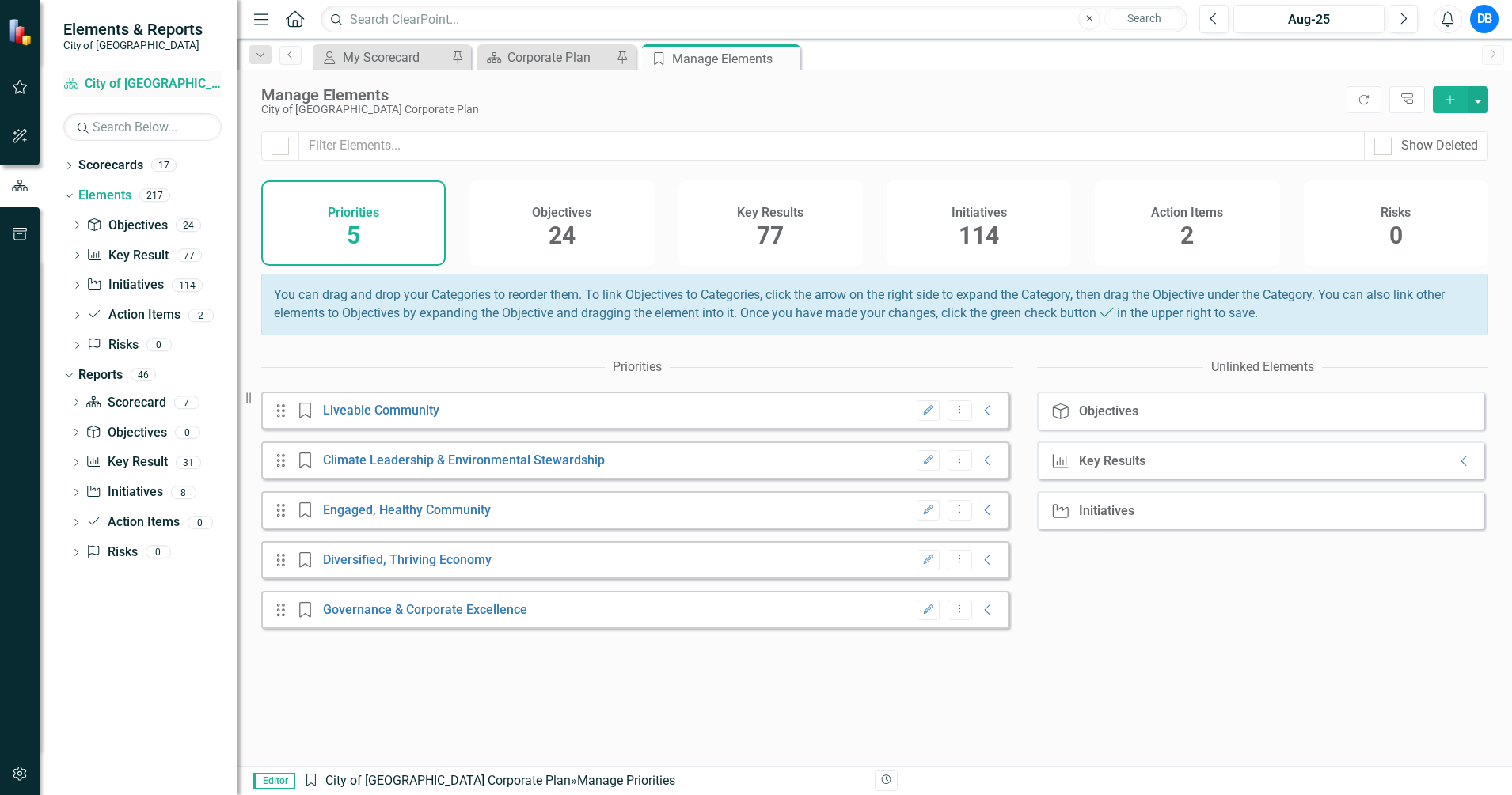
click at [165, 81] on link "Scorecard City of Maple Ridge Corporate Plan" at bounding box center [142, 84] width 158 height 19
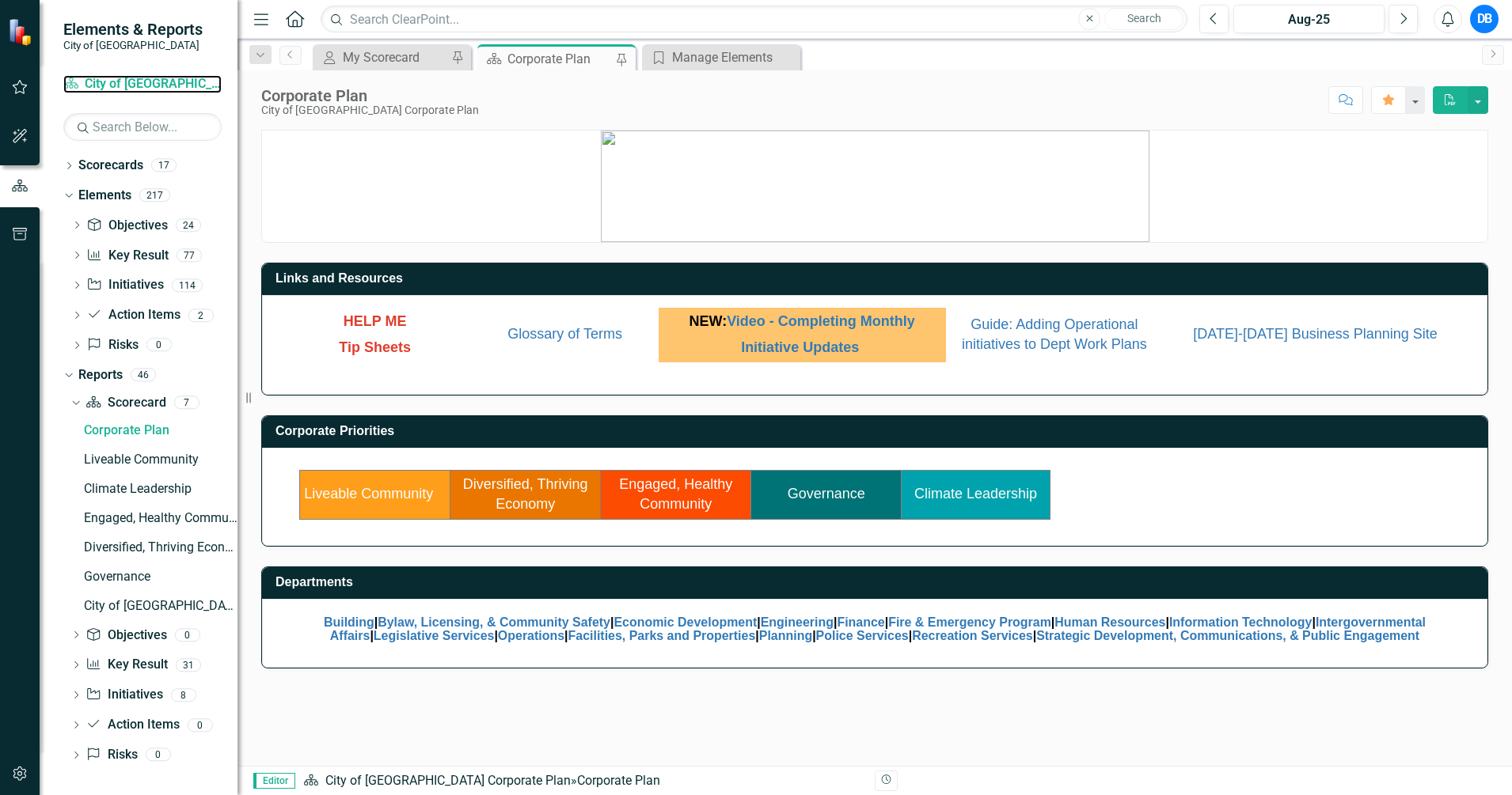
scroll to position [1, 0]
click at [126, 461] on div "Liveable Community" at bounding box center [161, 459] width 154 height 14
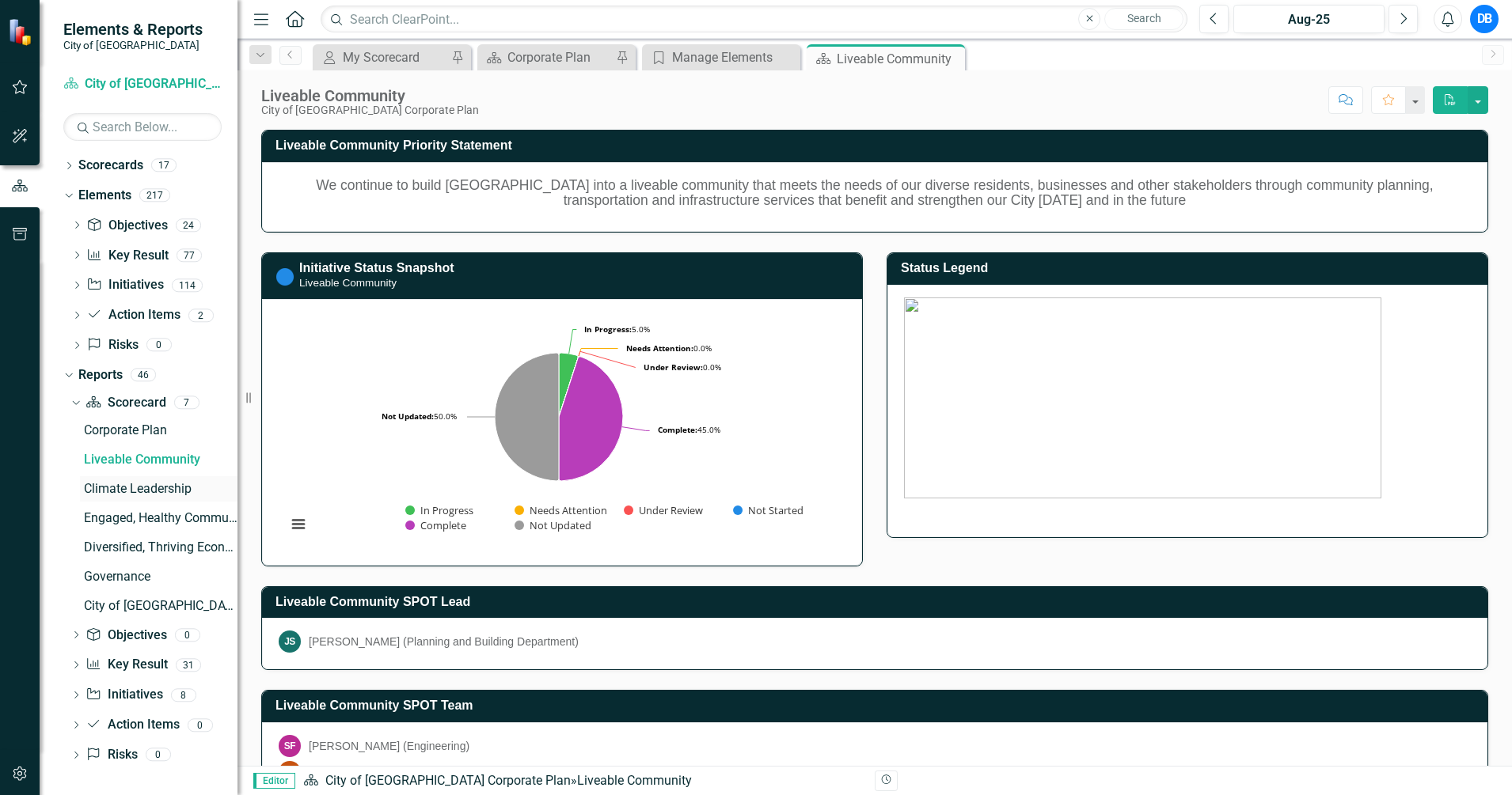
click at [118, 491] on div "Climate Leadership" at bounding box center [161, 489] width 154 height 14
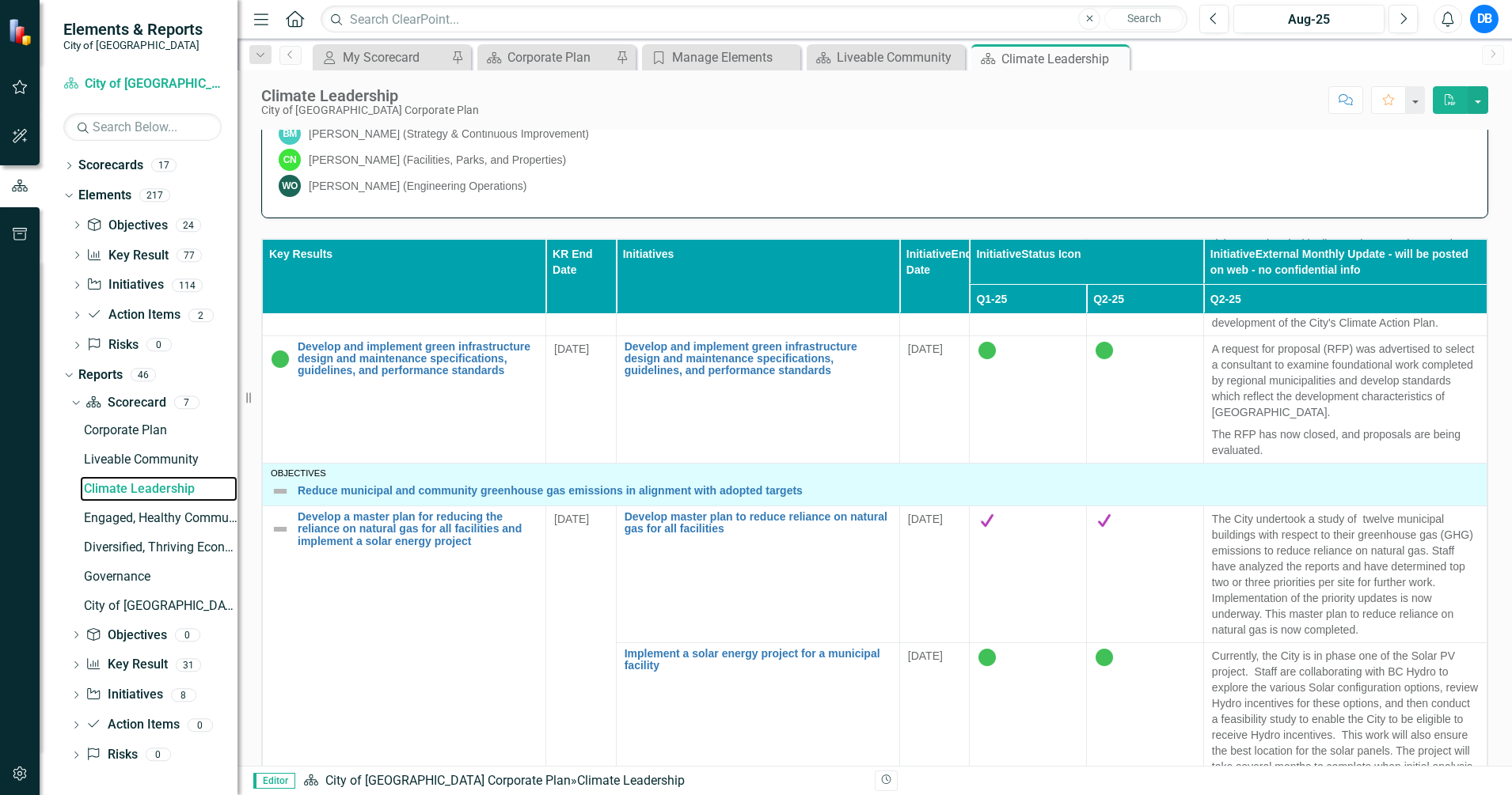
scroll to position [693, 0]
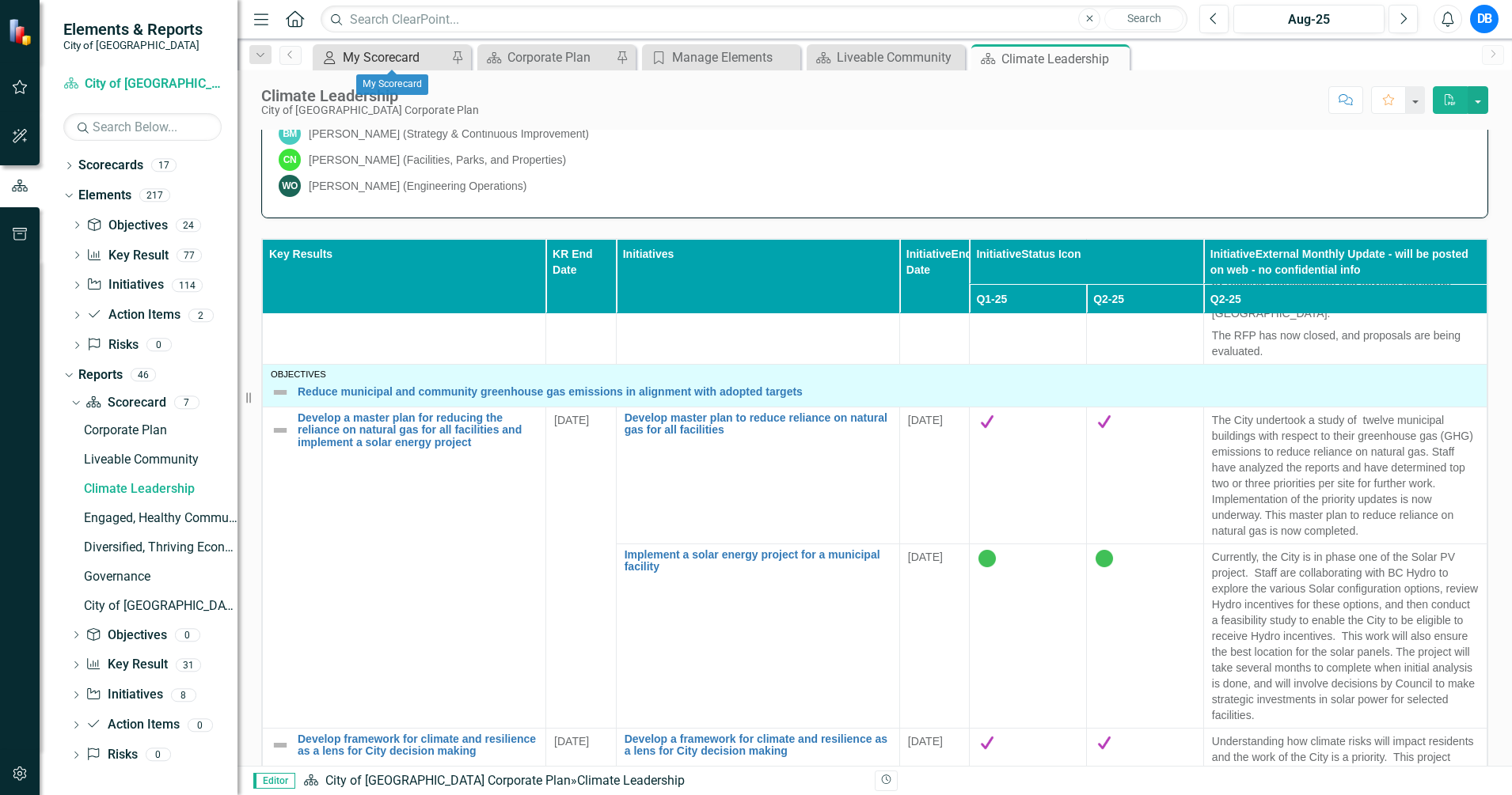
click at [394, 55] on div "My Scorecard" at bounding box center [395, 57] width 104 height 19
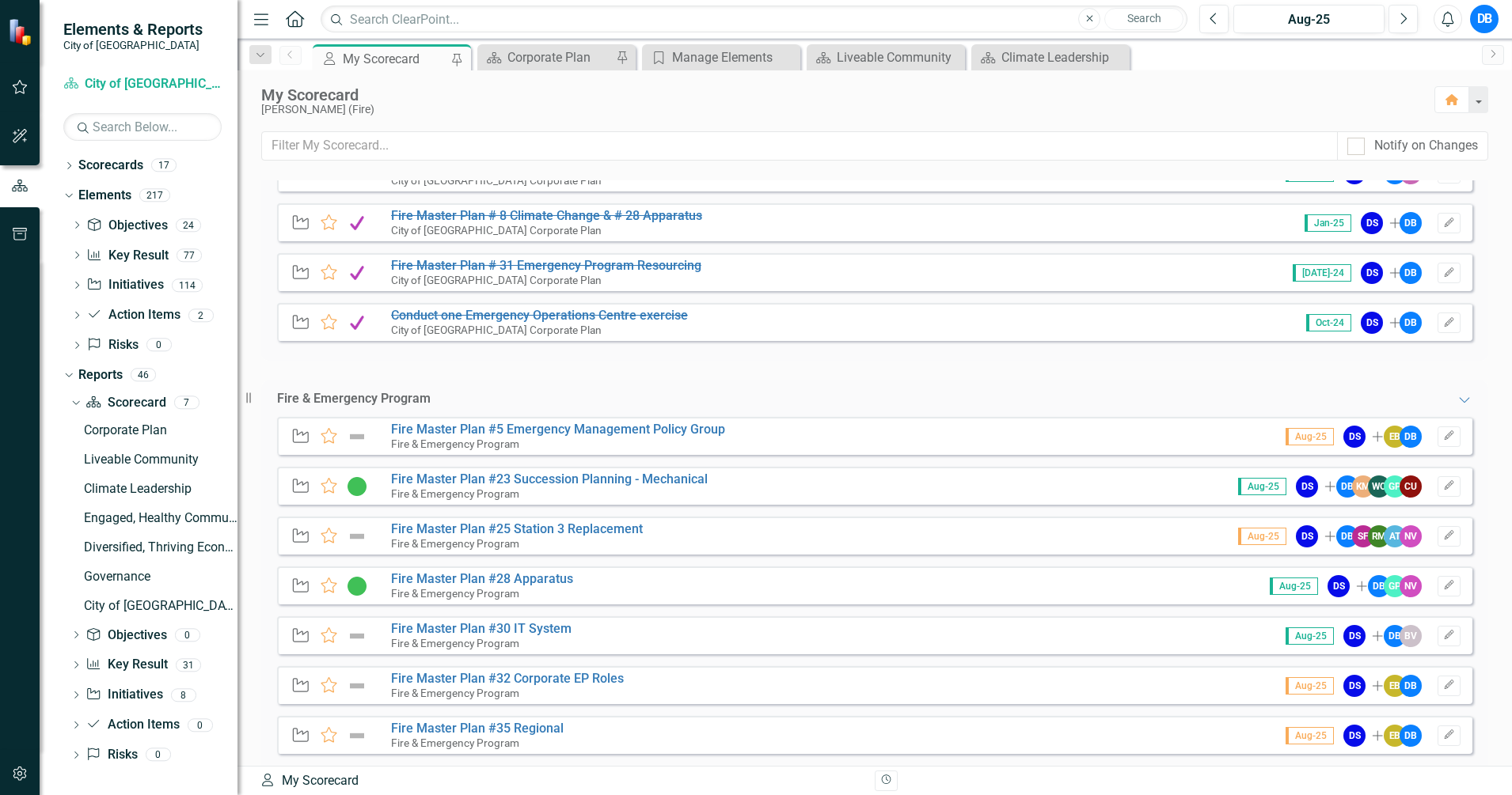
scroll to position [390, 0]
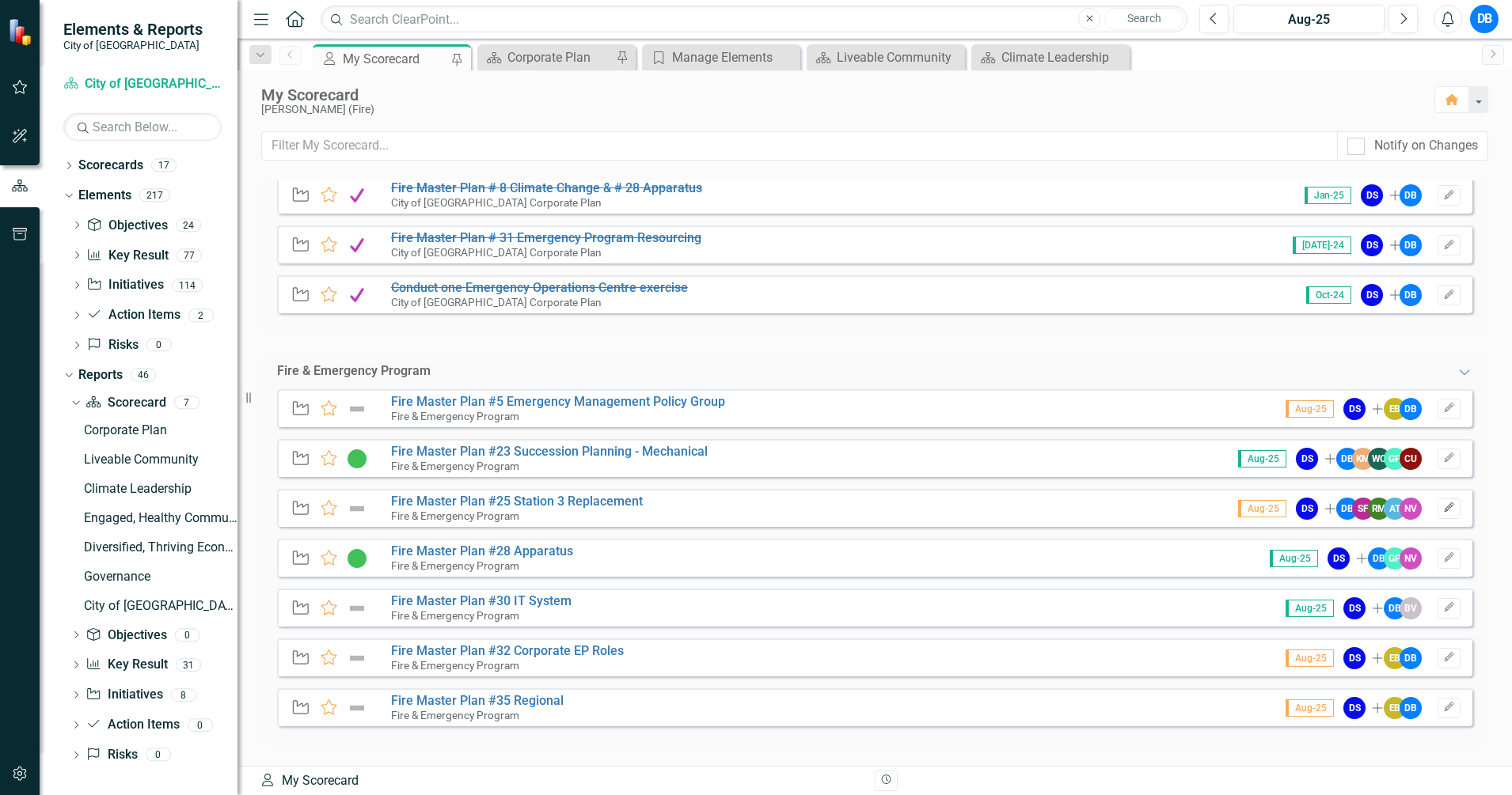
click at [1443, 505] on icon "Edit" at bounding box center [1448, 507] width 11 height 10
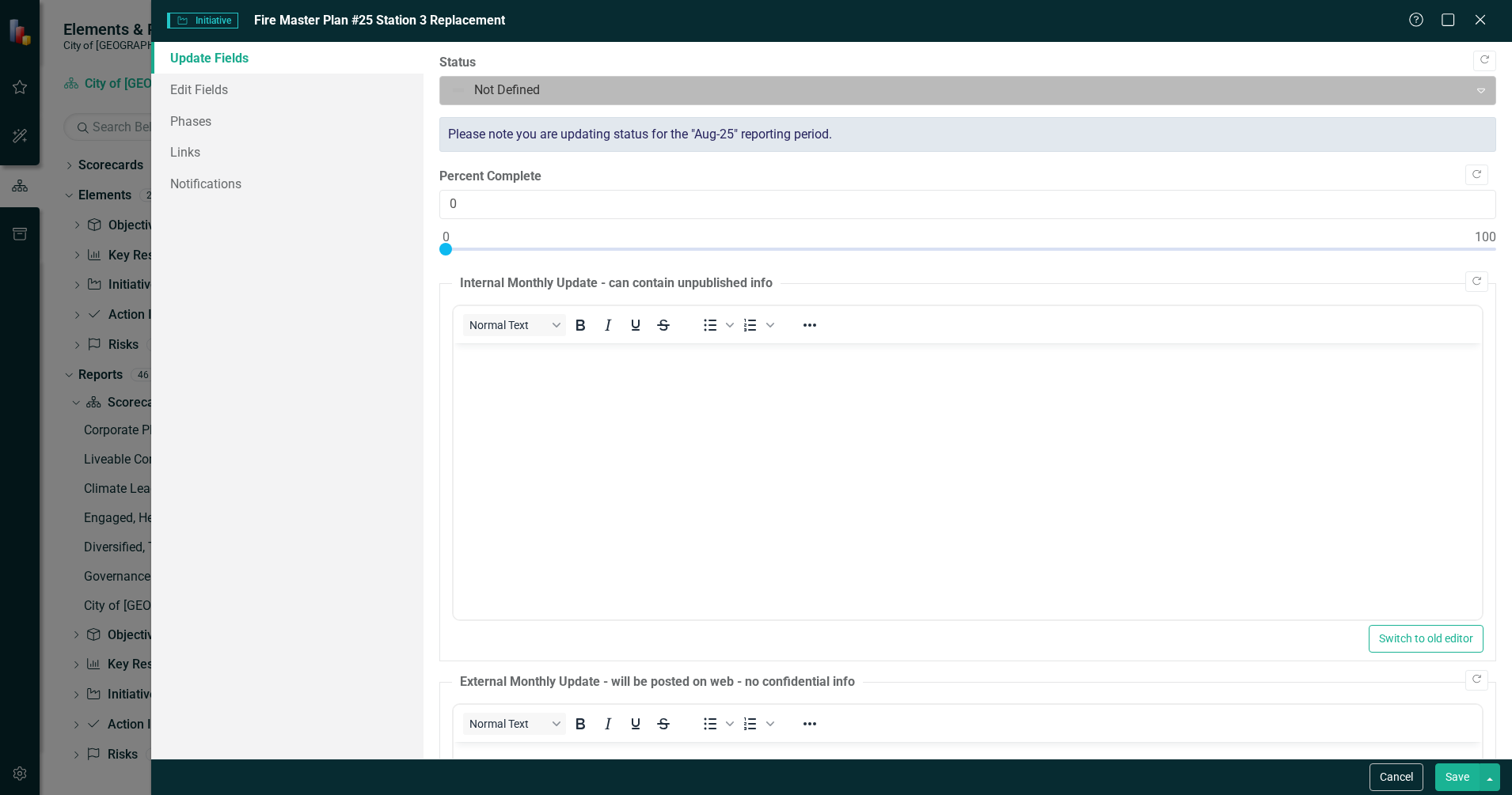
scroll to position [0, 0]
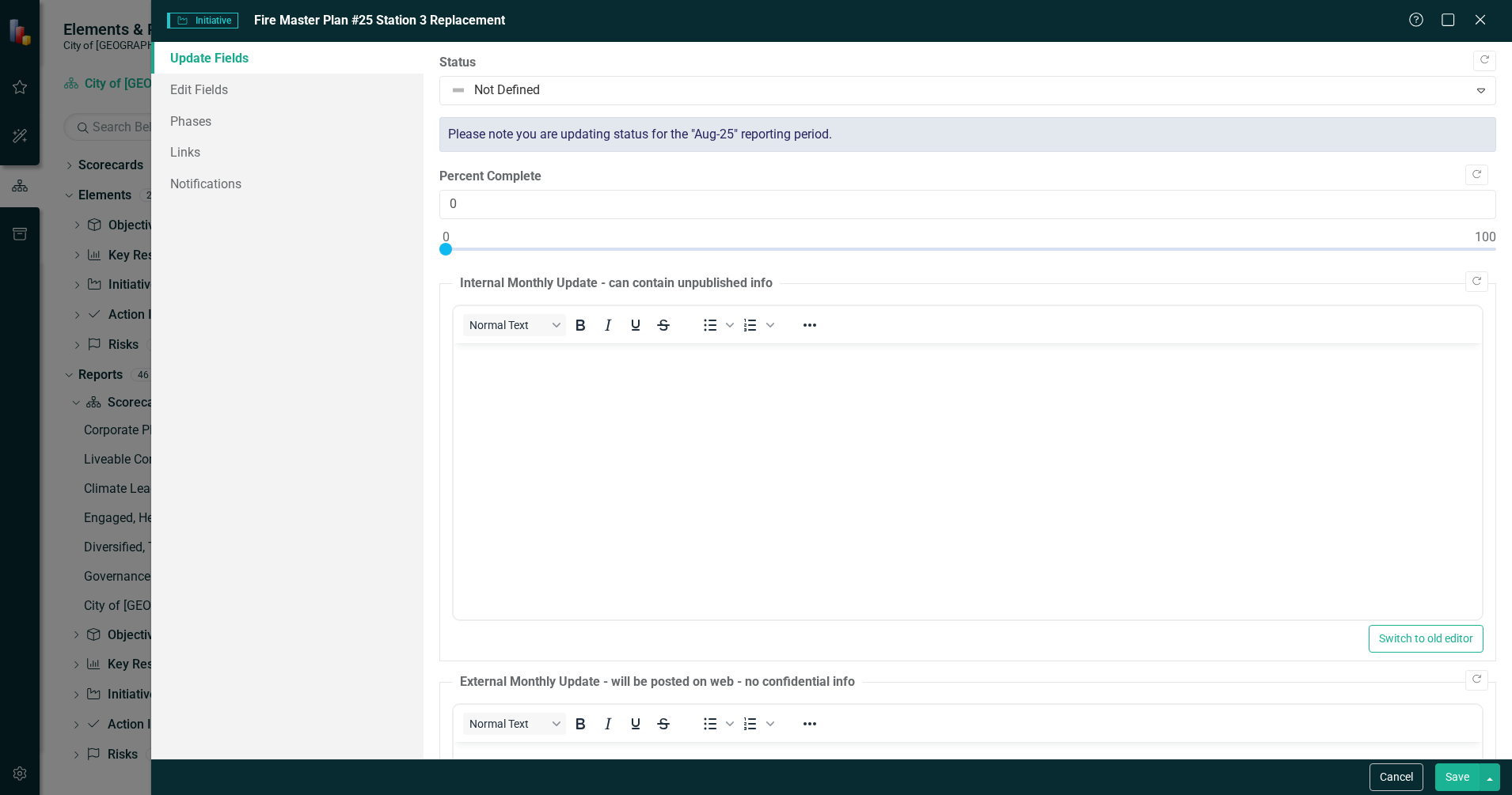
click at [772, 73] on div "Status Not Defined Expand" at bounding box center [967, 79] width 1057 height 51
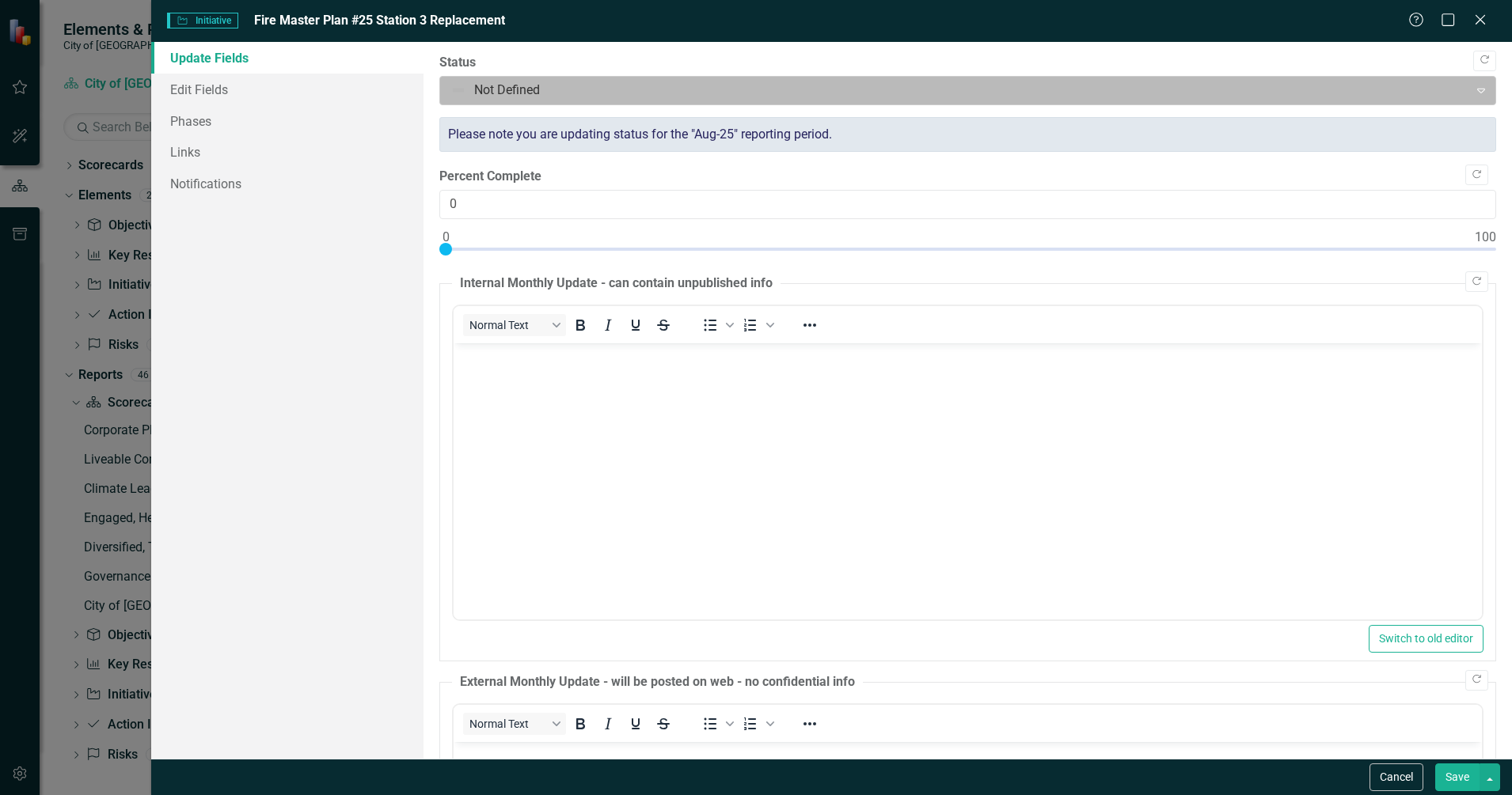
click at [771, 99] on div at bounding box center [954, 91] width 1009 height 21
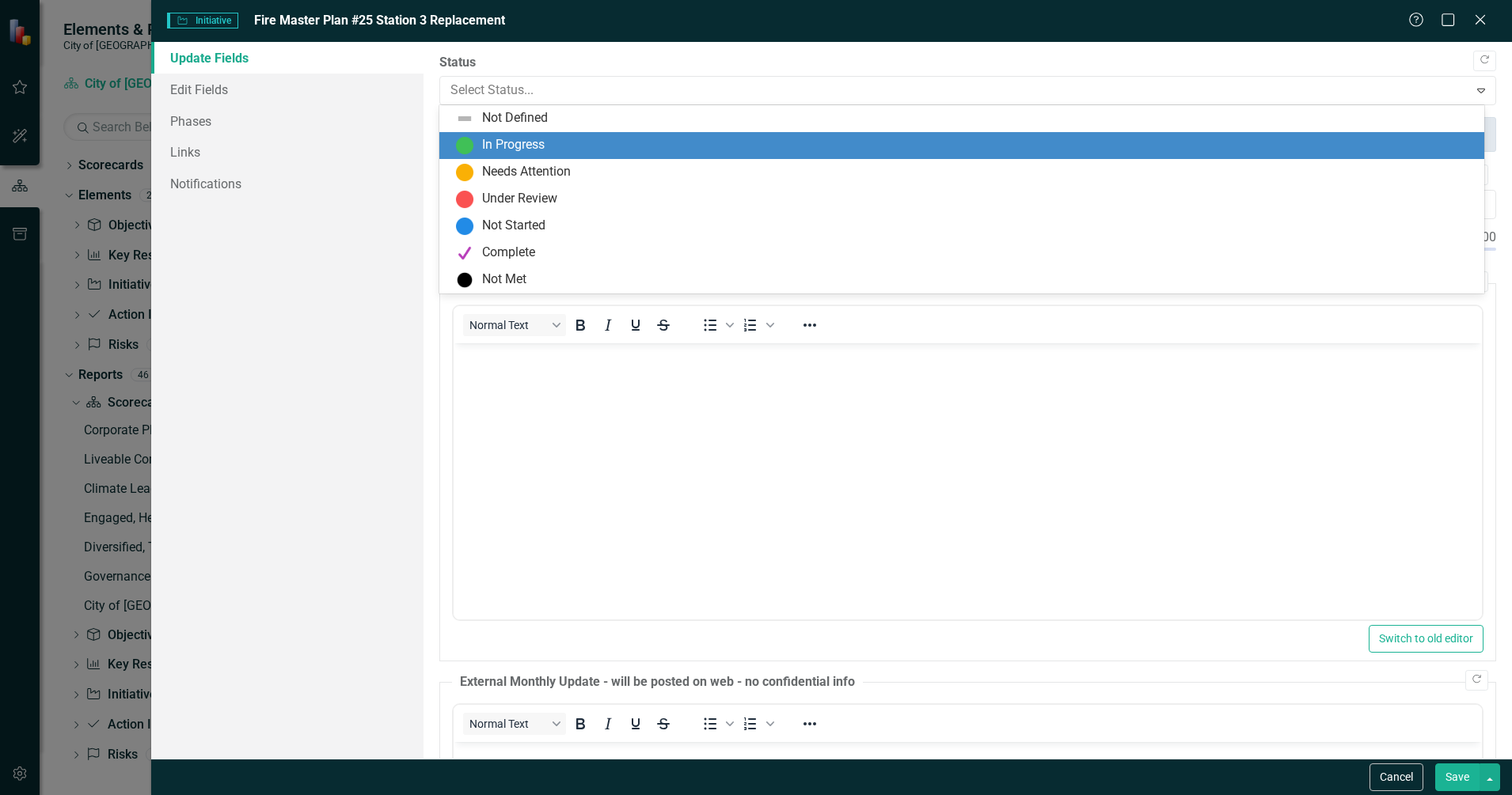
click at [767, 150] on div "In Progress" at bounding box center [965, 146] width 1019 height 19
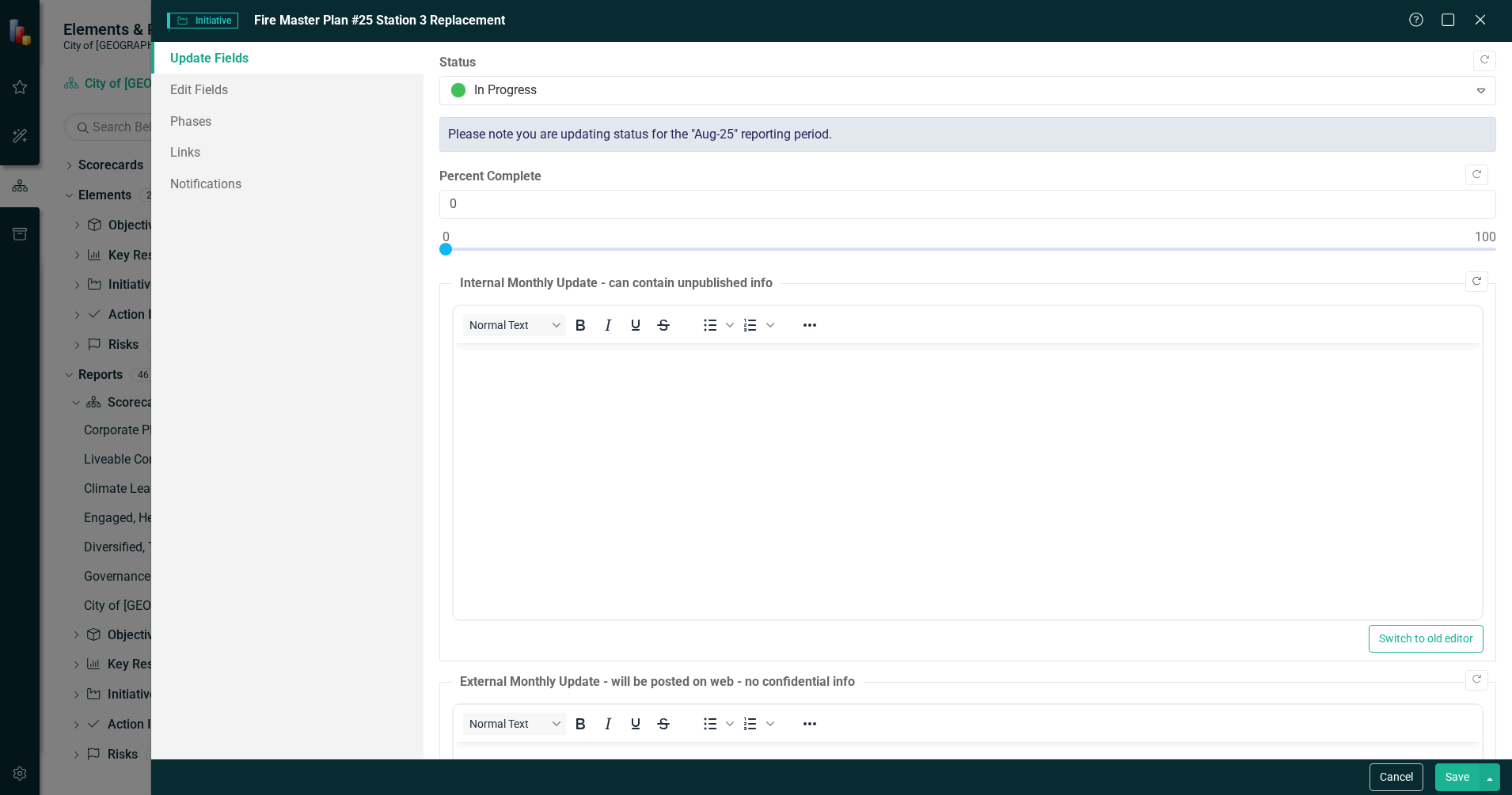
click at [1471, 284] on button "Copy Forward" at bounding box center [1477, 281] width 23 height 20
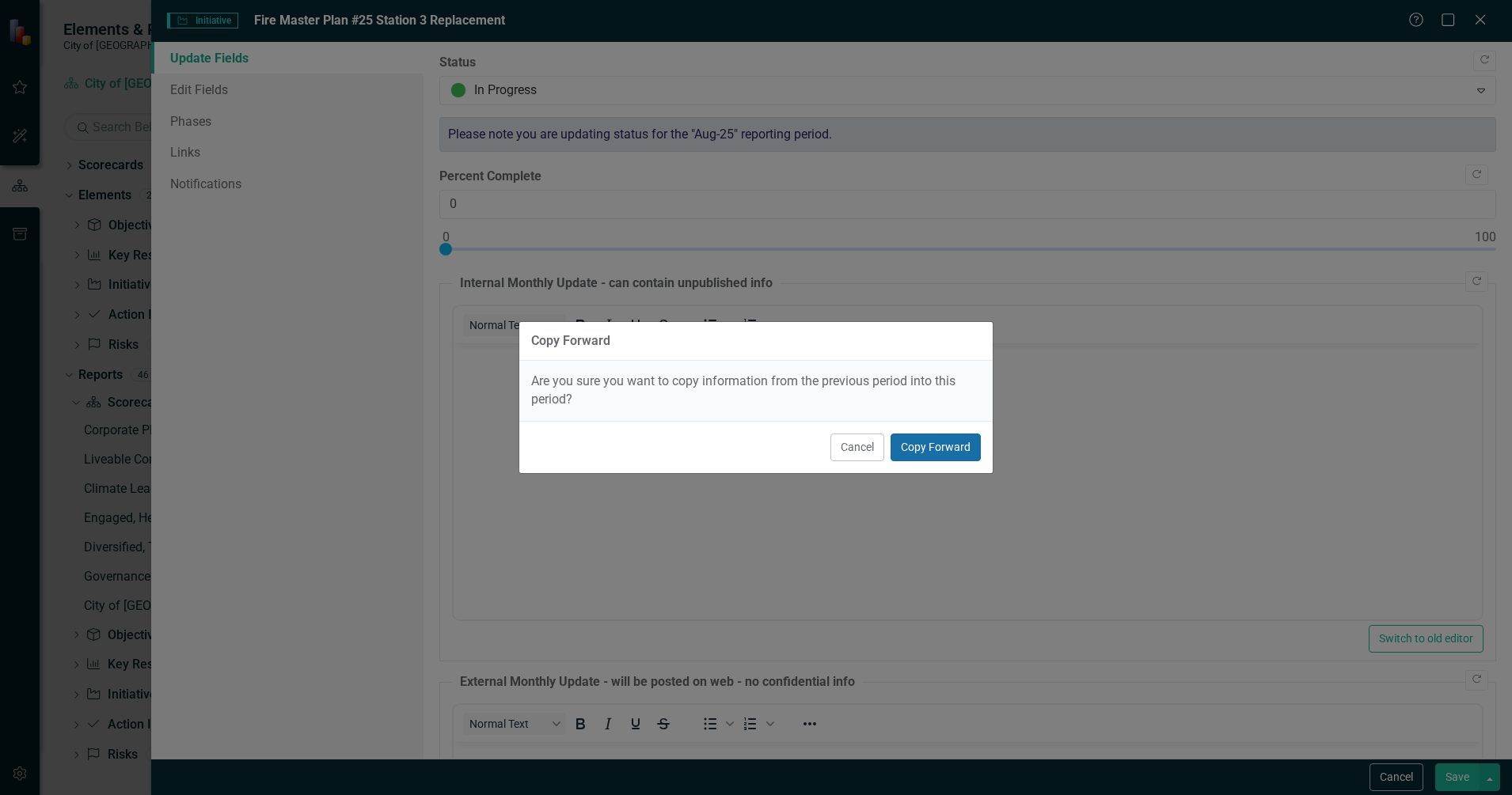
click at [944, 445] on button "Copy Forward" at bounding box center [936, 446] width 90 height 27
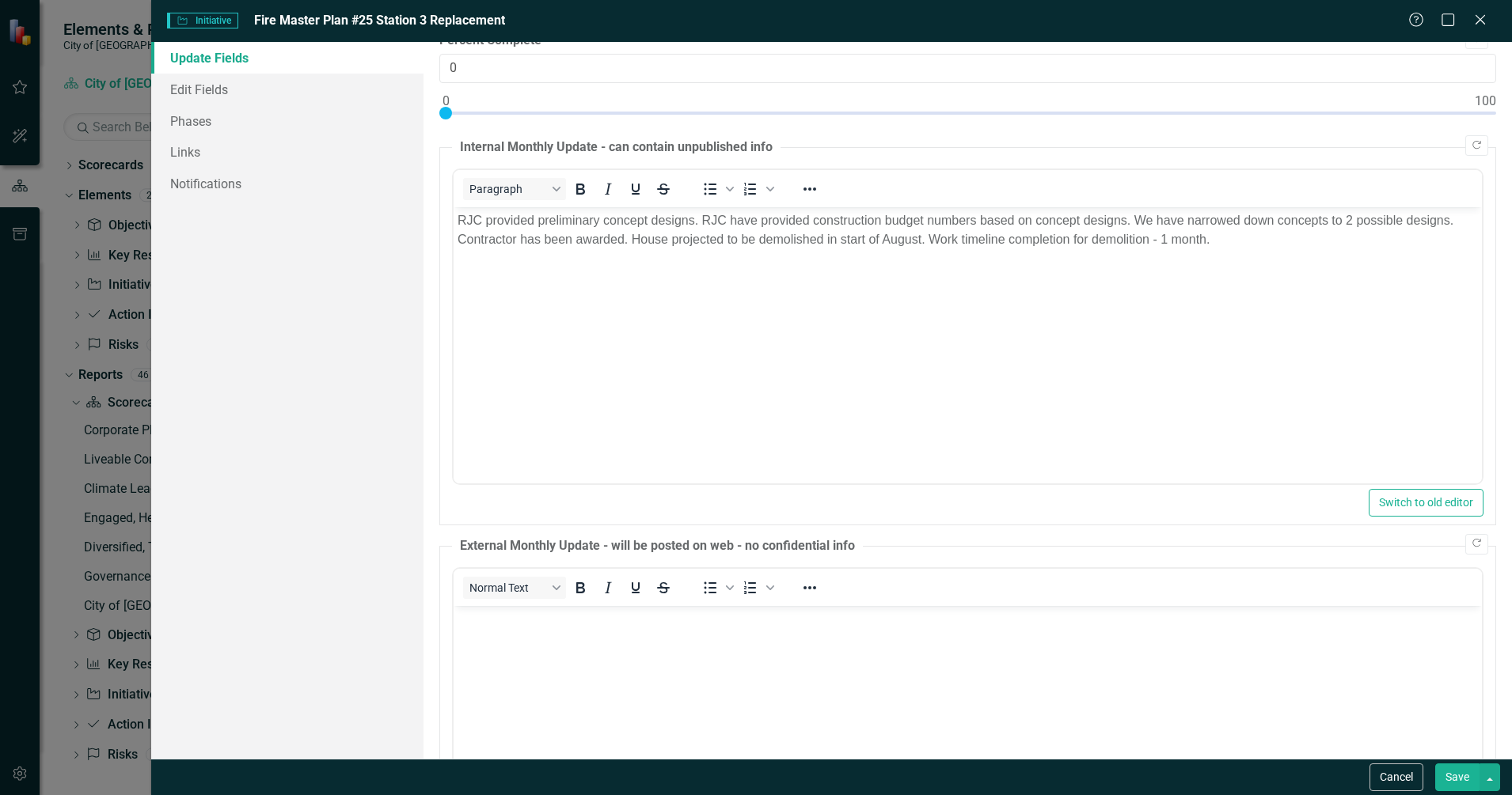
scroll to position [198, 0]
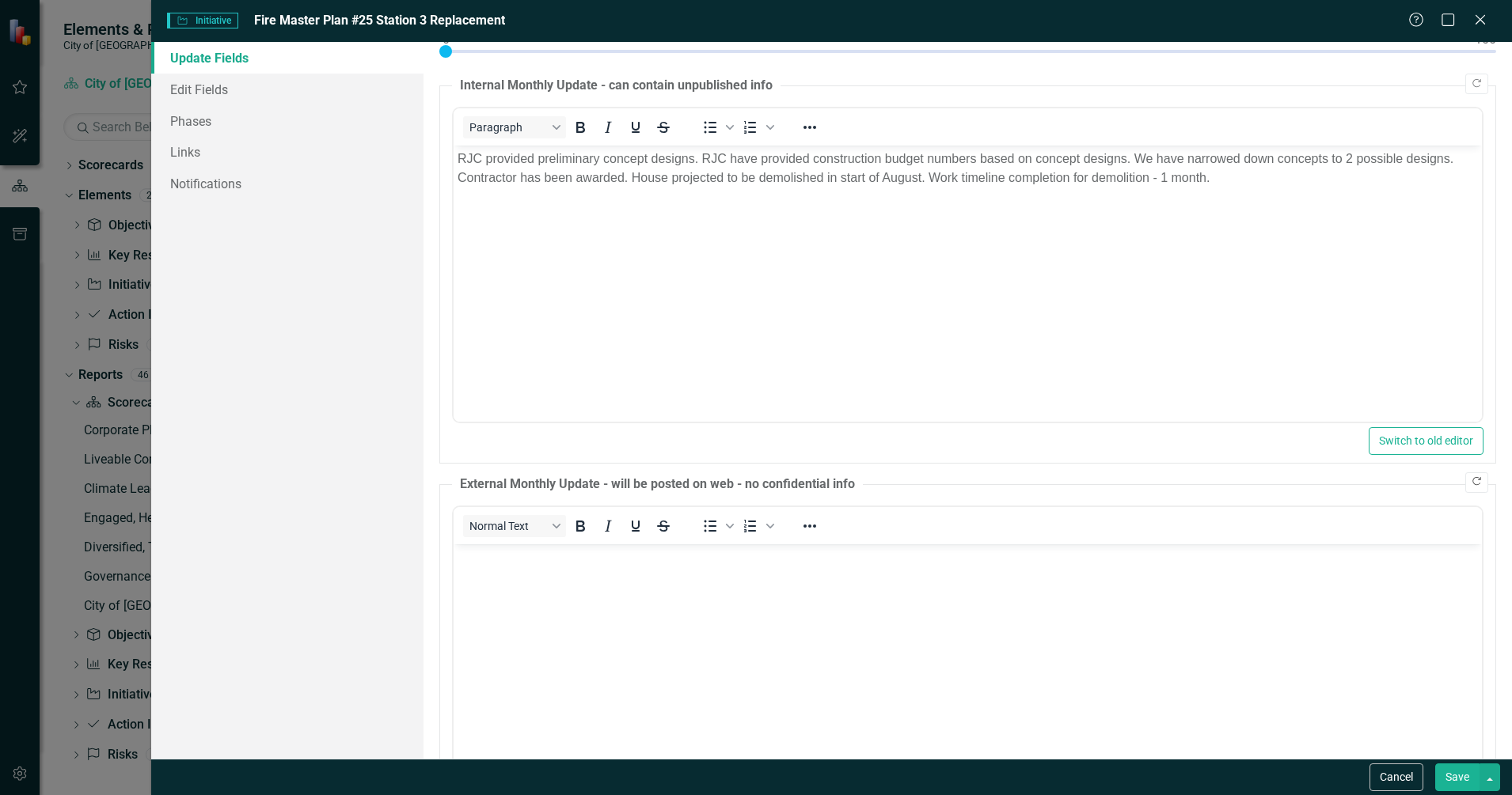
click at [1471, 490] on button "Copy Forward" at bounding box center [1477, 482] width 23 height 20
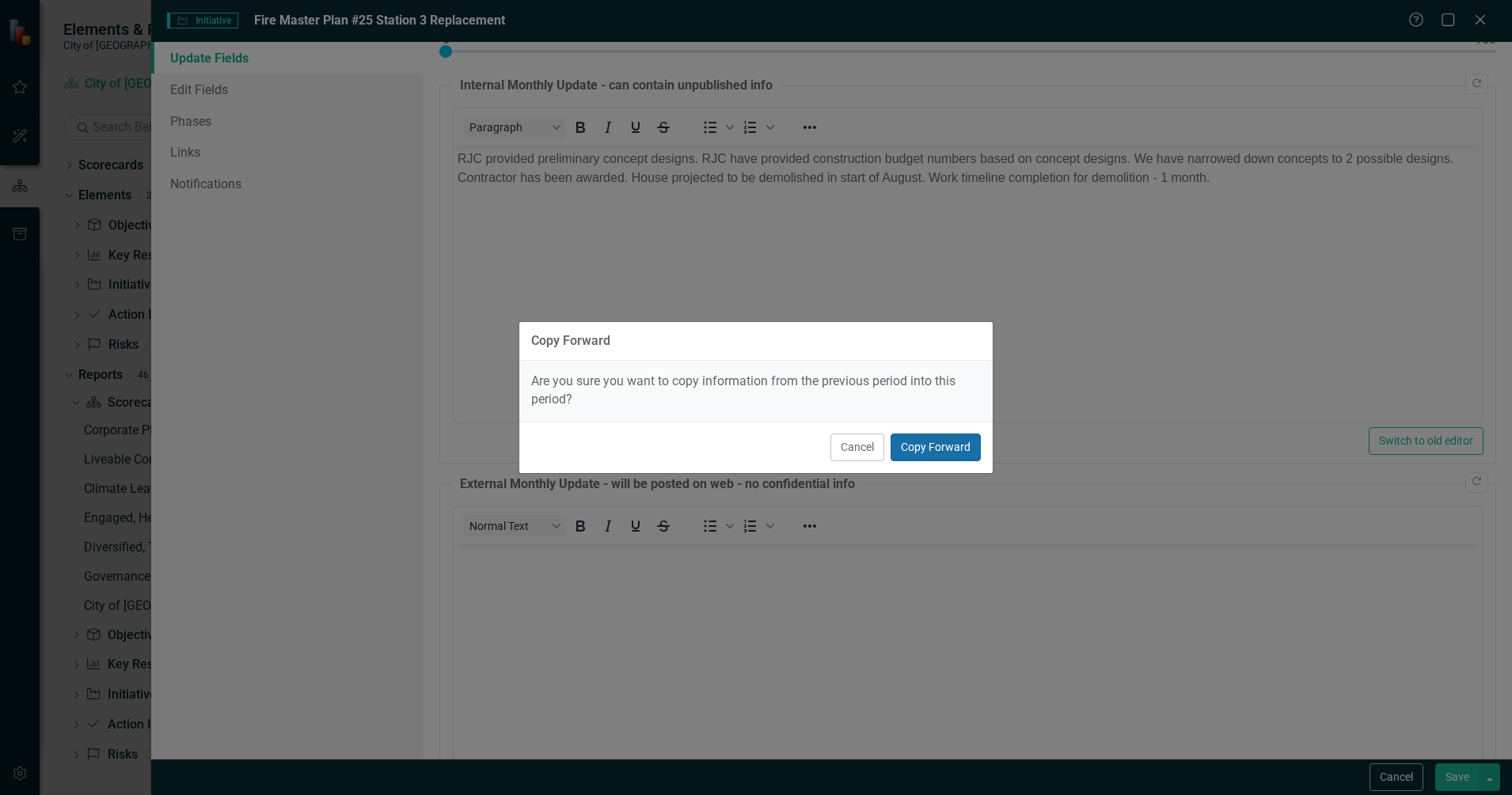
click at [940, 450] on button "Copy Forward" at bounding box center [936, 446] width 90 height 27
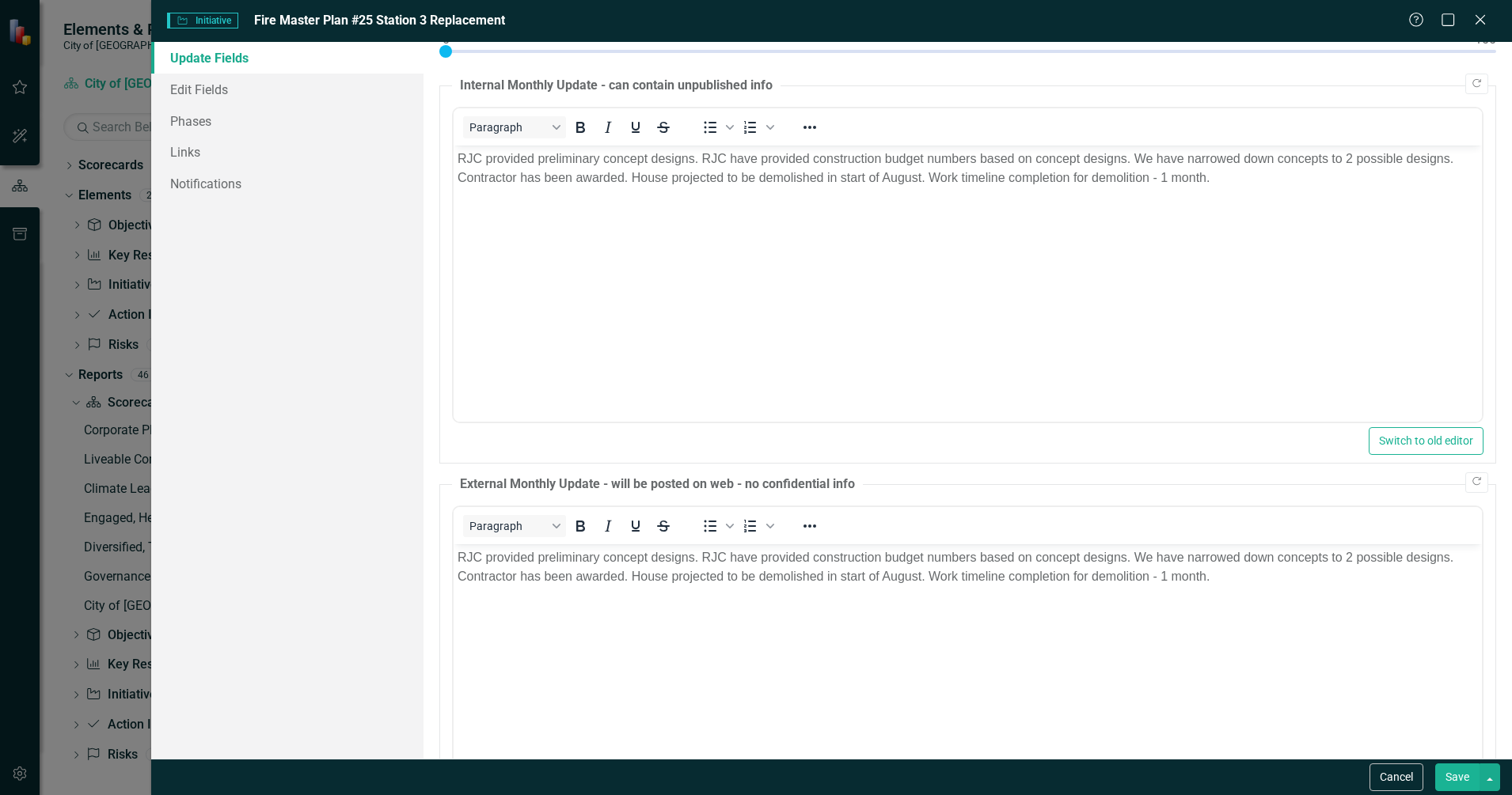
click at [1465, 774] on button "Save" at bounding box center [1457, 776] width 44 height 27
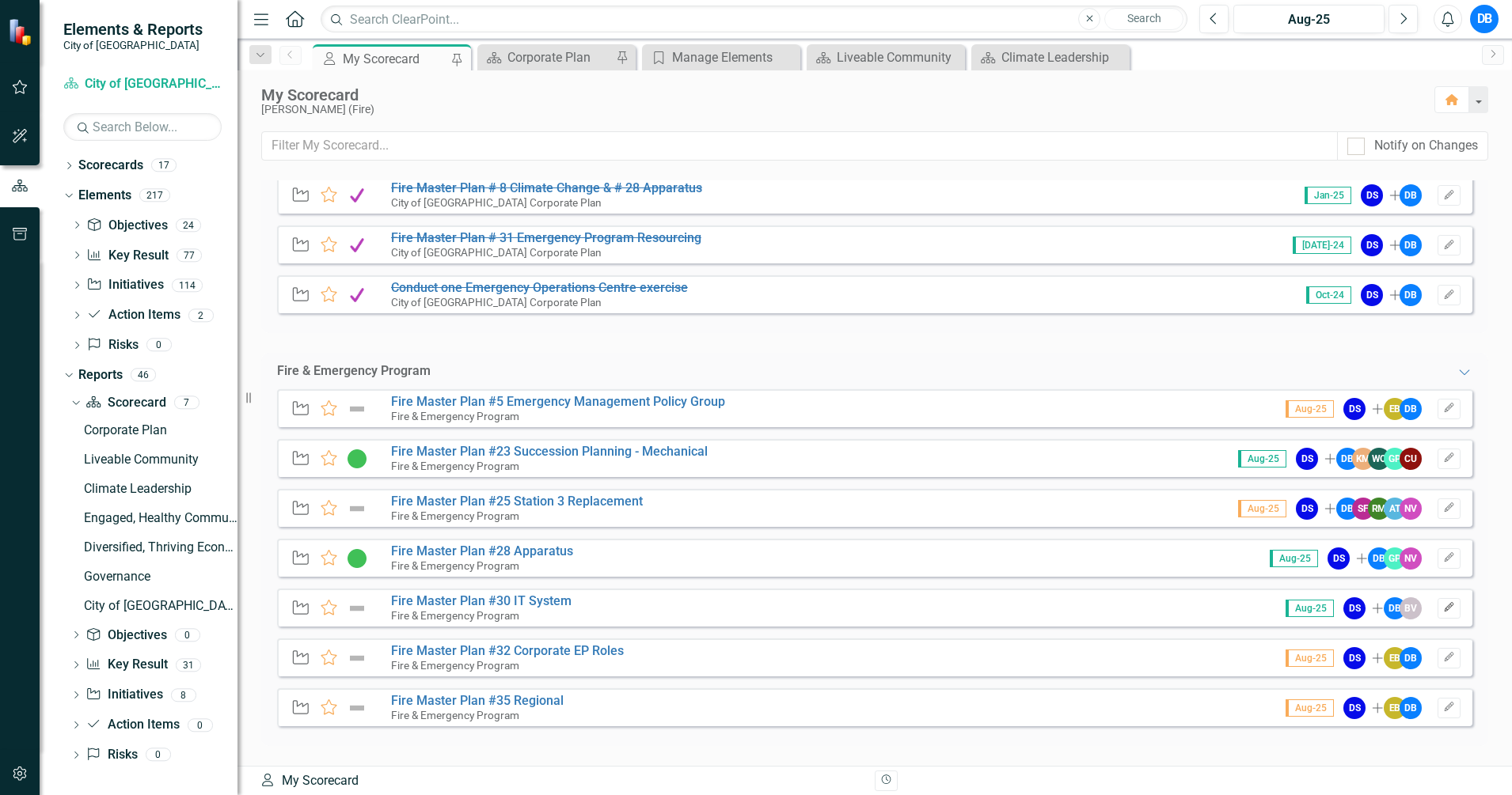
click at [1444, 611] on icon "button" at bounding box center [1448, 607] width 10 height 10
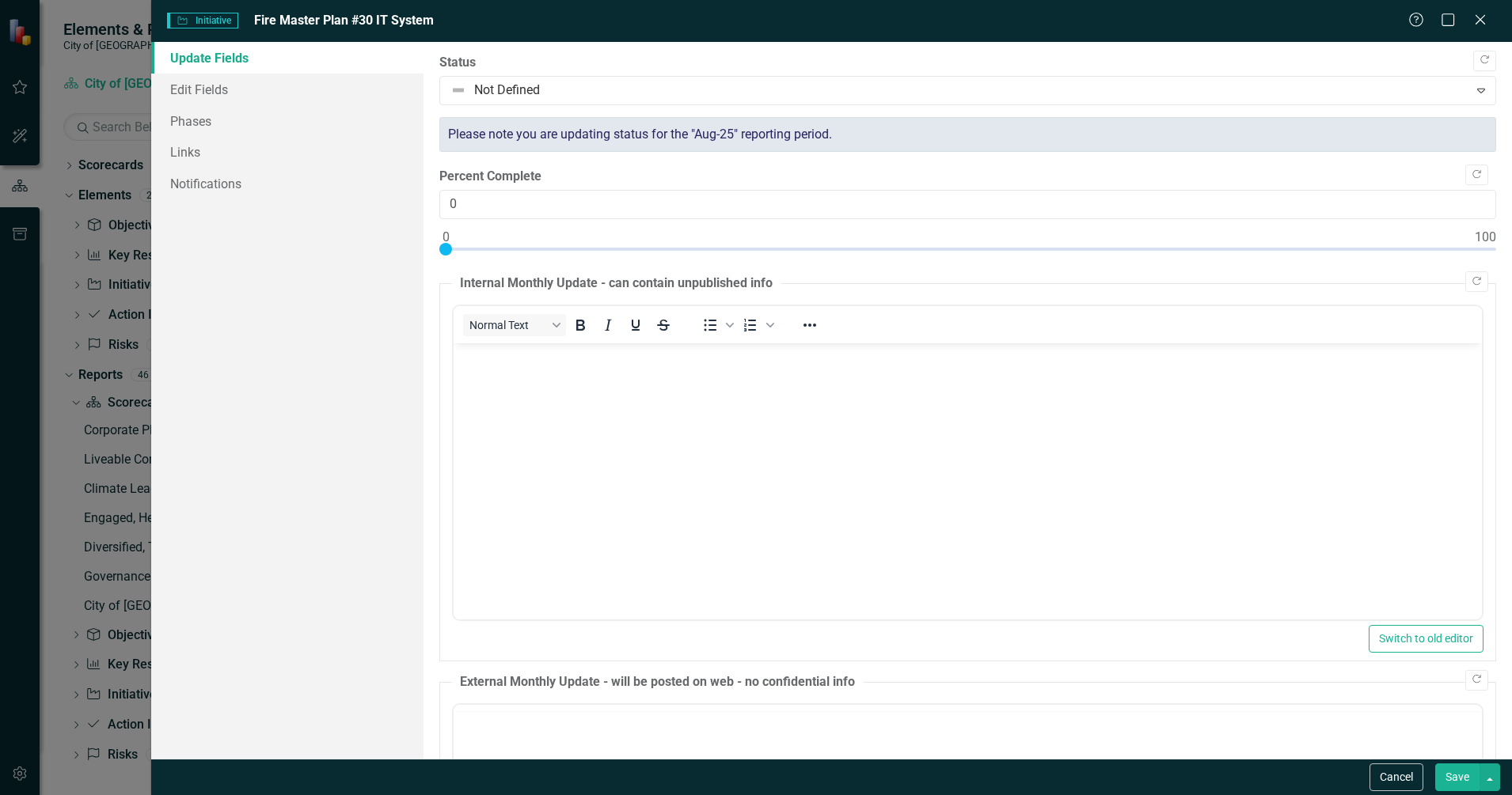
scroll to position [0, 0]
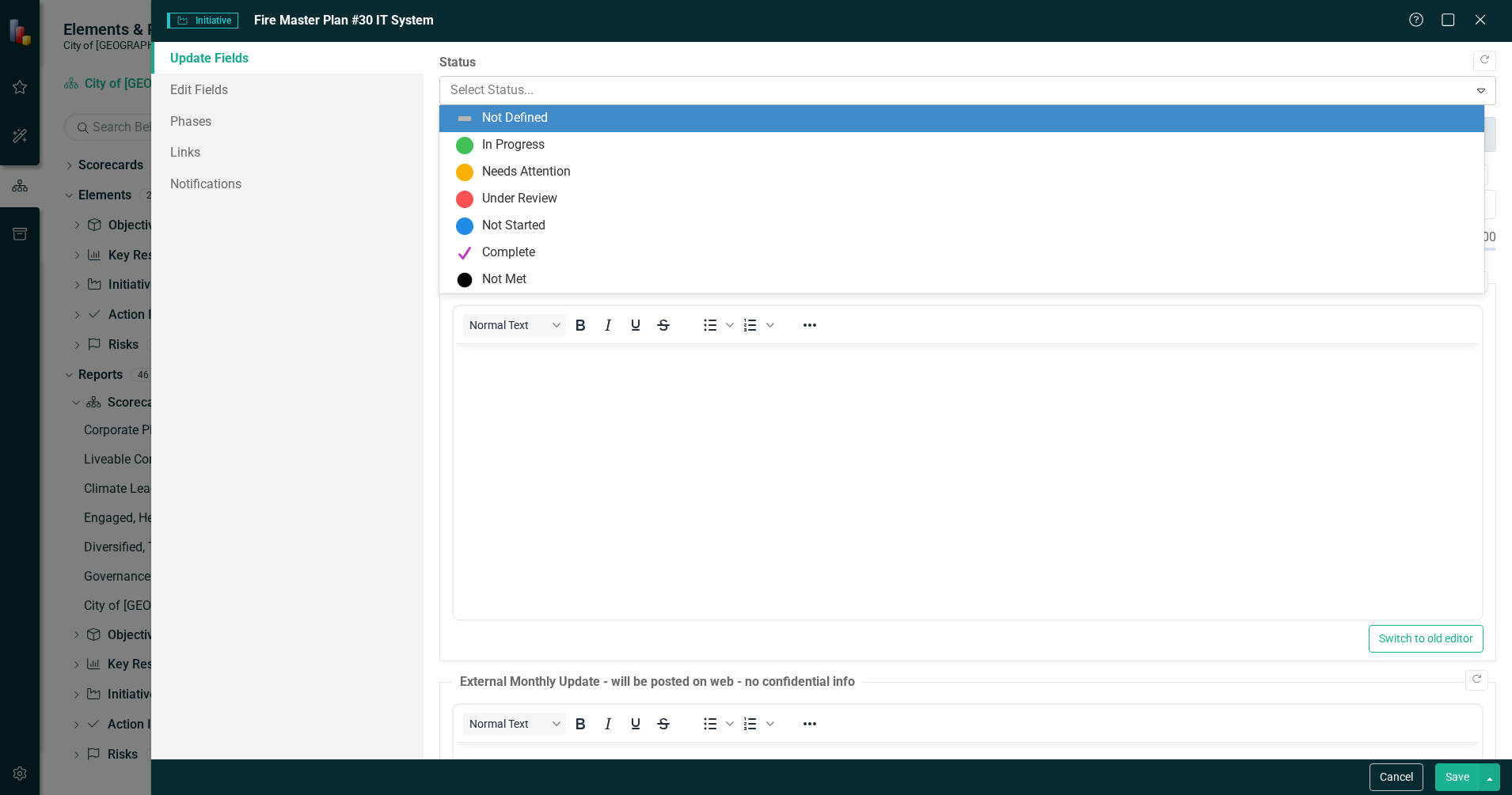
click at [1048, 84] on div at bounding box center [954, 91] width 1009 height 21
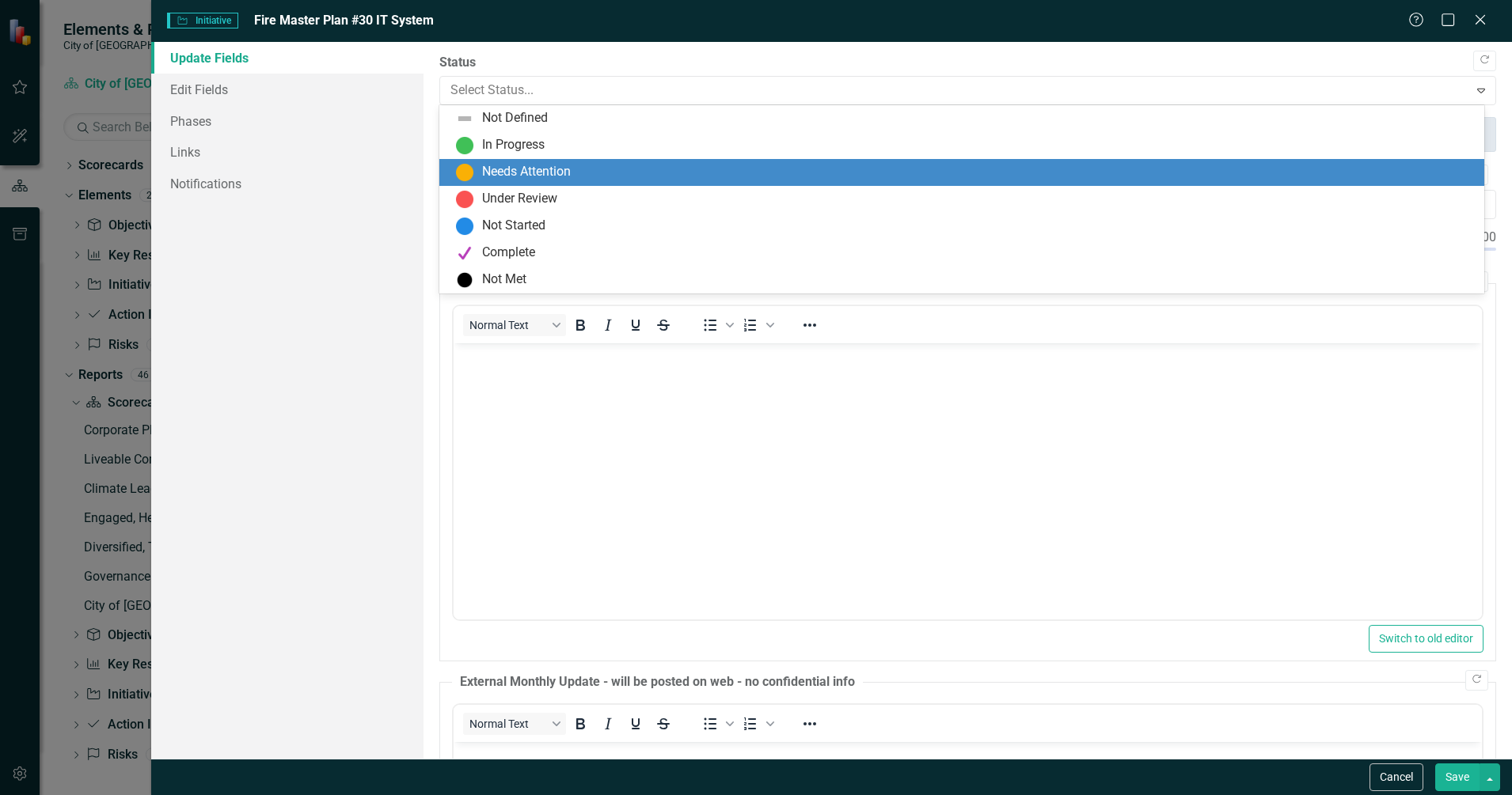
click at [995, 169] on div "Needs Attention" at bounding box center [965, 173] width 1019 height 19
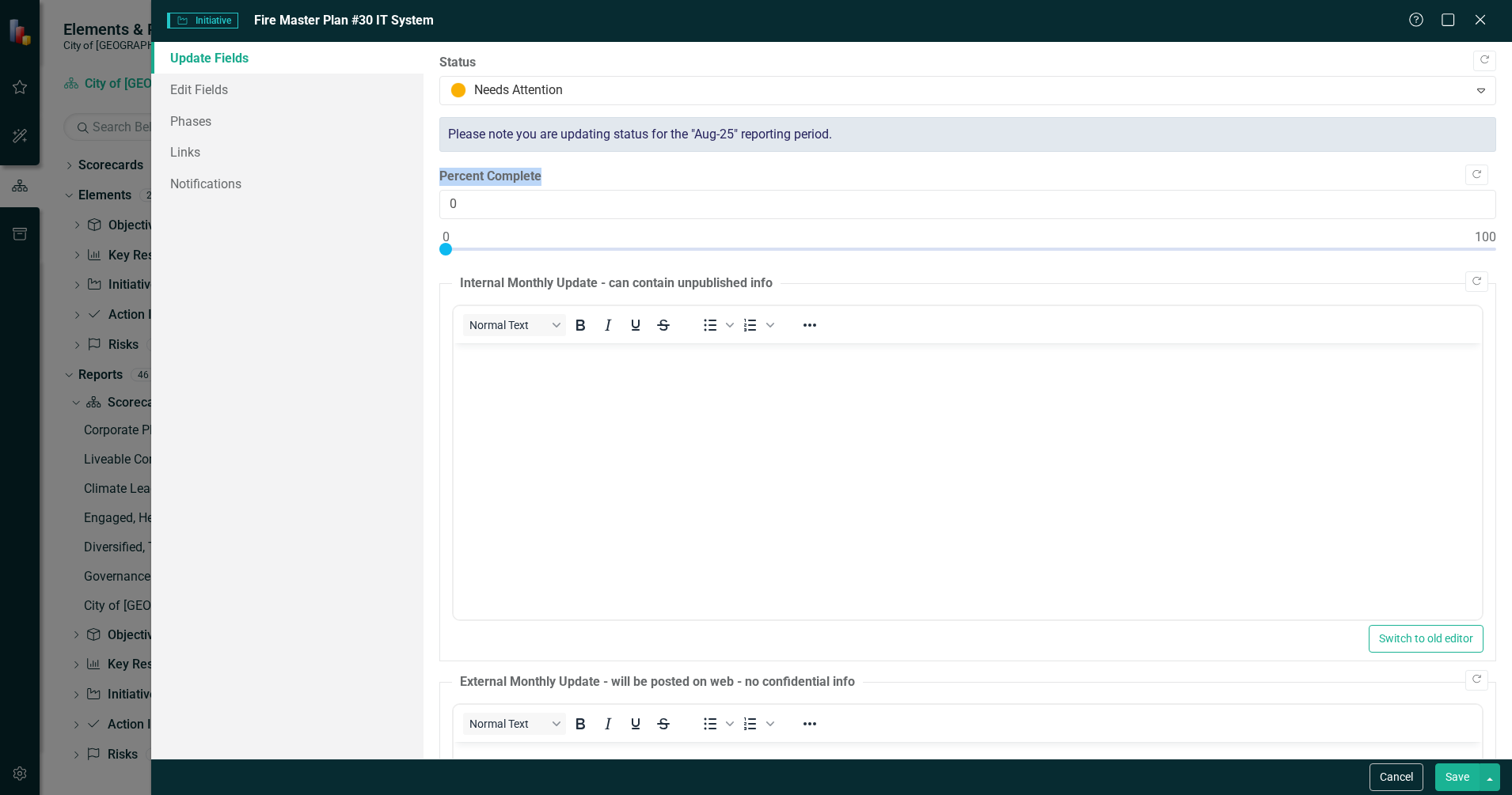
click at [995, 169] on label "Percent Complete" at bounding box center [967, 176] width 1057 height 19
click at [995, 190] on input "0" at bounding box center [967, 204] width 1057 height 29
click at [971, 66] on label "Status" at bounding box center [967, 63] width 1057 height 19
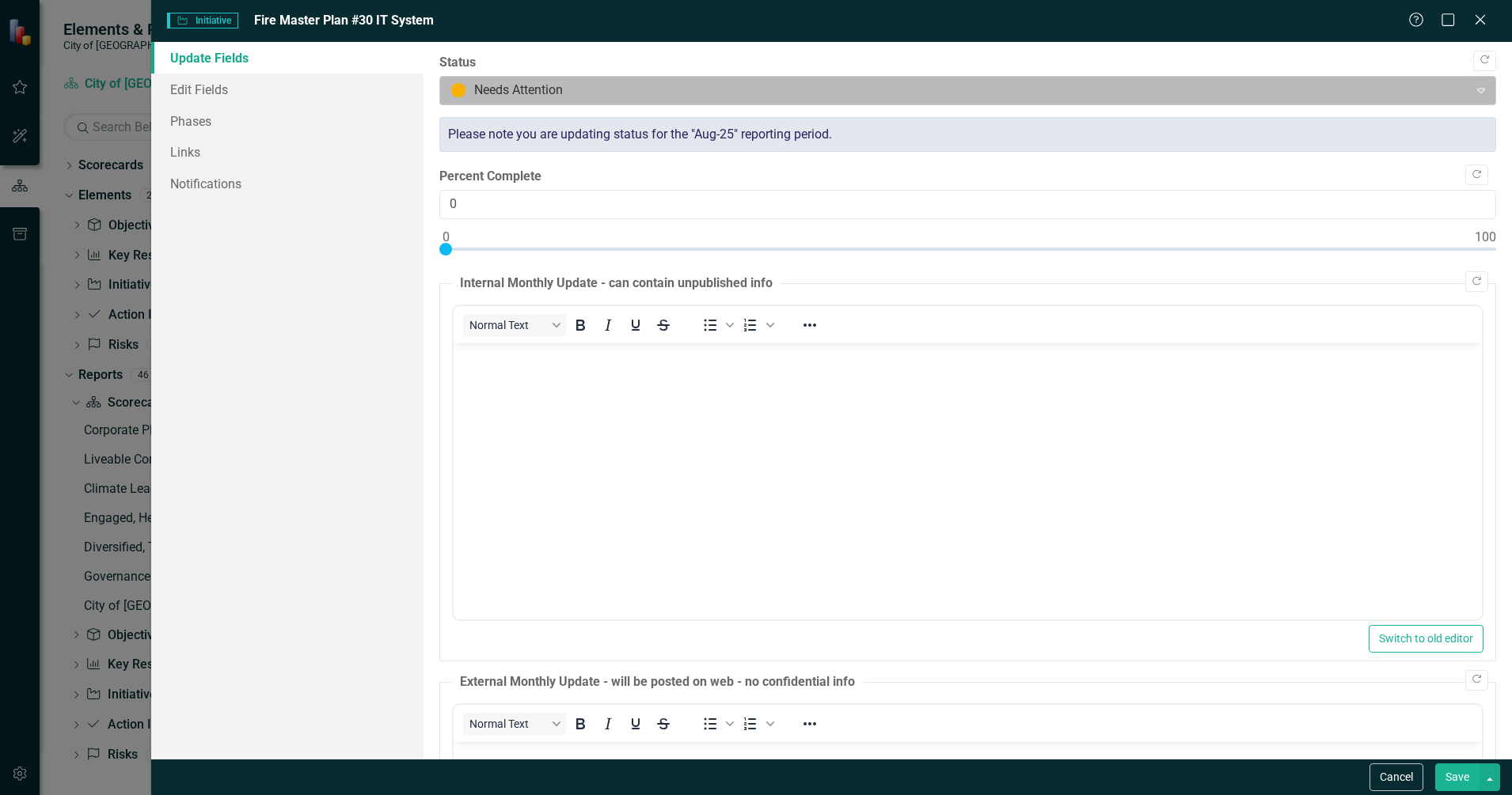
click at [970, 95] on div at bounding box center [954, 91] width 1009 height 21
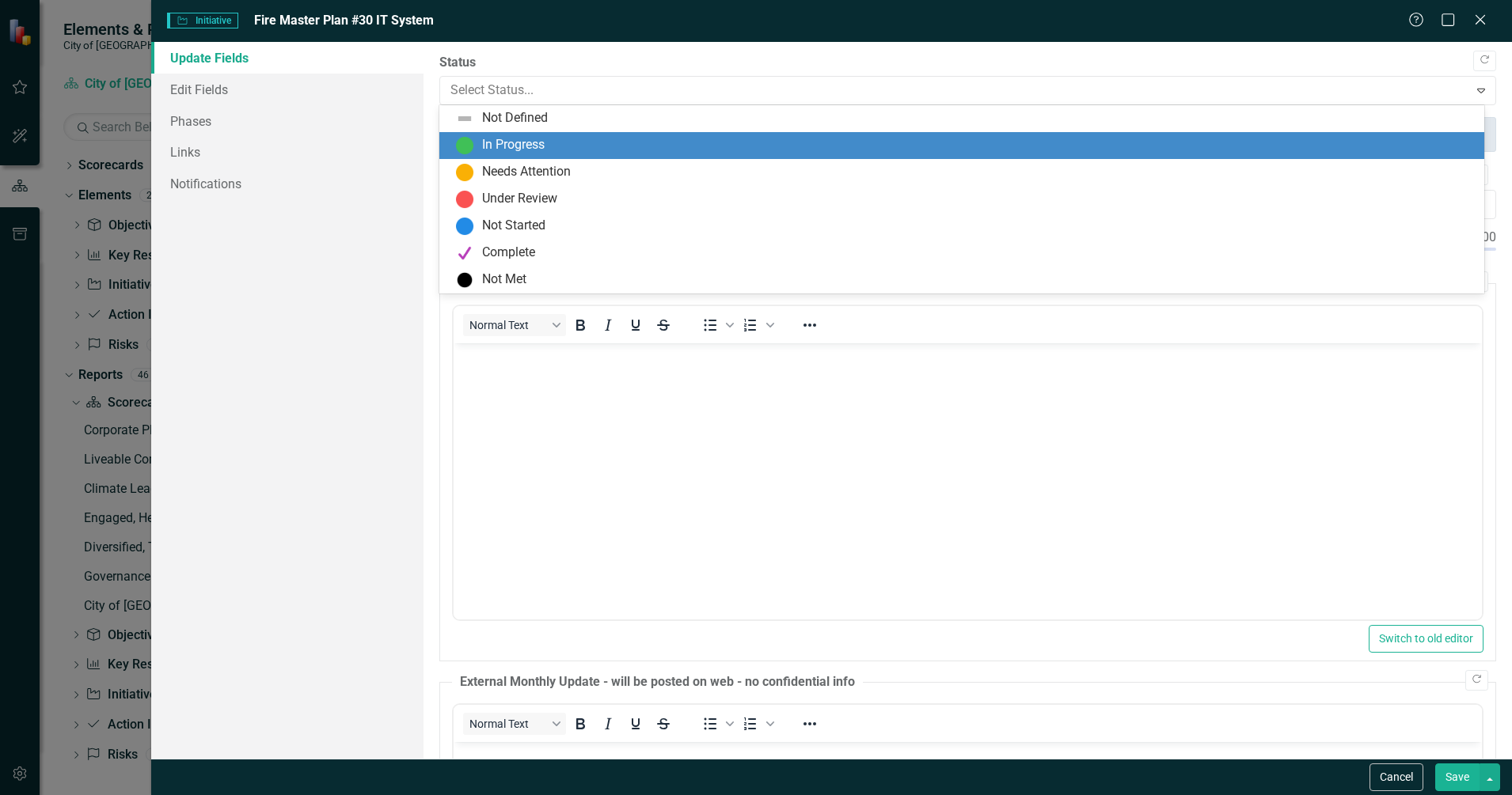
click at [971, 142] on div "In Progress" at bounding box center [965, 146] width 1019 height 19
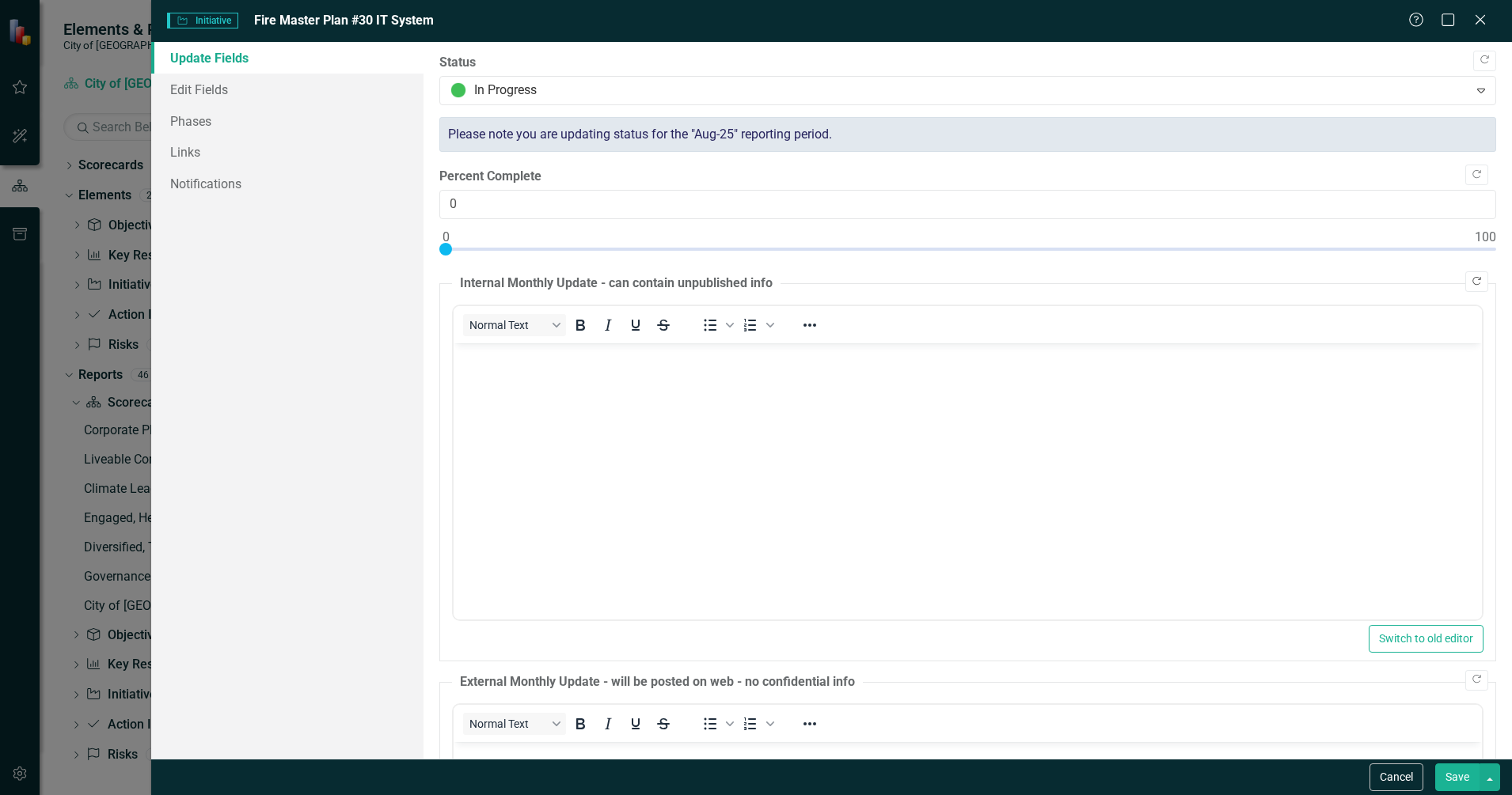
click at [1472, 275] on button "Copy Forward" at bounding box center [1477, 281] width 23 height 20
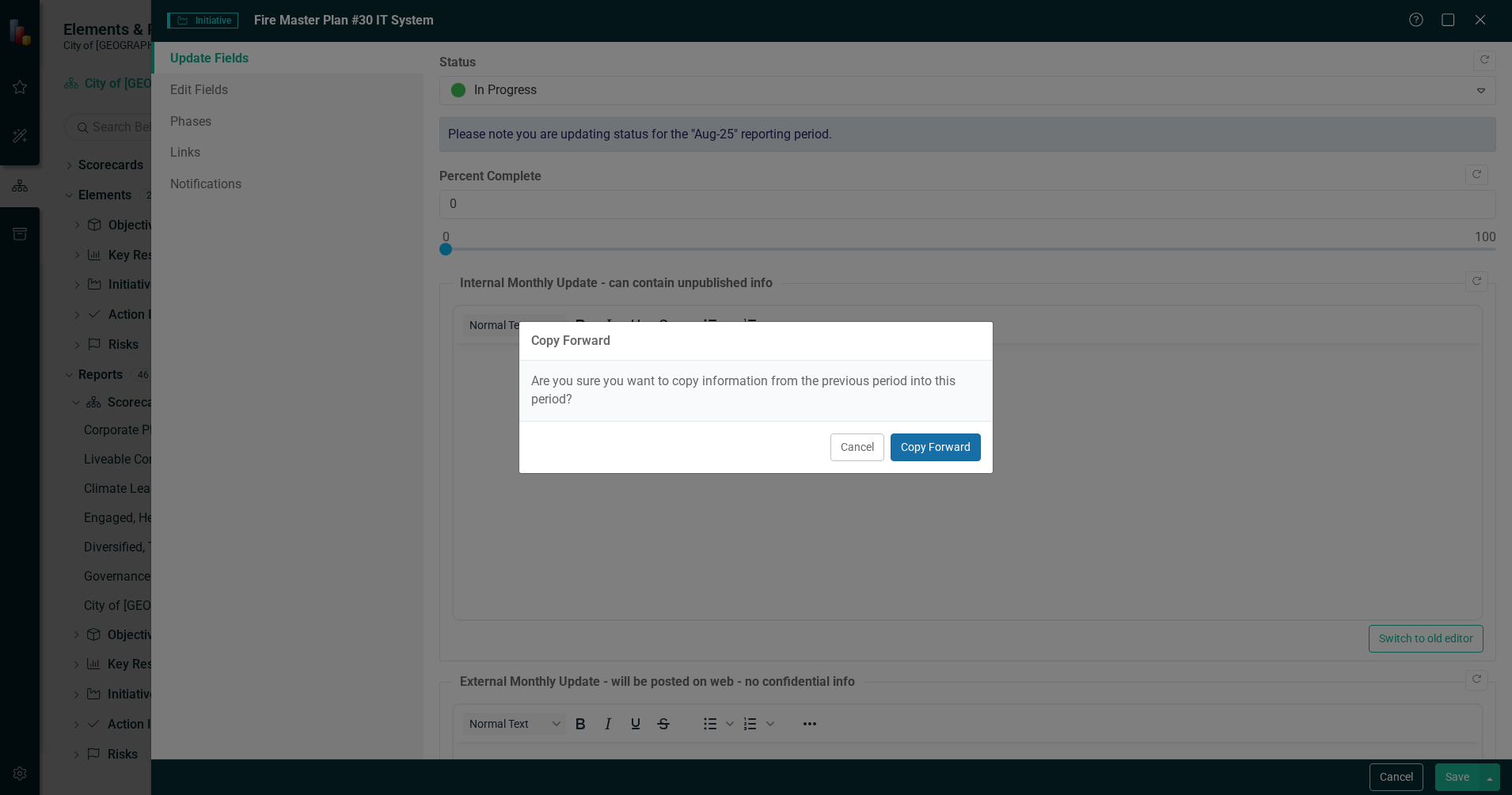
click at [941, 452] on button "Copy Forward" at bounding box center [936, 446] width 90 height 27
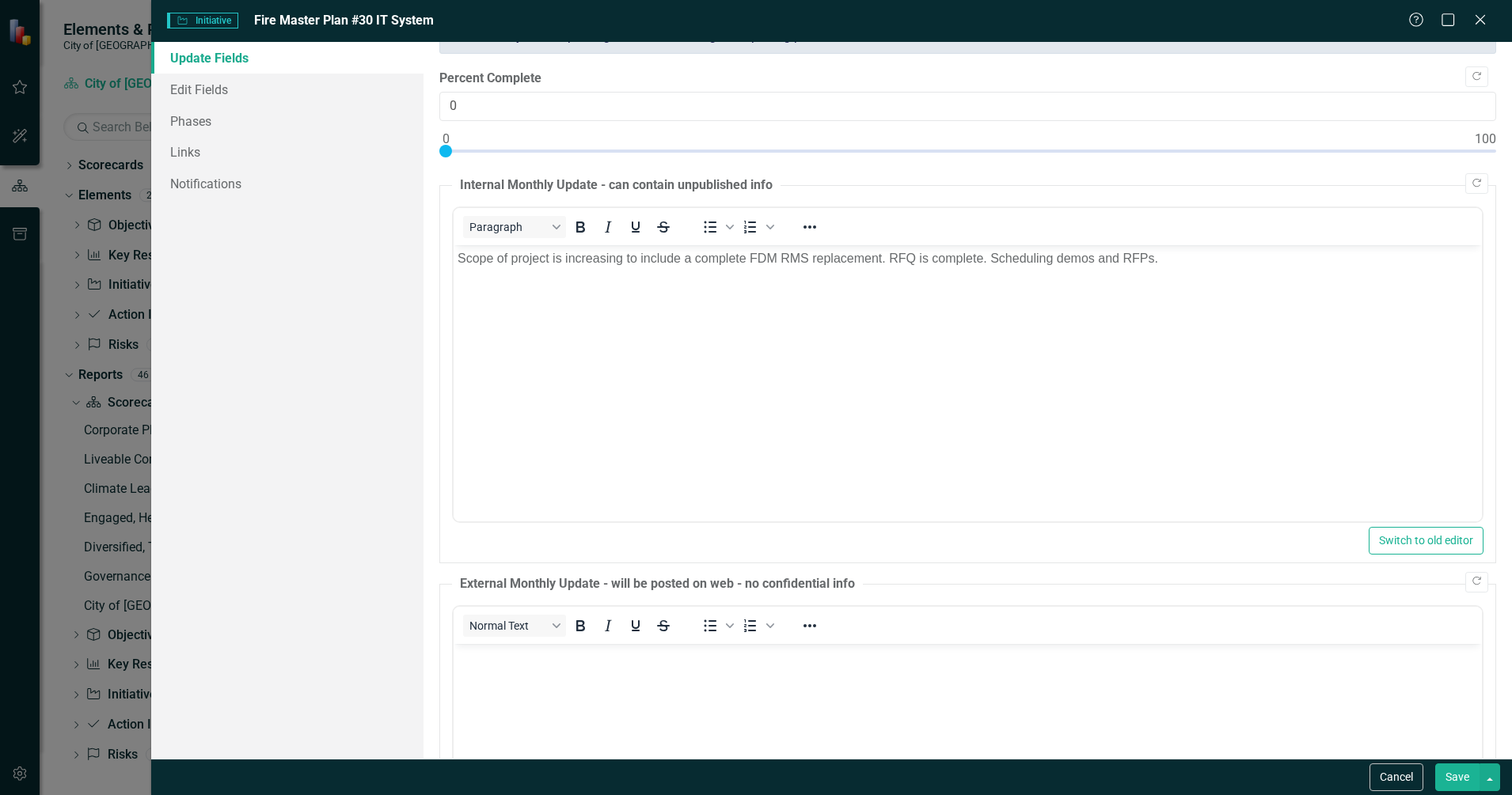
scroll to position [99, 0]
click at [1471, 584] on icon "Copy Forward" at bounding box center [1476, 581] width 11 height 10
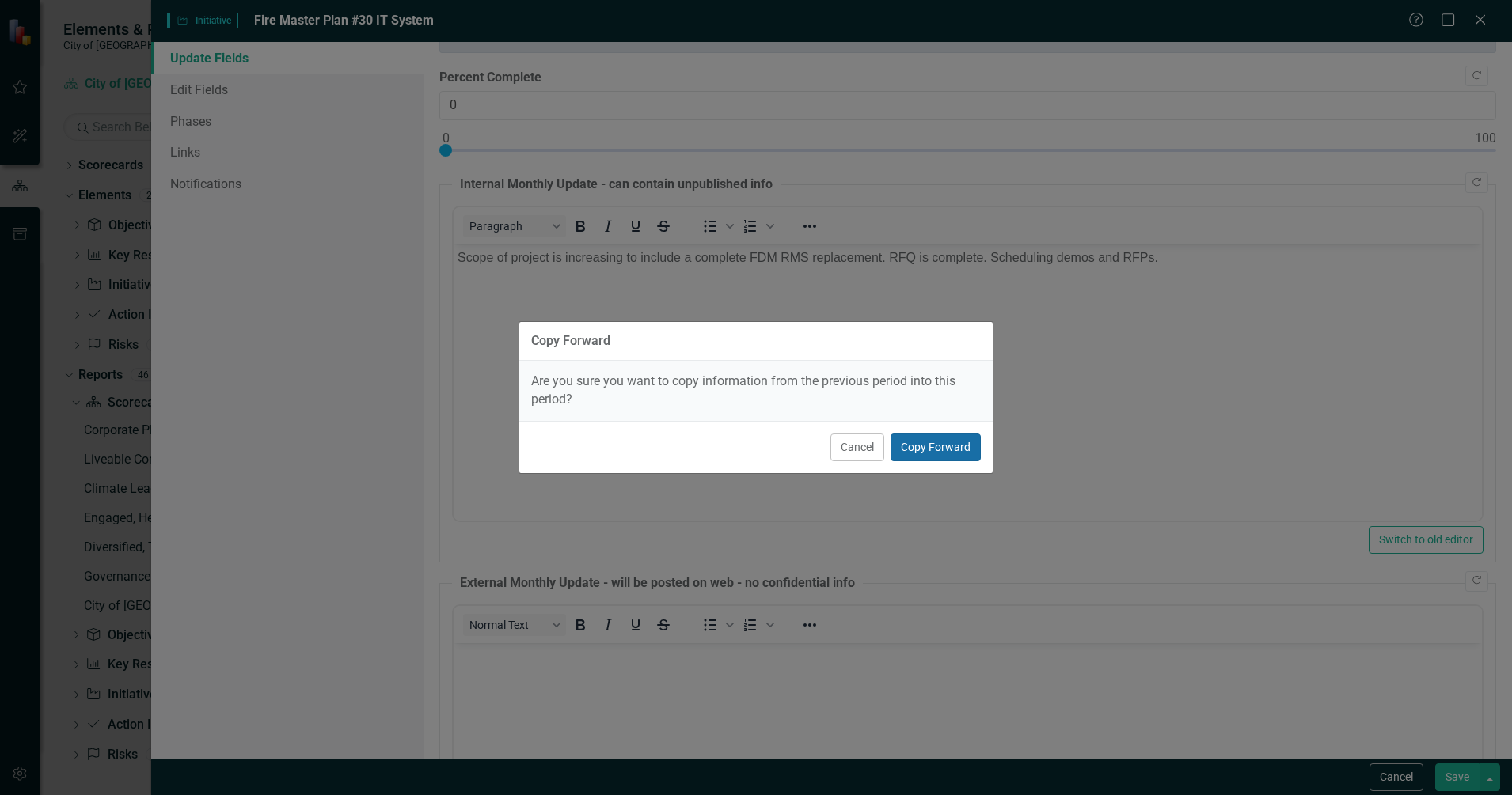
drag, startPoint x: 944, startPoint y: 461, endPoint x: 500, endPoint y: 226, distance: 502.4
click at [944, 461] on button "Copy Forward" at bounding box center [936, 446] width 90 height 27
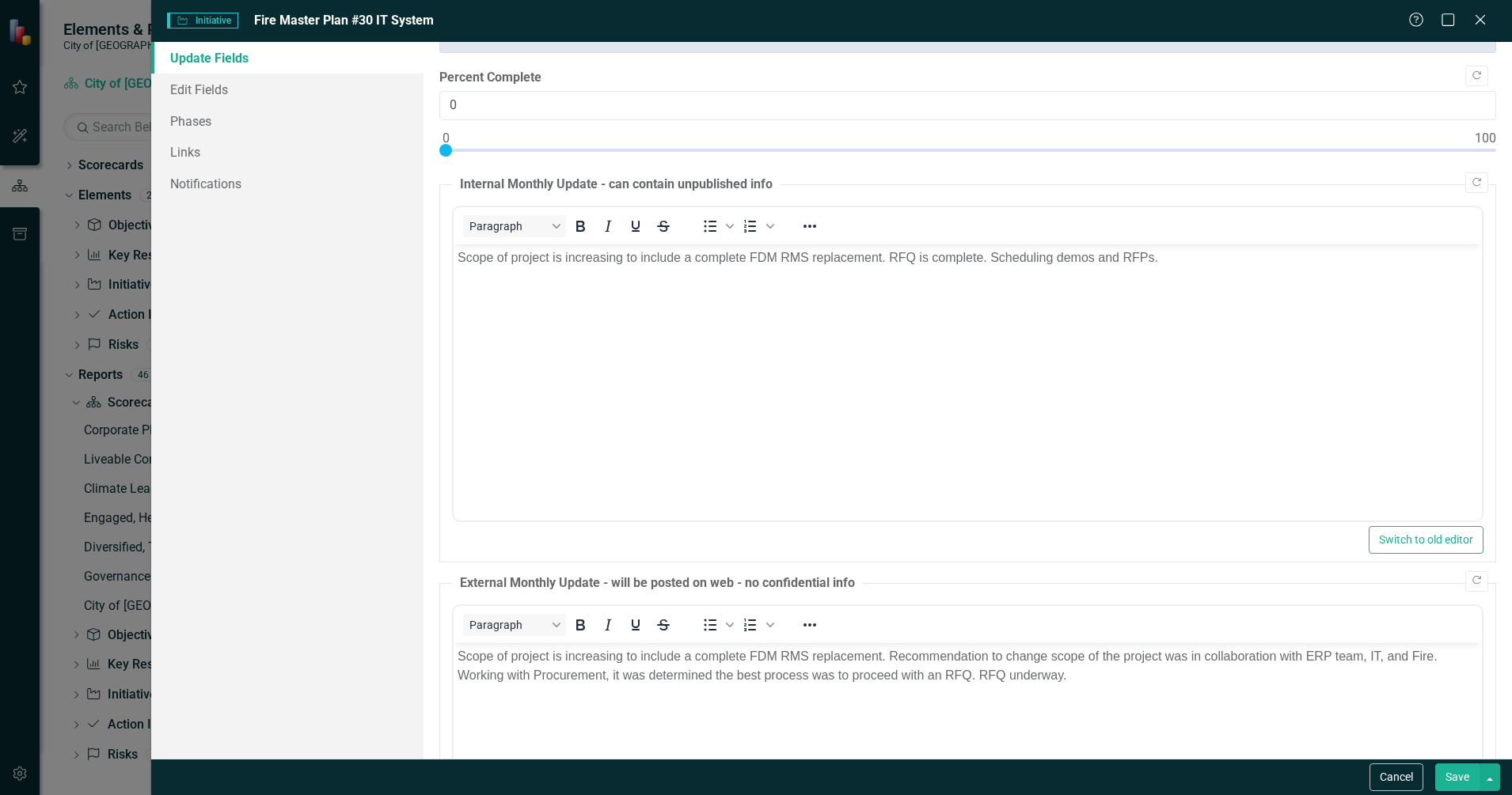
click at [1442, 782] on button "Save" at bounding box center [1457, 776] width 44 height 27
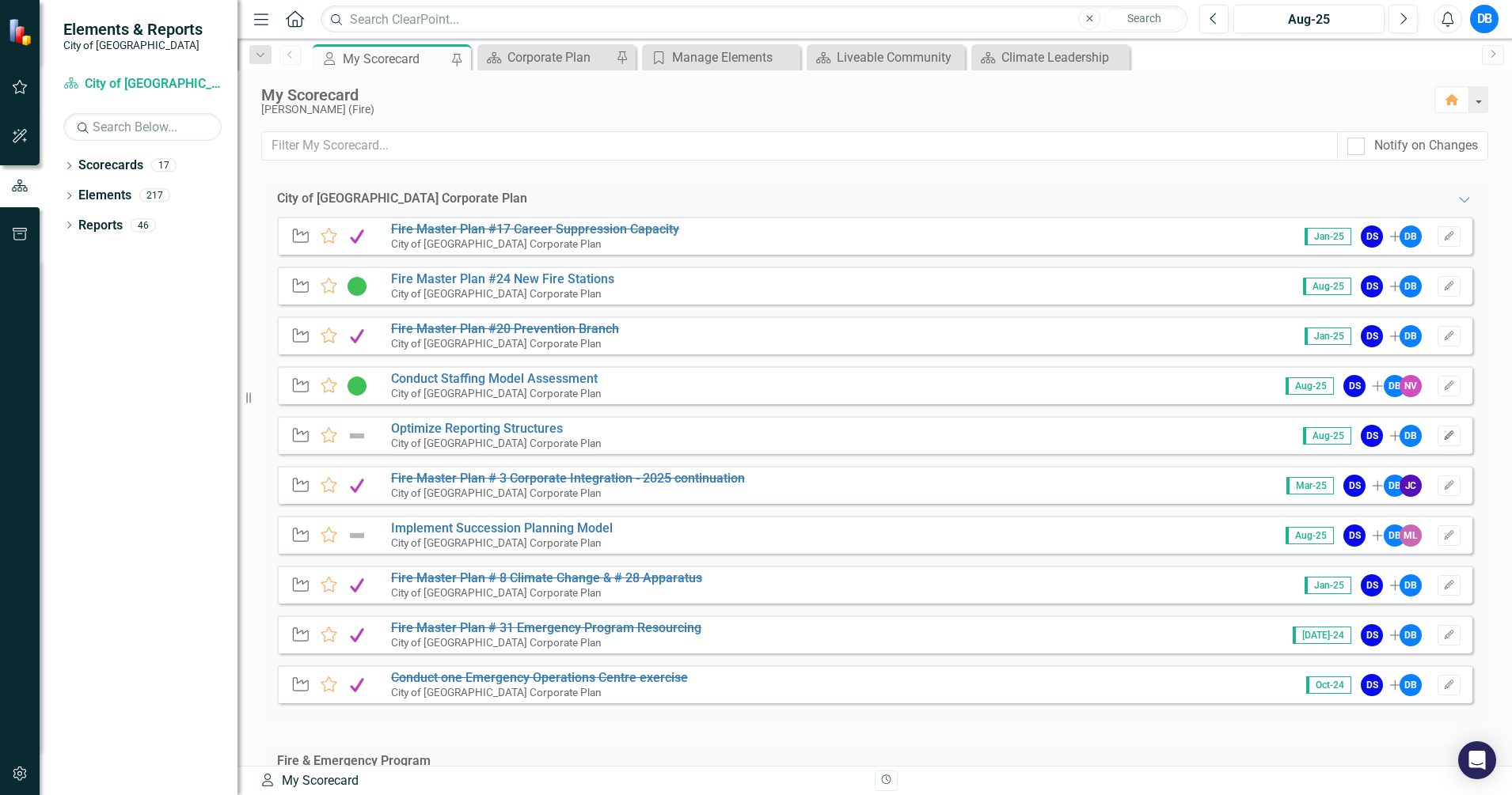
click at [1443, 428] on button "Edit" at bounding box center [1449, 436] width 23 height 20
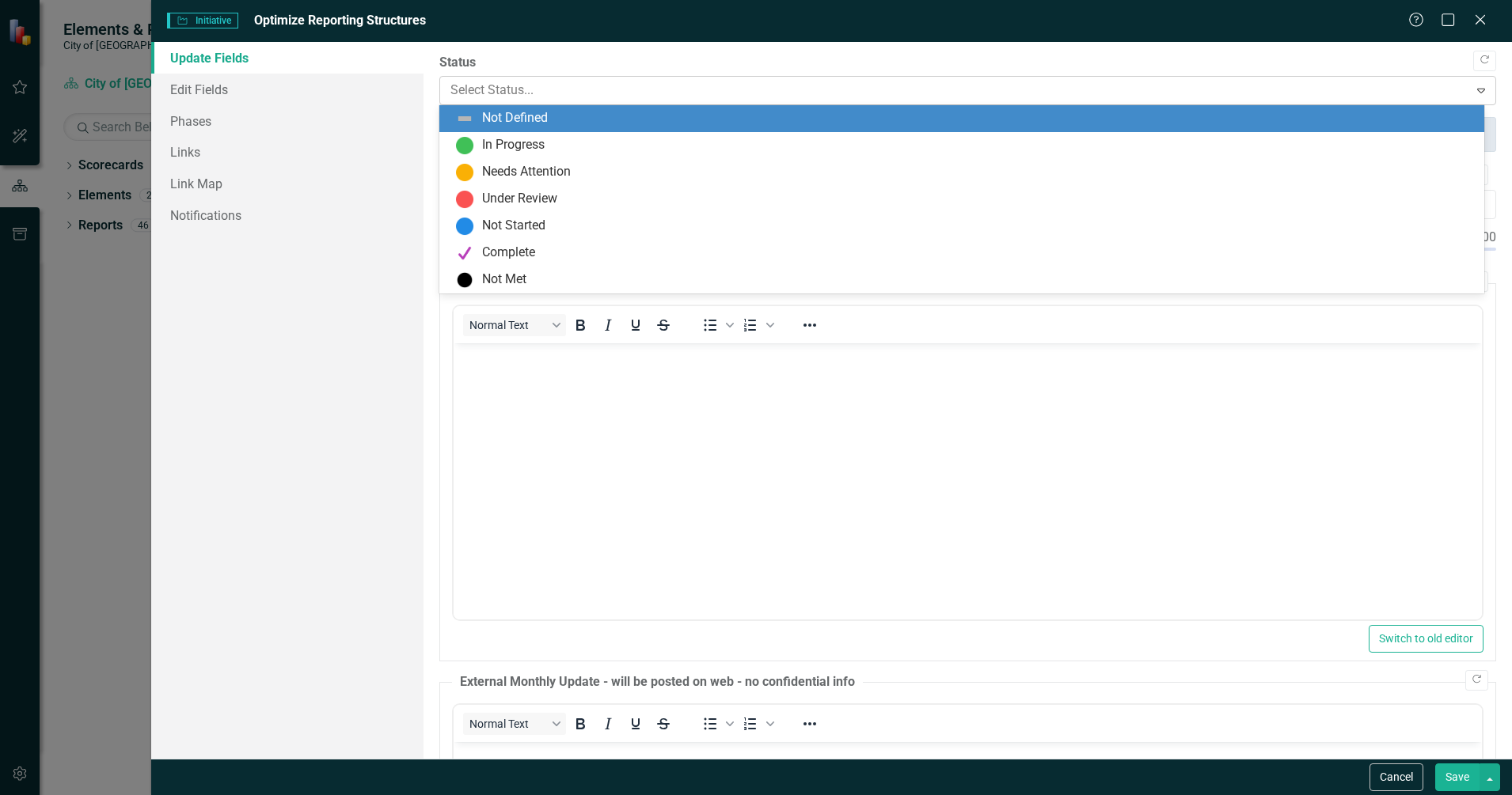
click at [785, 96] on div at bounding box center [954, 91] width 1009 height 21
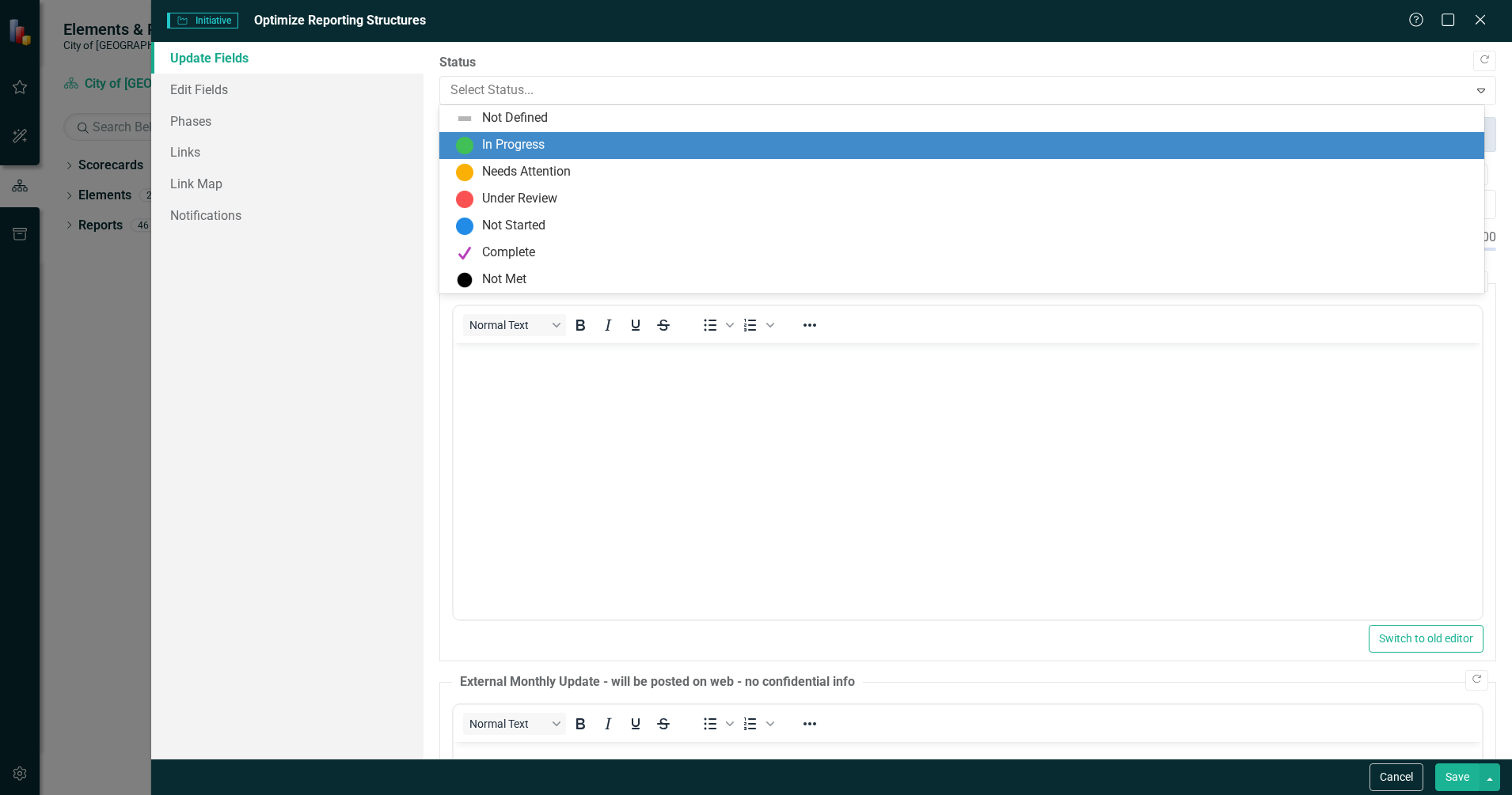
click at [750, 150] on div "In Progress" at bounding box center [965, 146] width 1019 height 19
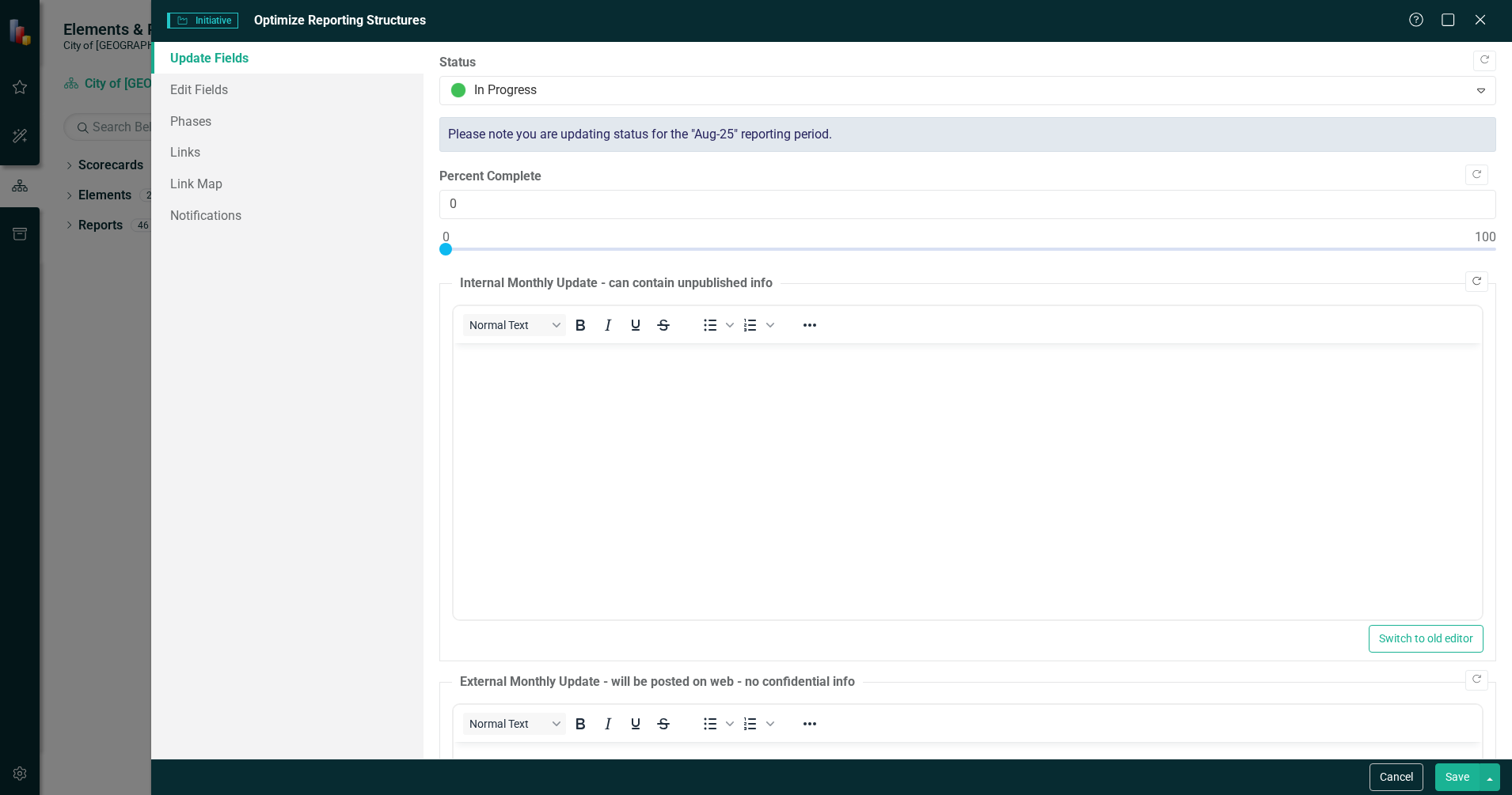
click at [1465, 287] on button "Copy Forward" at bounding box center [1477, 281] width 23 height 20
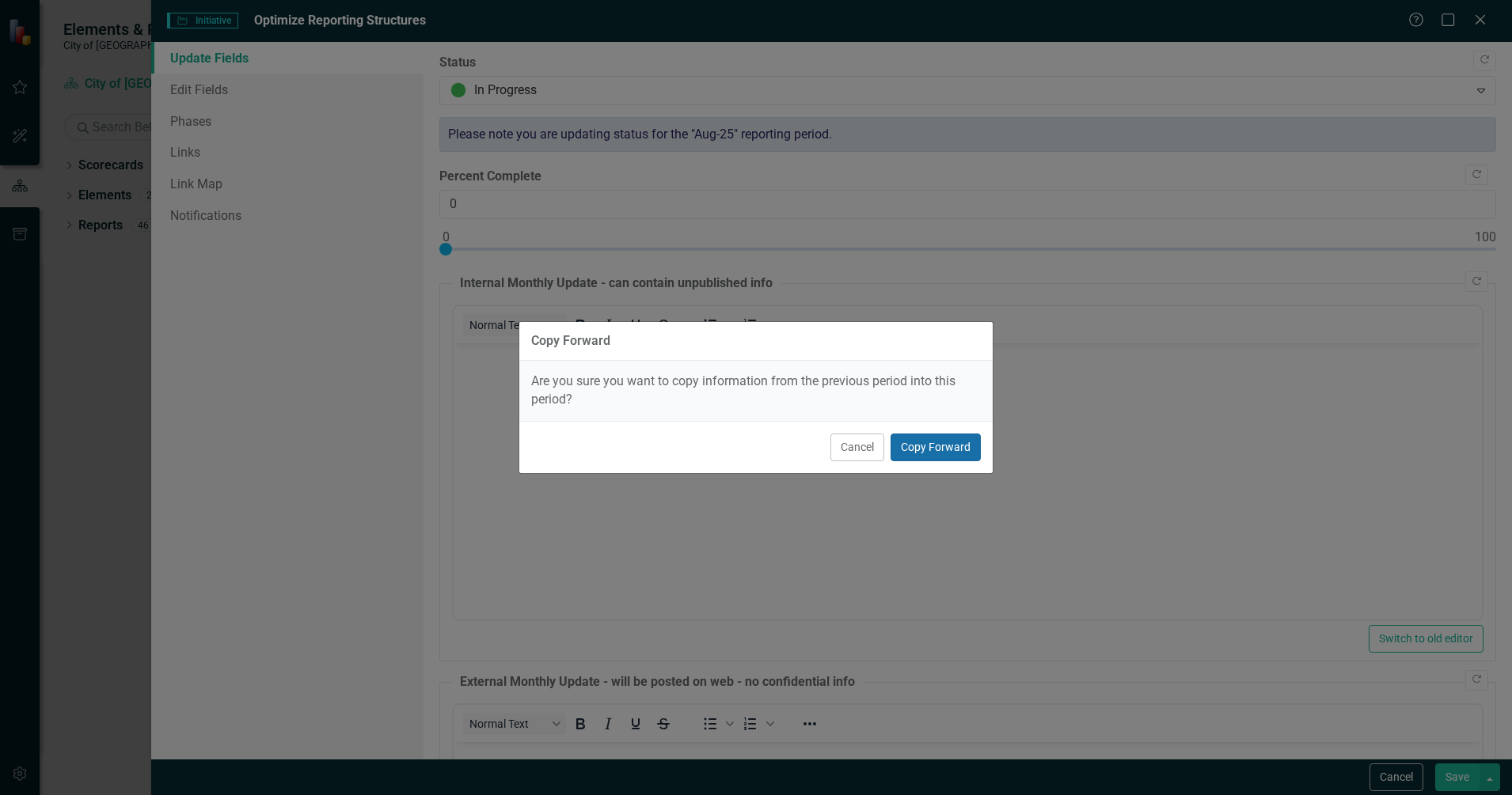
click at [921, 452] on button "Copy Forward" at bounding box center [936, 446] width 90 height 27
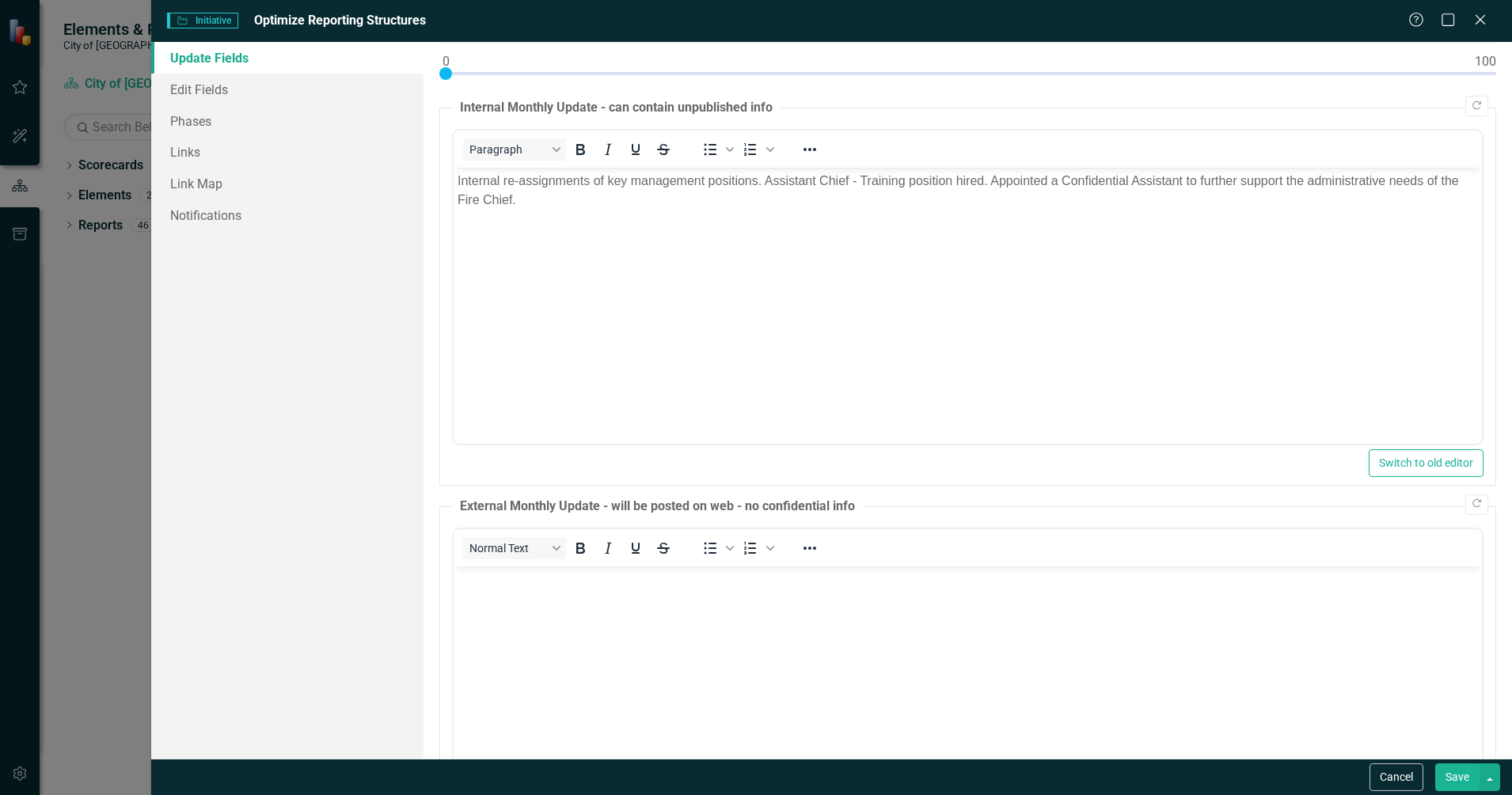
scroll to position [198, 0]
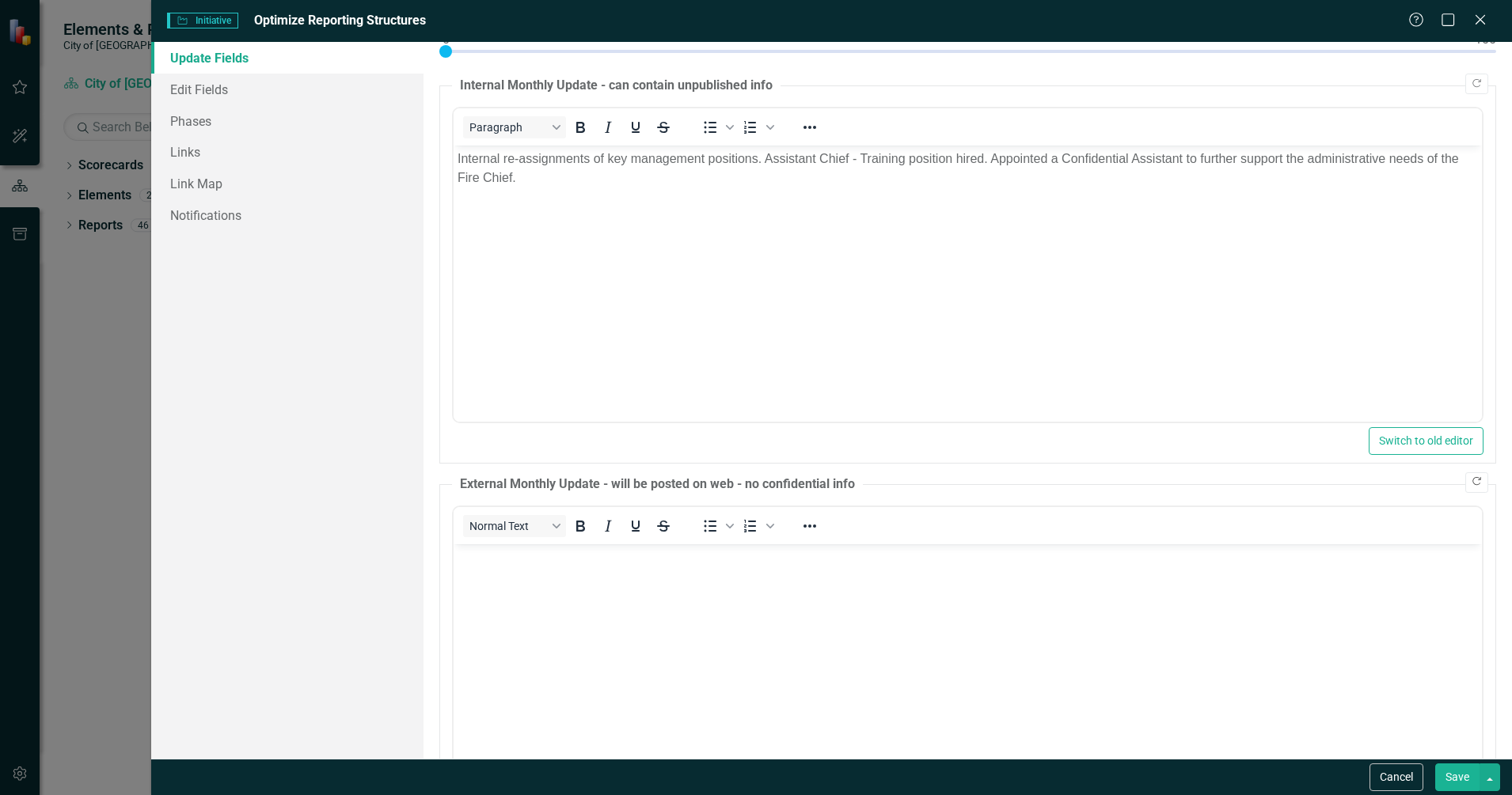
click at [1471, 484] on icon "Copy Forward" at bounding box center [1476, 482] width 11 height 10
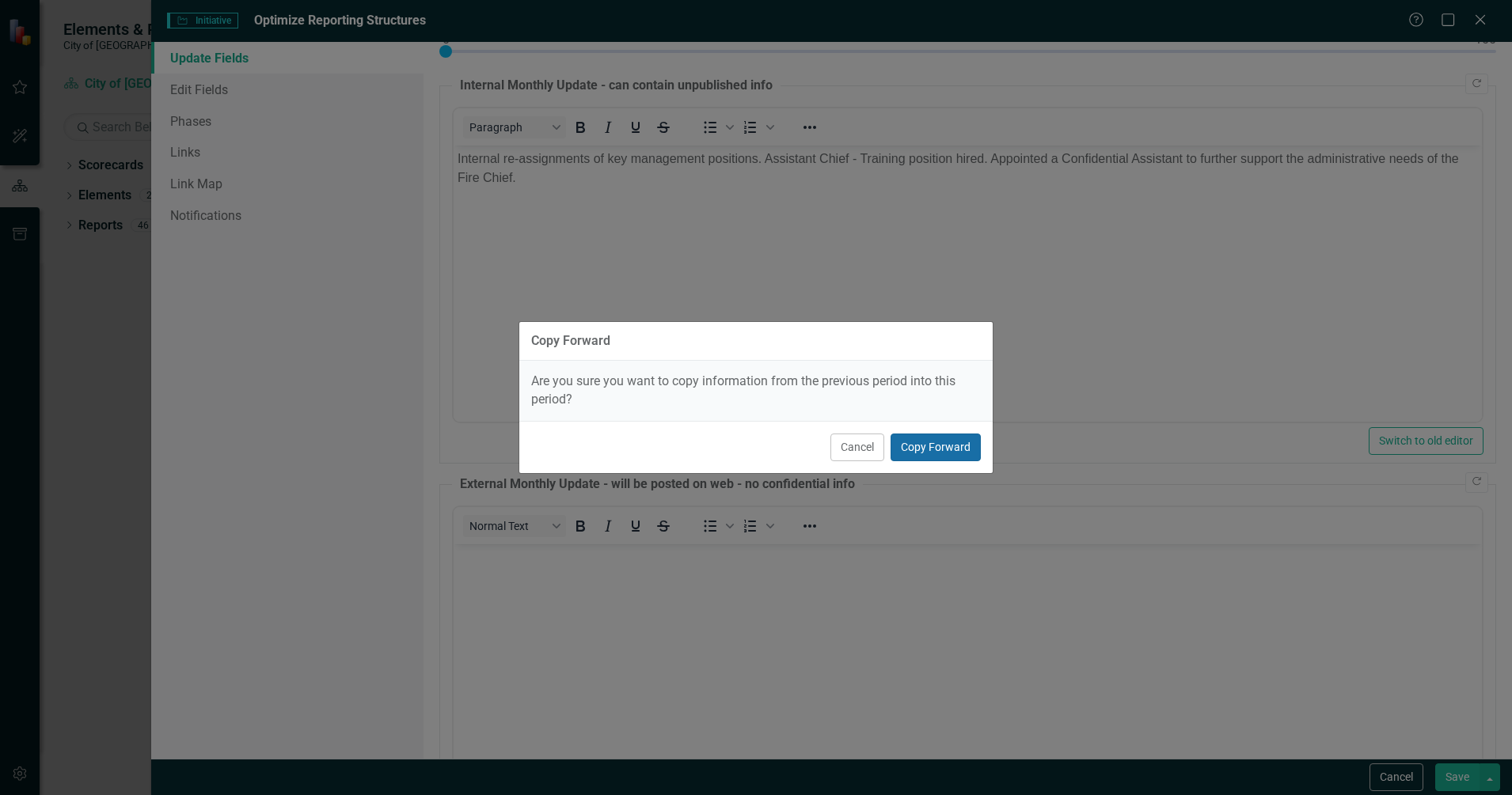
click at [928, 446] on button "Copy Forward" at bounding box center [936, 446] width 90 height 27
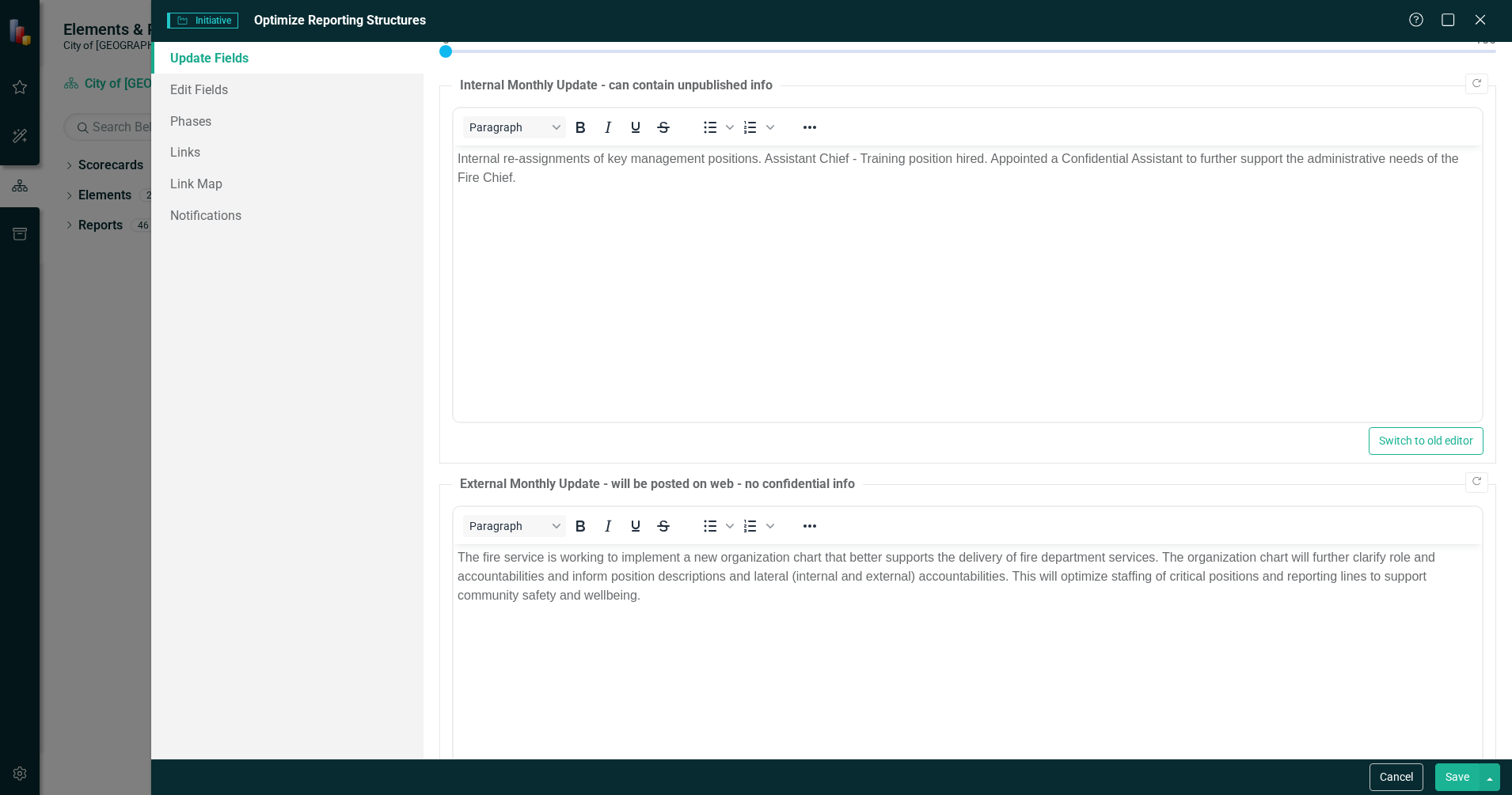
click at [1464, 776] on button "Save" at bounding box center [1457, 776] width 44 height 27
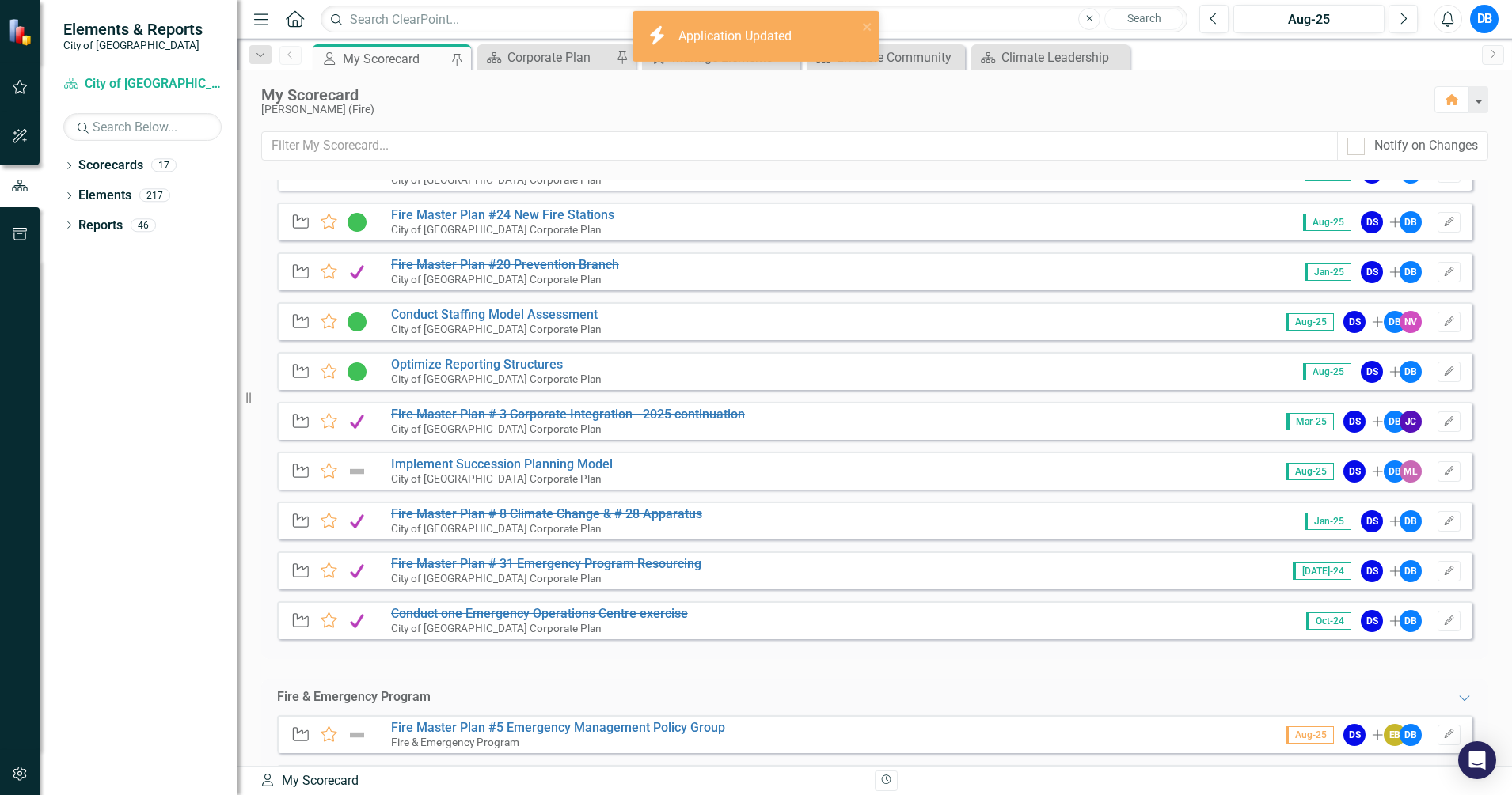
scroll to position [99, 0]
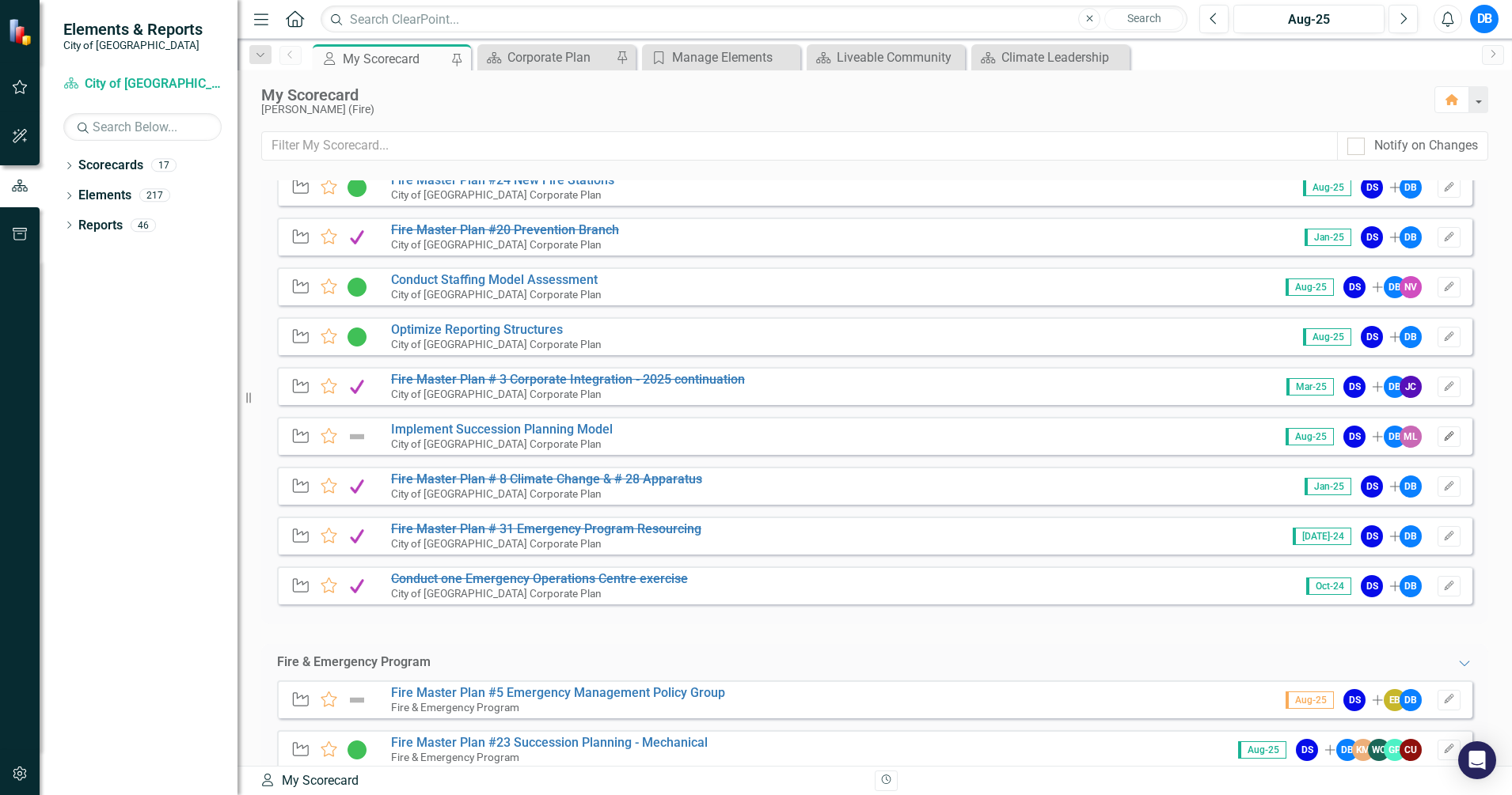
click at [1445, 430] on button "Edit" at bounding box center [1449, 436] width 23 height 20
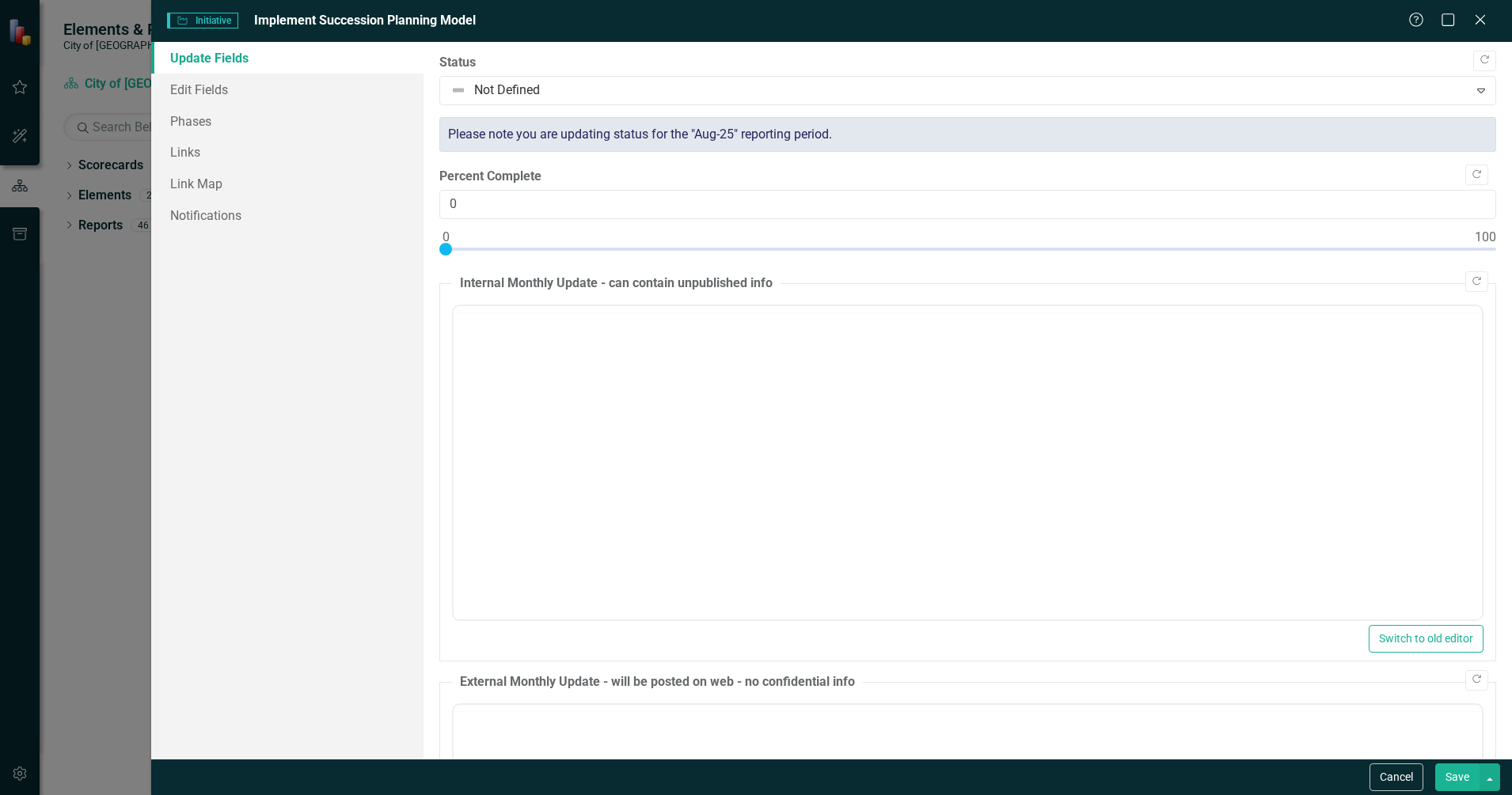
scroll to position [0, 0]
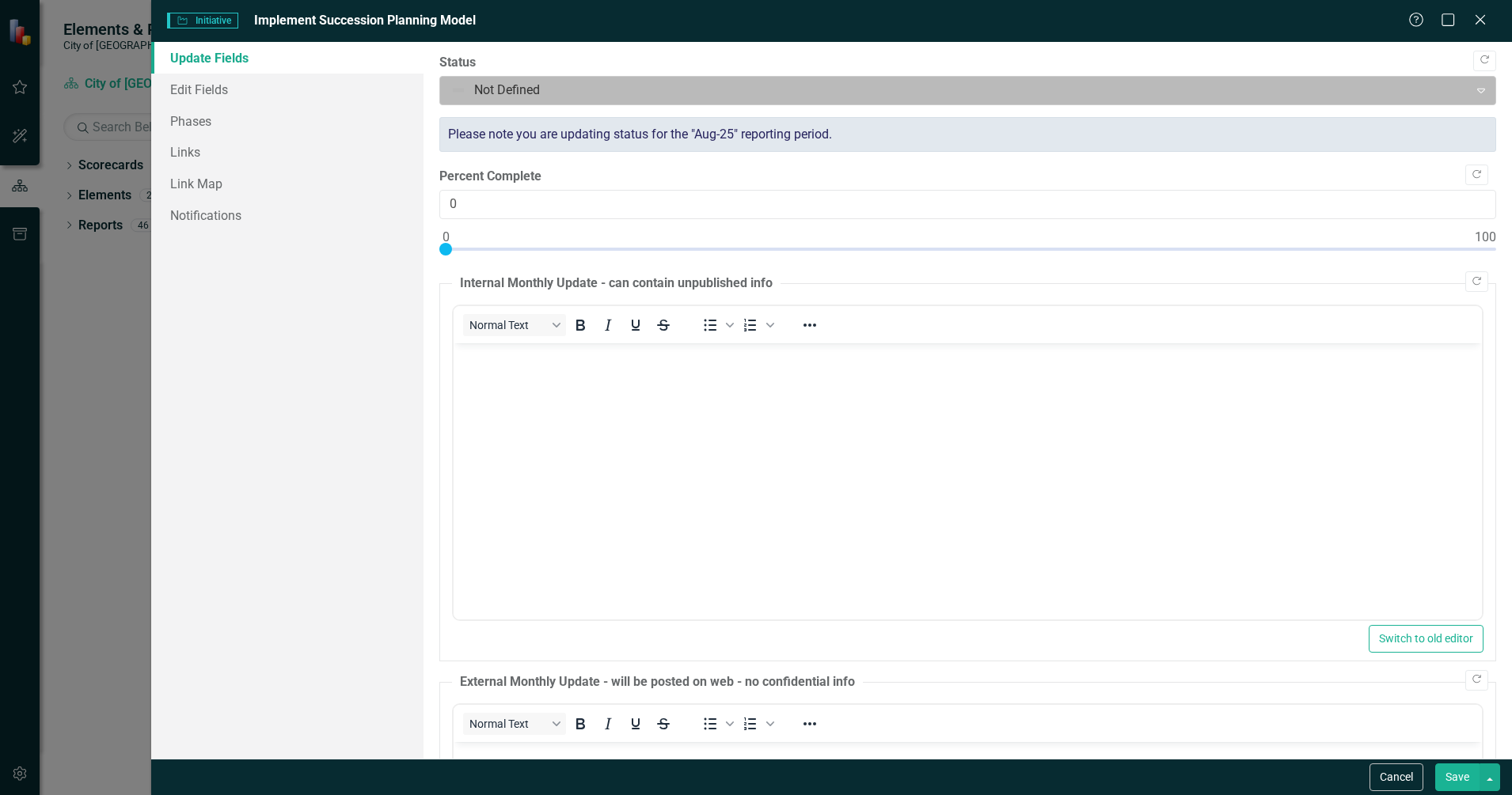
click at [599, 96] on div at bounding box center [954, 91] width 1009 height 21
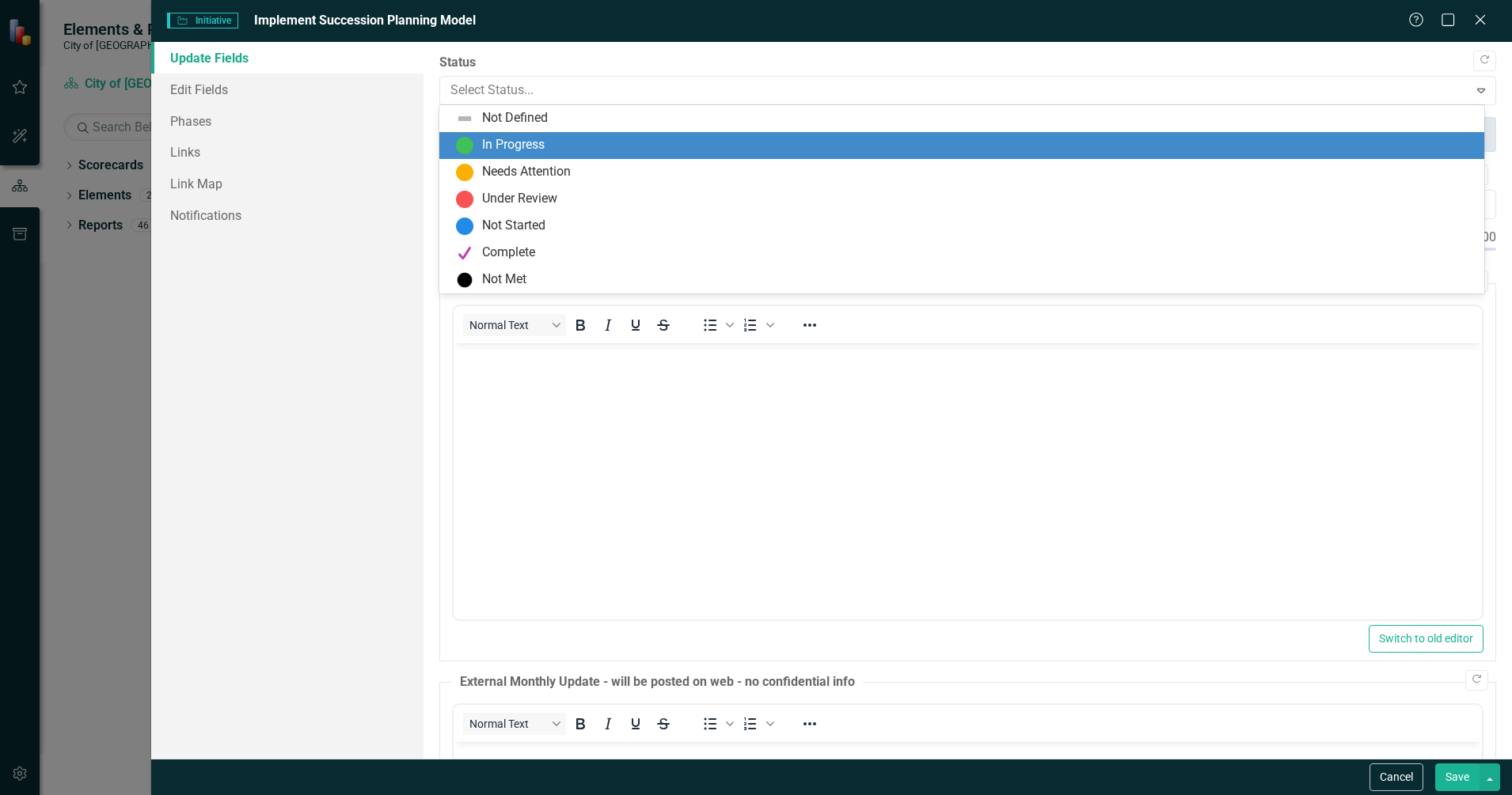
click at [598, 142] on div "In Progress" at bounding box center [965, 146] width 1019 height 19
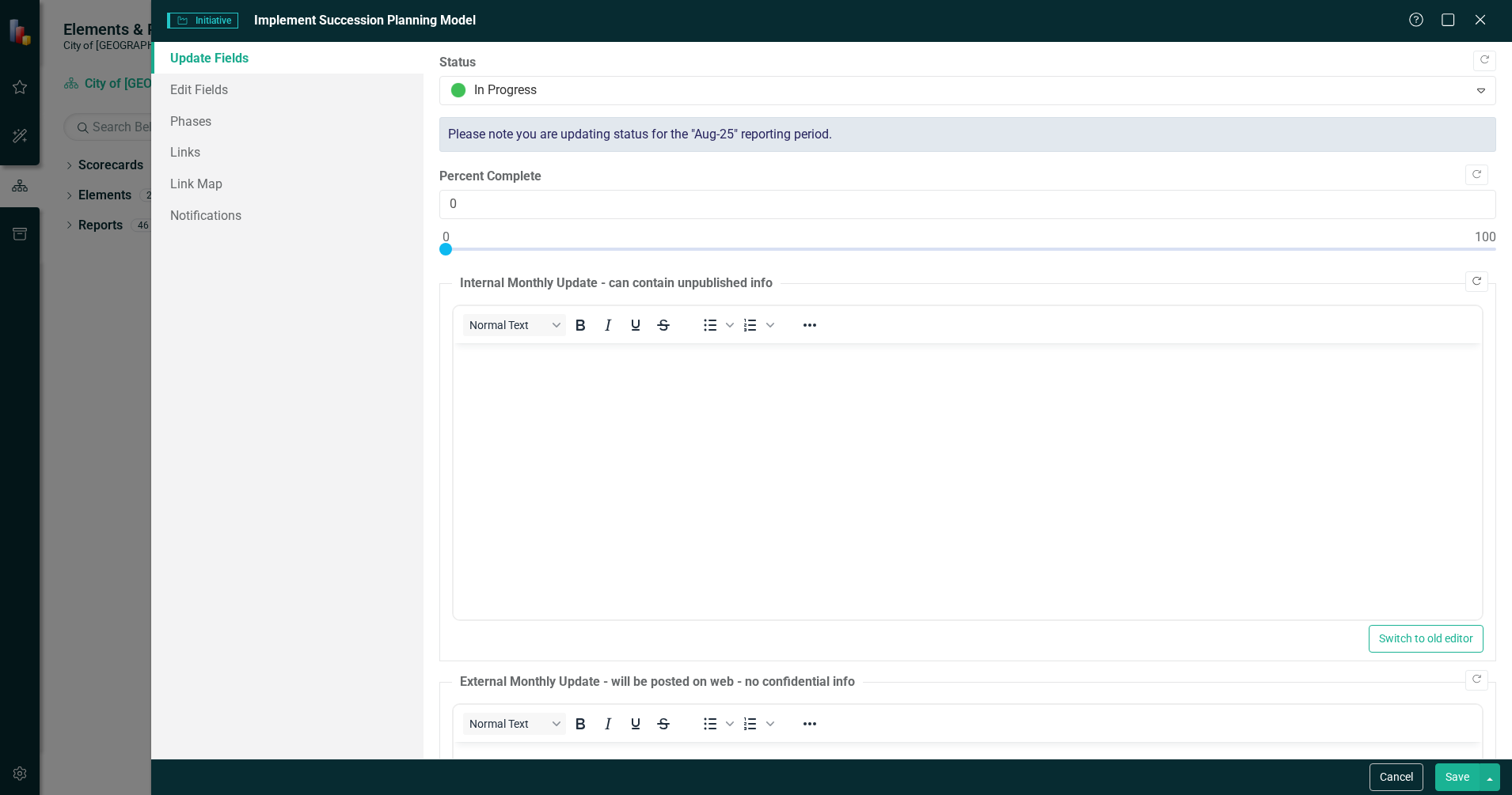
click at [1474, 281] on button "Copy Forward" at bounding box center [1477, 281] width 23 height 20
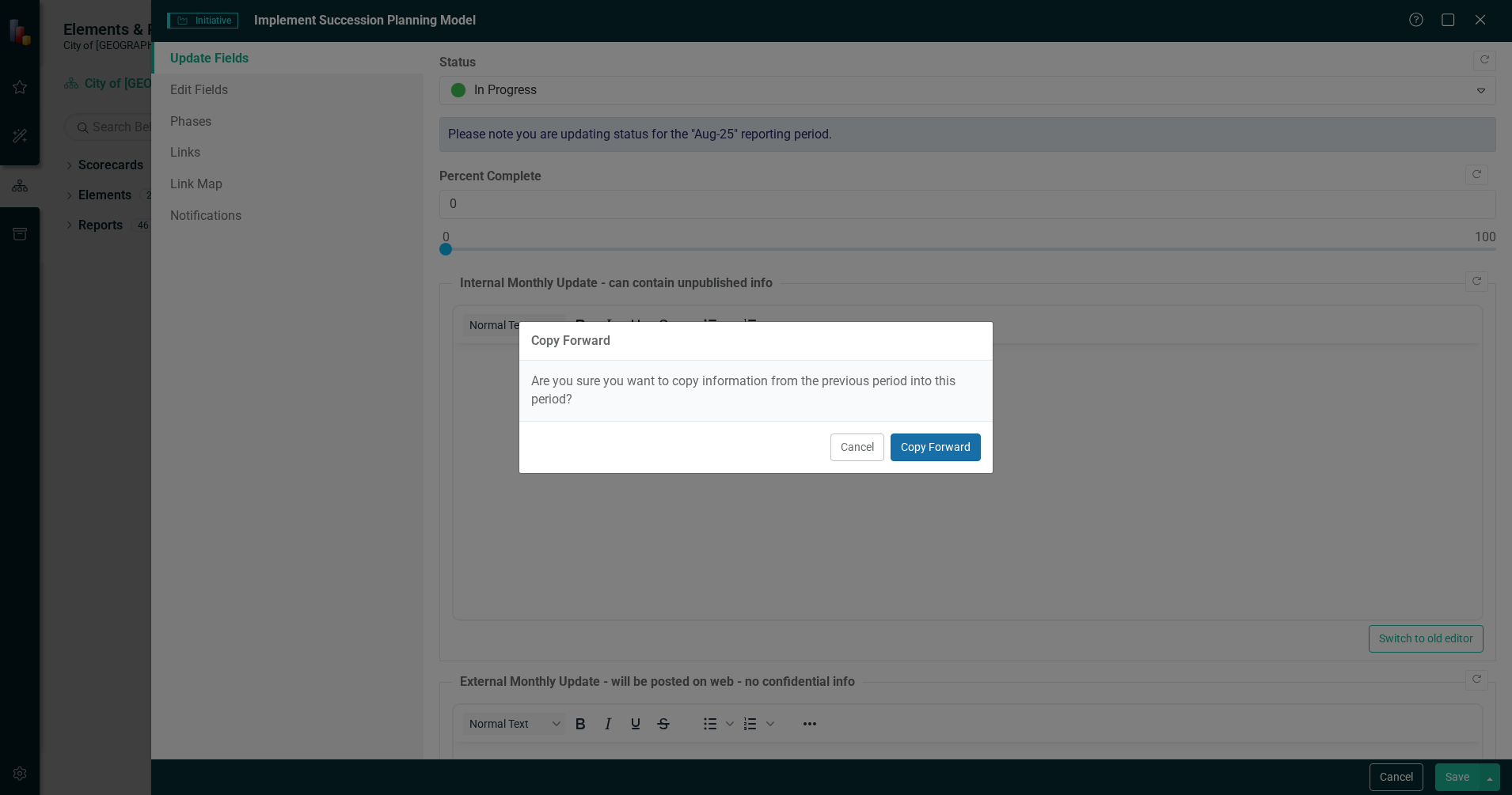
click at [960, 459] on button "Copy Forward" at bounding box center [936, 446] width 90 height 27
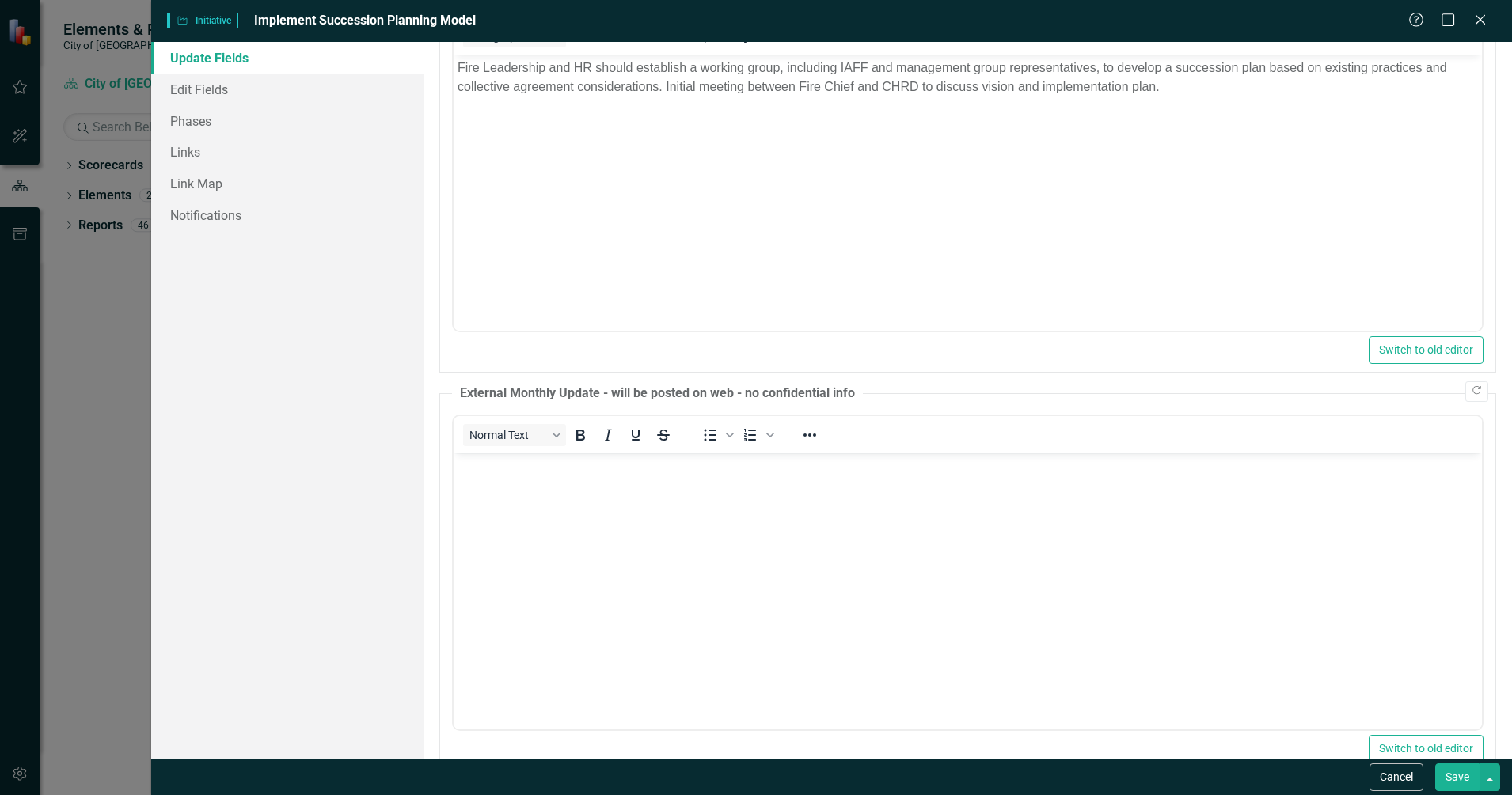
scroll to position [296, 0]
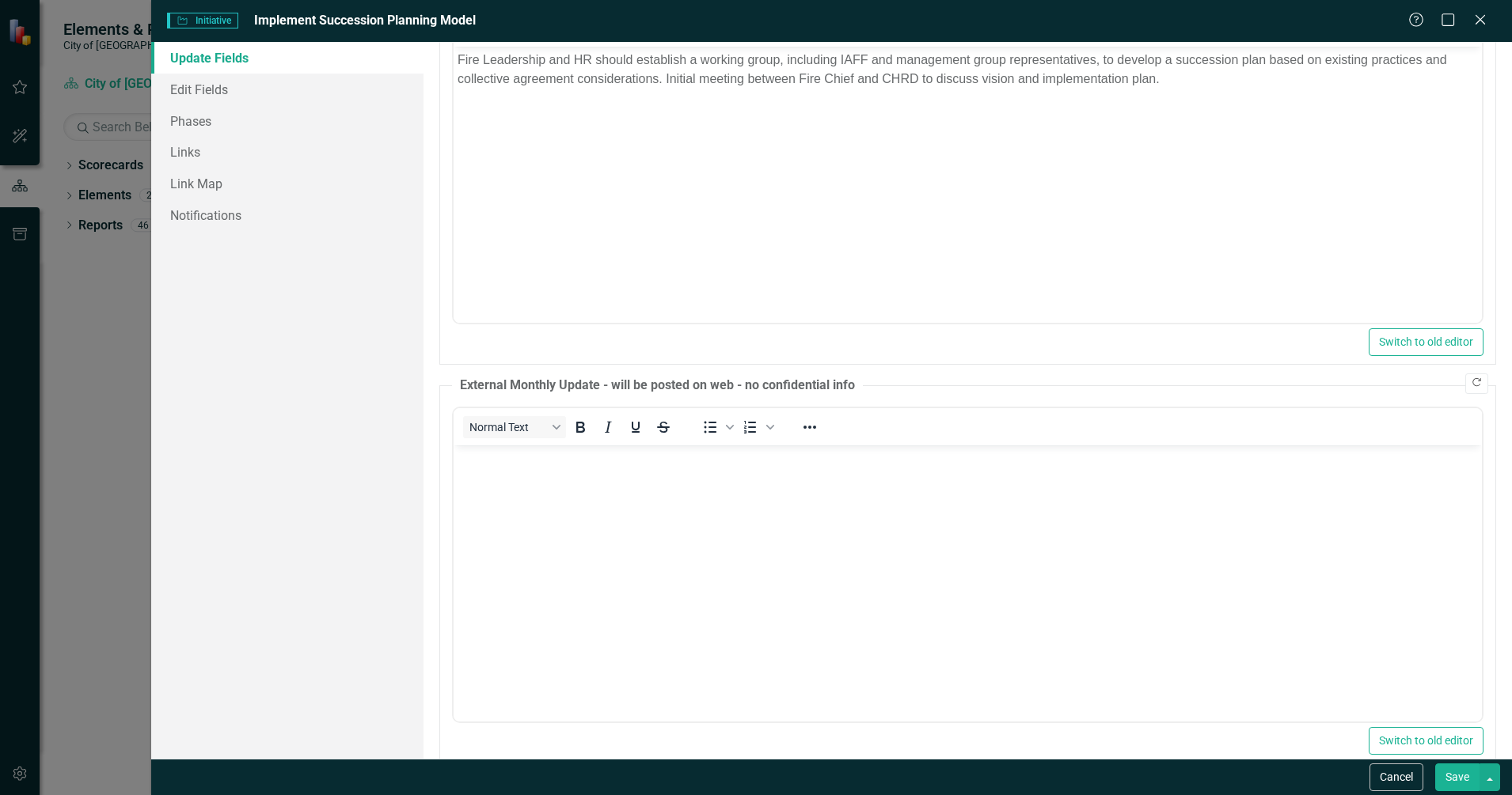
click at [1466, 389] on button "Copy Forward" at bounding box center [1477, 383] width 23 height 20
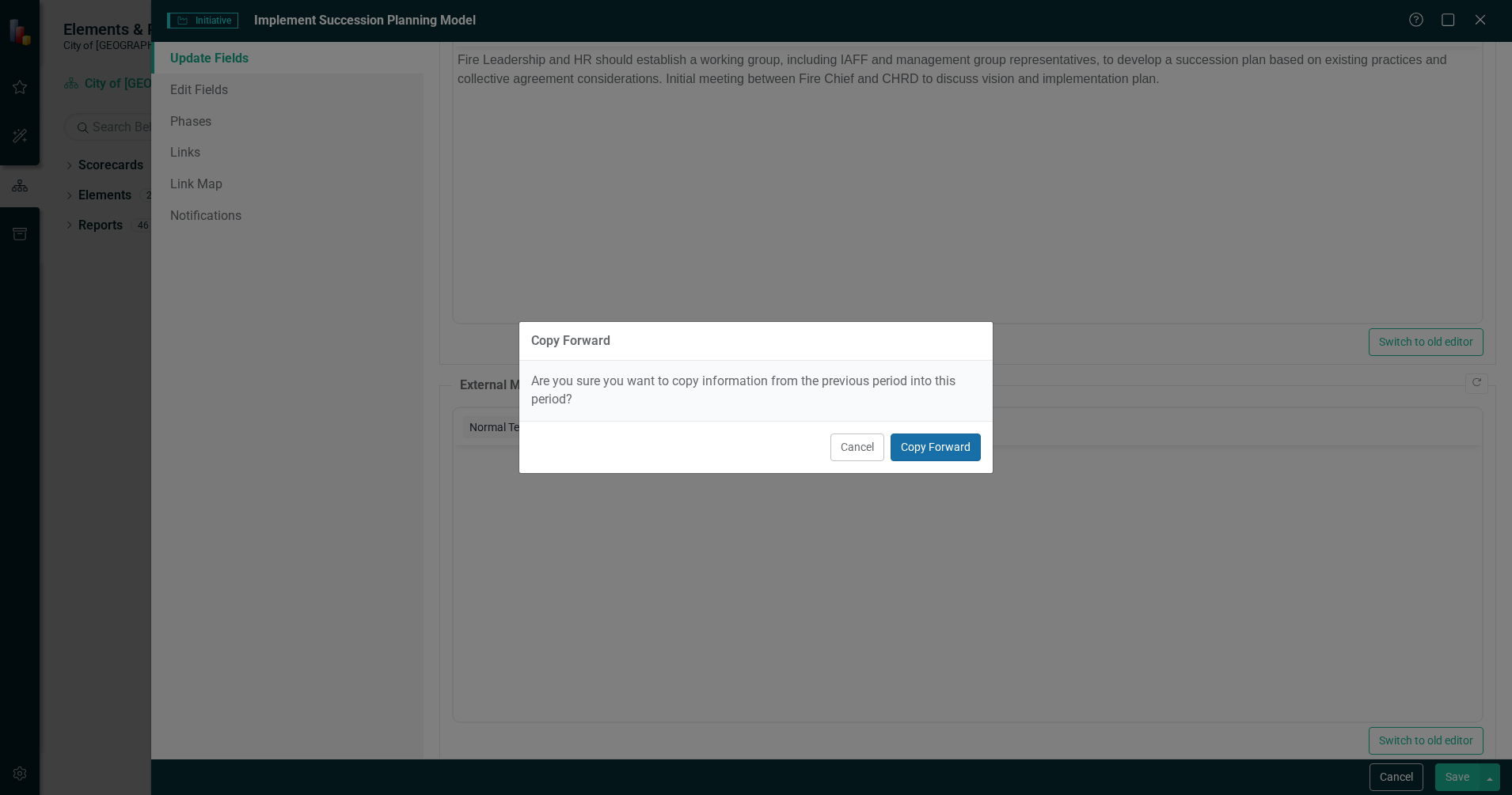
click at [959, 442] on button "Copy Forward" at bounding box center [936, 446] width 90 height 27
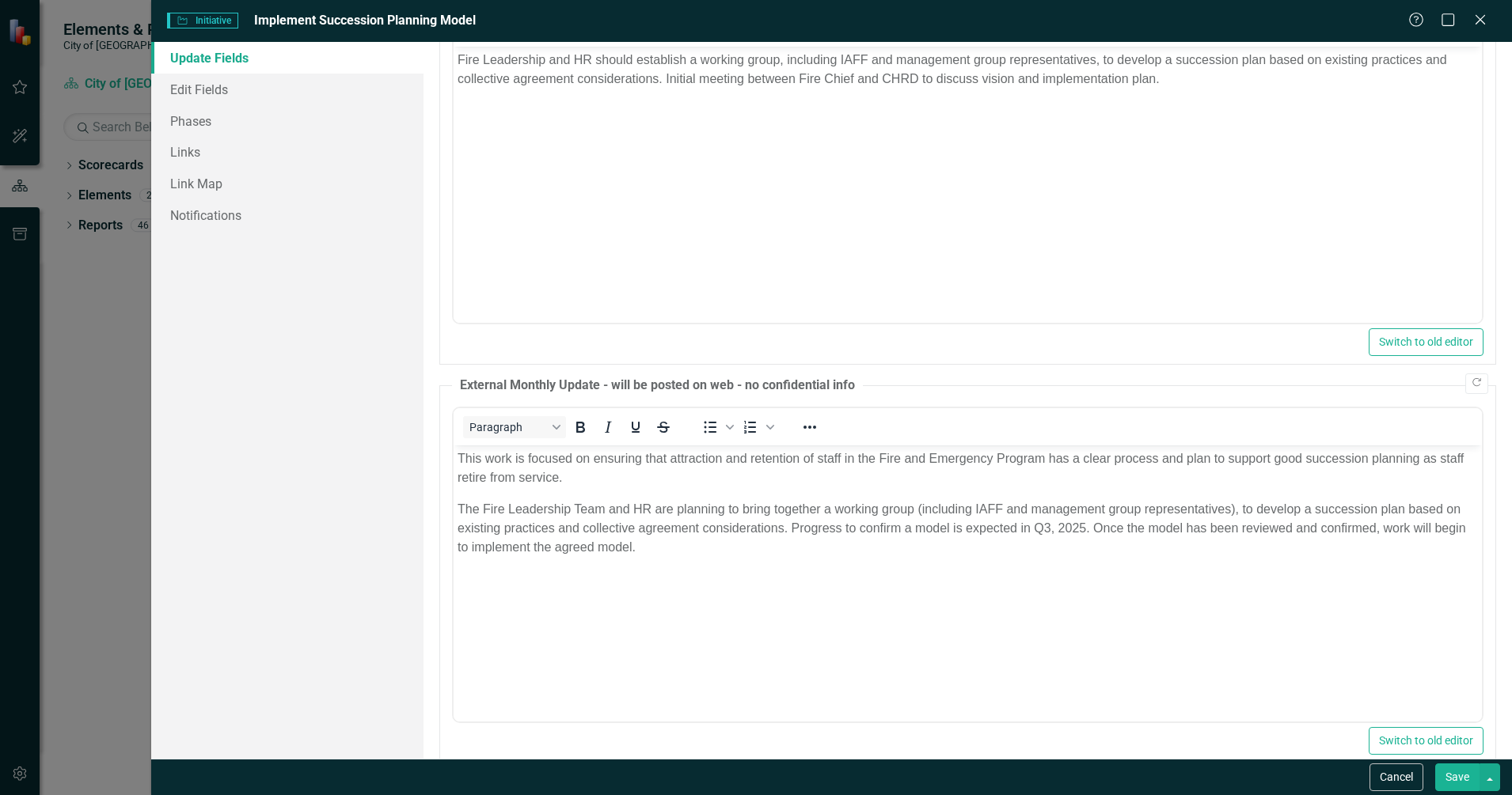
click at [1446, 785] on button "Save" at bounding box center [1457, 776] width 44 height 27
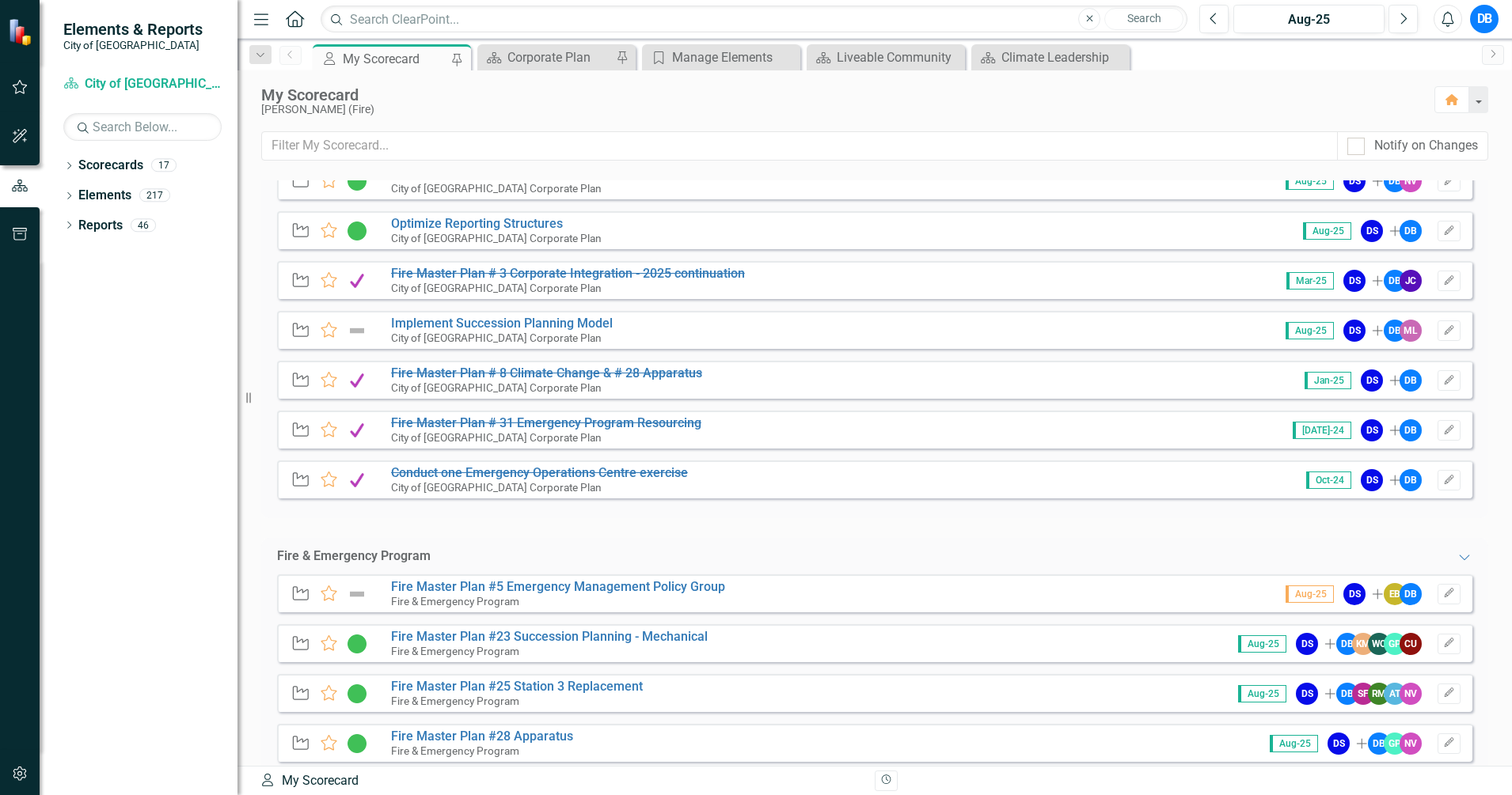
scroll to position [192, 0]
